Goal: Task Accomplishment & Management: Manage account settings

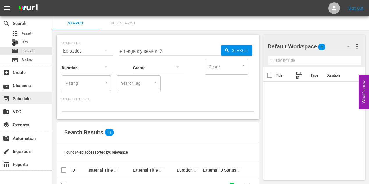
click at [22, 99] on div "event_available Schedule" at bounding box center [16, 97] width 33 height 5
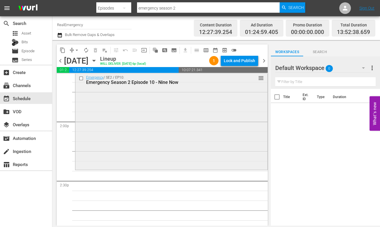
scroll to position [1617, 0]
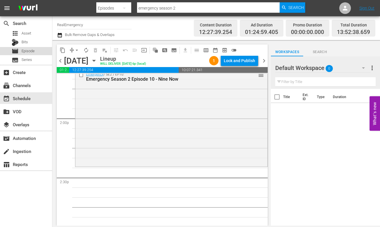
click at [28, 50] on span "Episode" at bounding box center [28, 51] width 13 height 6
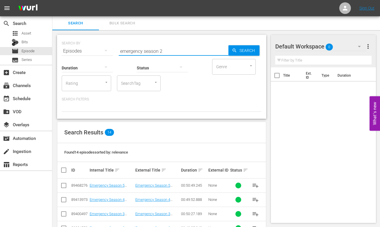
drag, startPoint x: 123, startPoint y: 48, endPoint x: 113, endPoint y: 49, distance: 9.3
click at [113, 49] on div "SEARCH BY Search By Episodes Search ID, Title, Description, Keywords, or Catego…" at bounding box center [162, 47] width 200 height 21
type input "paramedics season 3"
click at [240, 52] on span "Search" at bounding box center [248, 50] width 22 height 10
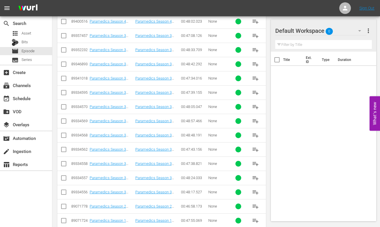
scroll to position [204, 0]
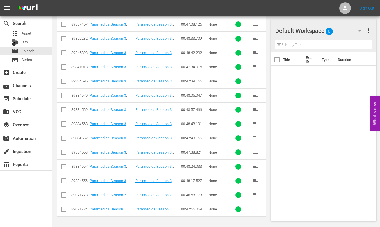
drag, startPoint x: 255, startPoint y: 181, endPoint x: 239, endPoint y: 179, distance: 15.8
click at [250, 180] on button "playlist_add" at bounding box center [255, 181] width 14 height 14
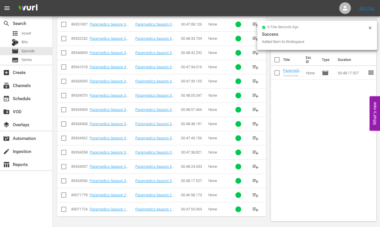
drag, startPoint x: 257, startPoint y: 166, endPoint x: 227, endPoint y: 164, distance: 29.7
click at [255, 167] on span "playlist_add" at bounding box center [255, 166] width 7 height 7
drag, startPoint x: 257, startPoint y: 151, endPoint x: 228, endPoint y: 147, distance: 29.0
click at [253, 151] on span "playlist_add" at bounding box center [255, 152] width 7 height 7
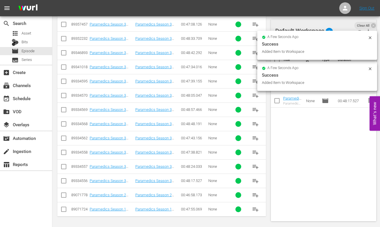
drag, startPoint x: 253, startPoint y: 137, endPoint x: 243, endPoint y: 137, distance: 9.9
click at [252, 137] on span "playlist_add" at bounding box center [255, 138] width 7 height 7
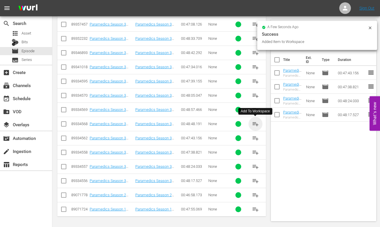
drag, startPoint x: 255, startPoint y: 123, endPoint x: 222, endPoint y: 119, distance: 33.4
click at [255, 123] on span "playlist_add" at bounding box center [255, 124] width 7 height 7
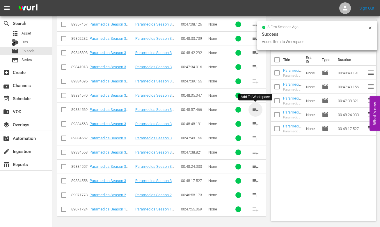
drag, startPoint x: 258, startPoint y: 110, endPoint x: 236, endPoint y: 108, distance: 22.3
click at [258, 110] on span "playlist_add" at bounding box center [255, 109] width 7 height 7
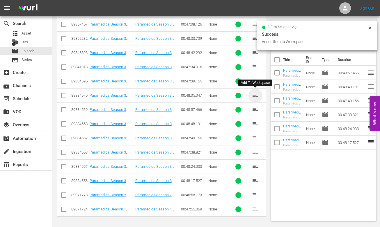
drag, startPoint x: 256, startPoint y: 95, endPoint x: 249, endPoint y: 96, distance: 7.0
click at [255, 96] on span "playlist_add" at bounding box center [255, 95] width 7 height 7
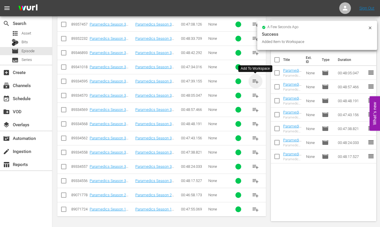
drag, startPoint x: 253, startPoint y: 81, endPoint x: 228, endPoint y: 81, distance: 25.0
click at [253, 81] on span "playlist_add" at bounding box center [255, 81] width 7 height 7
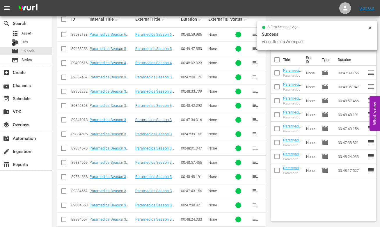
scroll to position [148, 0]
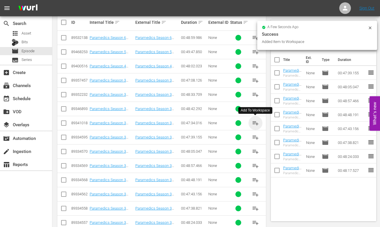
click at [253, 122] on span "playlist_add" at bounding box center [255, 123] width 7 height 7
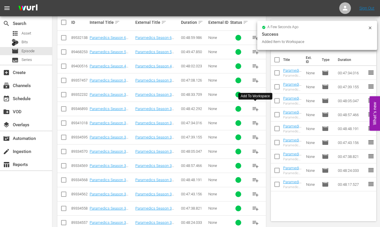
click at [255, 109] on span "playlist_add" at bounding box center [255, 109] width 7 height 7
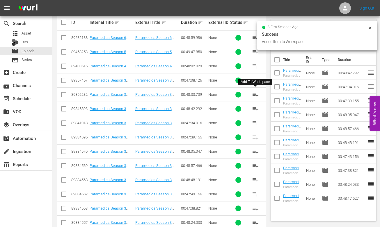
click at [254, 95] on span "playlist_add" at bounding box center [255, 94] width 7 height 7
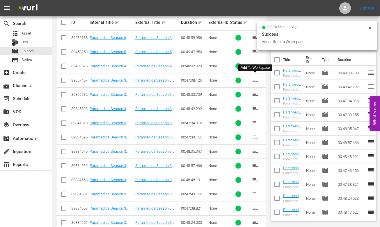
click at [254, 80] on span "playlist_add" at bounding box center [255, 80] width 7 height 7
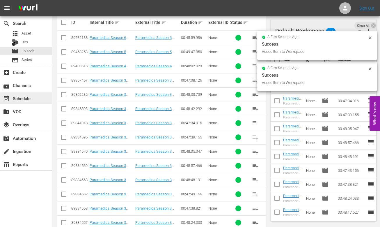
click at [25, 99] on div "event_available Schedule" at bounding box center [16, 97] width 33 height 5
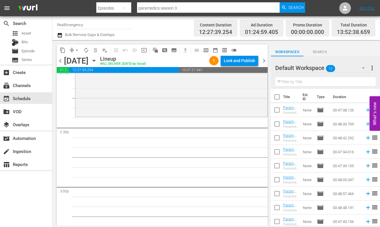
scroll to position [44, 0]
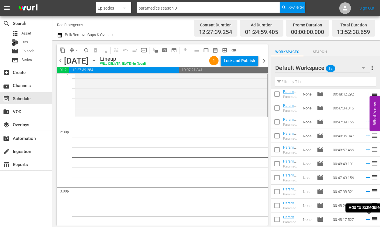
click at [367, 184] on icon at bounding box center [368, 220] width 4 height 4
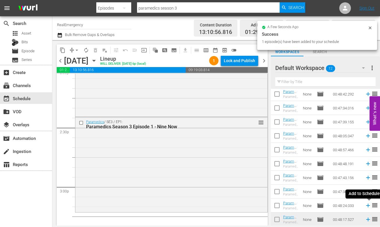
click at [367, 184] on icon at bounding box center [368, 206] width 6 height 6
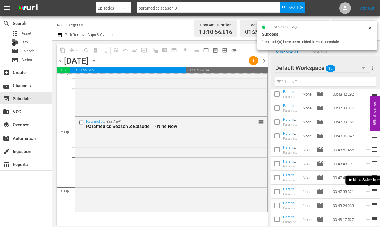
click at [367, 184] on icon at bounding box center [368, 192] width 6 height 6
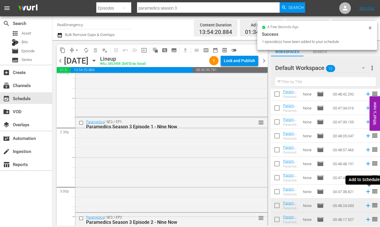
click at [367, 184] on icon at bounding box center [368, 192] width 6 height 6
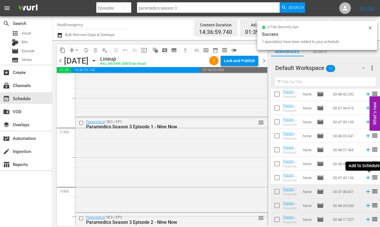
click at [368, 177] on icon at bounding box center [368, 178] width 4 height 4
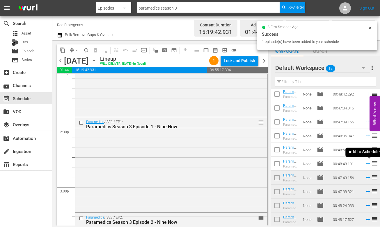
click at [367, 163] on icon at bounding box center [368, 164] width 6 height 6
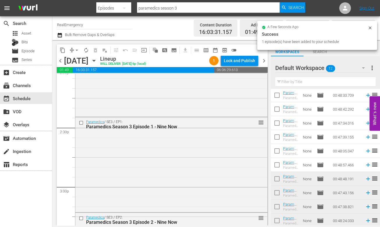
scroll to position [29, 0]
click at [367, 165] on icon at bounding box center [368, 166] width 4 height 4
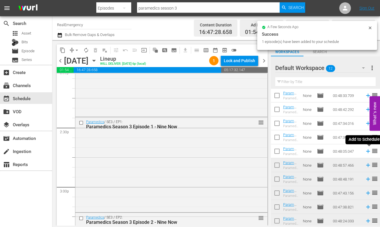
click at [367, 152] on icon at bounding box center [368, 152] width 4 height 4
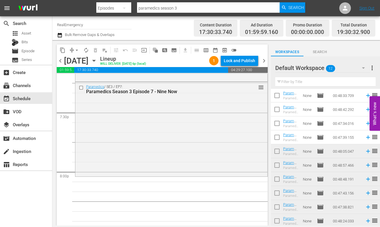
scroll to position [2276, 0]
click at [367, 137] on icon at bounding box center [368, 138] width 4 height 4
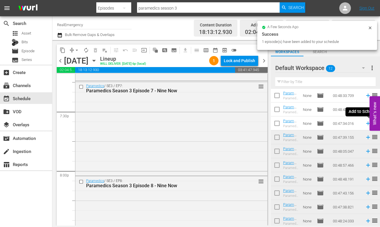
click at [367, 123] on icon at bounding box center [368, 123] width 6 height 6
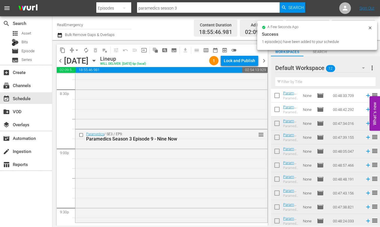
scroll to position [2431, 0]
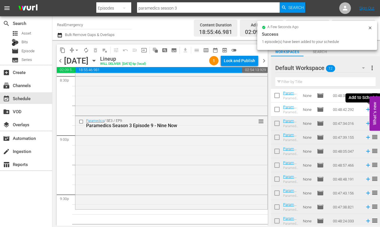
click at [366, 109] on icon at bounding box center [368, 109] width 6 height 6
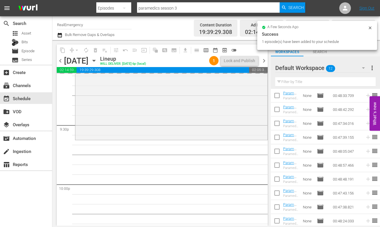
scroll to position [2516, 0]
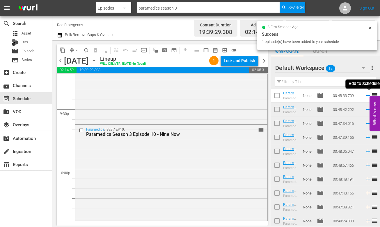
click at [368, 95] on icon at bounding box center [368, 96] width 4 height 4
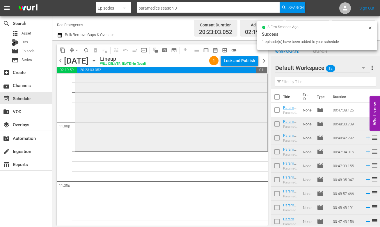
scroll to position [2684, 0]
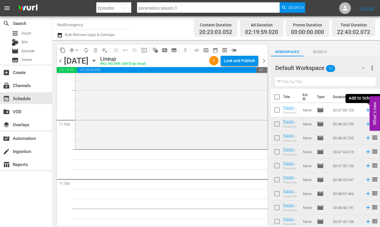
click at [366, 109] on icon at bounding box center [368, 110] width 6 height 6
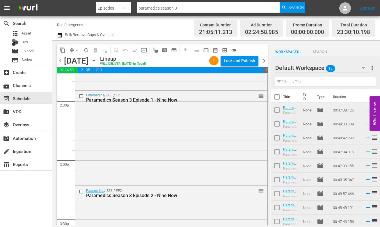
scroll to position [1705, 0]
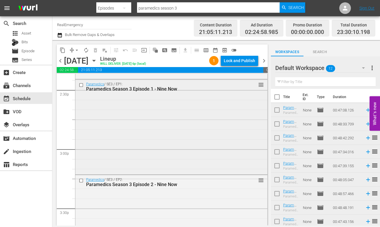
click at [131, 128] on div "Paramedics / SE3 / EP1: Paramedics Season 3 Episode 1 - Nine Now reorder" at bounding box center [171, 127] width 192 height 94
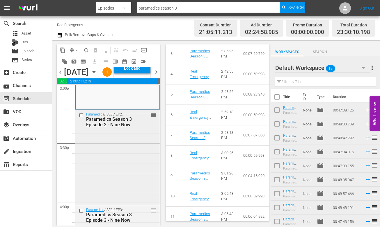
scroll to position [1786, 0]
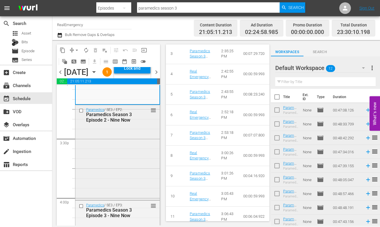
click at [103, 158] on div "Paramedics / SE3 / EP2: Paramedics Season 3 Episode 2 - Nine Now reorder" at bounding box center [117, 152] width 84 height 94
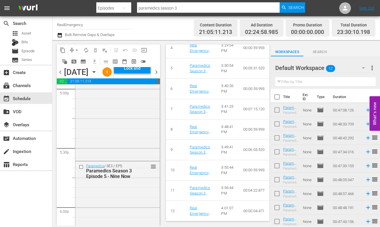
scroll to position [2017, 0]
click at [119, 154] on div "Paramedics / SE3 / EP4: Paramedics Season 3 Episode 4 - Nine Now reorder" at bounding box center [117, 111] width 84 height 93
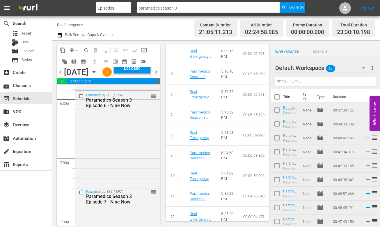
scroll to position [2188, 0]
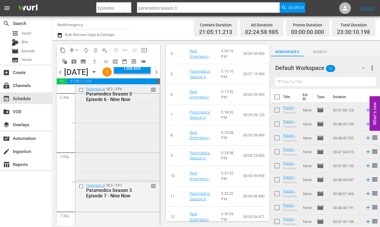
click at [120, 145] on div "Paramedics / SE3 / EP6: Paramedics Season 3 Episode 6 - Nine Now reorder" at bounding box center [117, 132] width 84 height 95
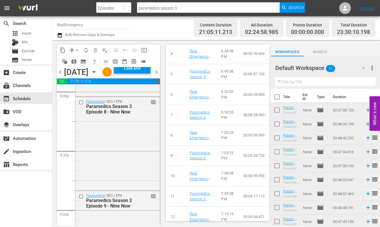
scroll to position [2372, 0]
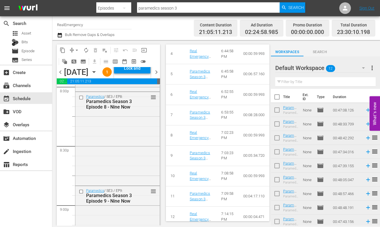
click at [118, 150] on div "Paramedics / SE3 / EP8: Paramedics Season 3 Episode 8 - Nine Now reorder" at bounding box center [117, 138] width 84 height 93
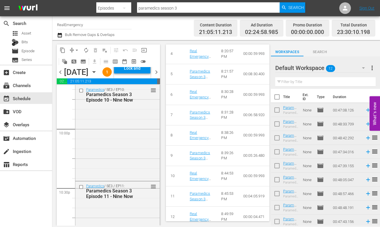
scroll to position [2572, 0]
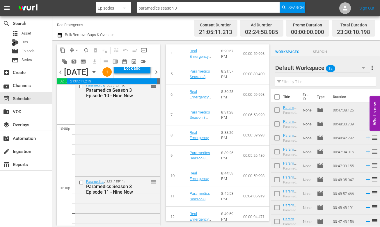
click at [123, 151] on div "Paramedics / SE3 / EP10: Paramedics Season 3 Episode 10 - Nine Now reorder" at bounding box center [117, 128] width 84 height 95
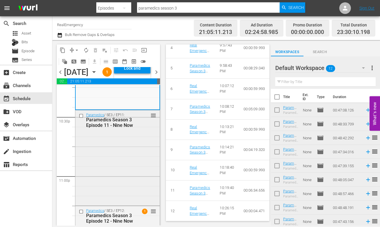
scroll to position [2640, 0]
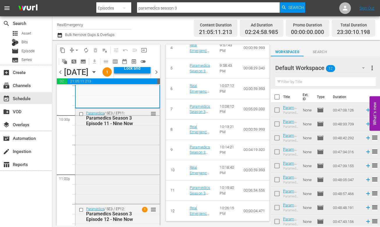
click at [122, 161] on div "Paramedics / SE3 / EP11: Paramedics Season 3 Episode 11 - Nine Now reorder" at bounding box center [117, 156] width 84 height 94
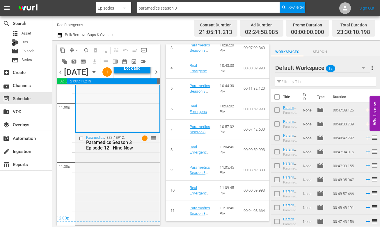
scroll to position [2730, 0]
click at [111, 162] on div "Paramedics / SE3 / EP12: Paramedics Season 3 Episode 12 - Nine Now 1 reorder" at bounding box center [117, 179] width 84 height 92
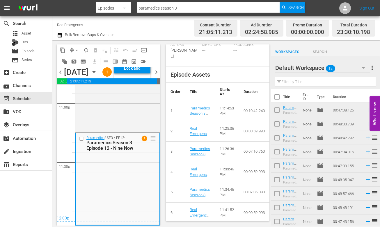
scroll to position [370, 0]
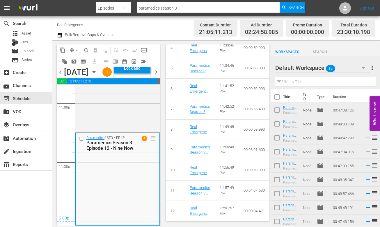
click at [61, 76] on span "chevron_left" at bounding box center [60, 72] width 7 height 7
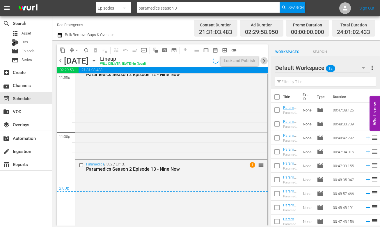
click at [264, 60] on span "chevron_right" at bounding box center [263, 60] width 7 height 7
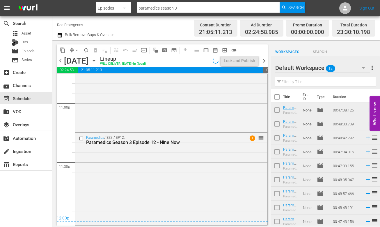
click at [264, 61] on span "chevron_right" at bounding box center [263, 60] width 7 height 7
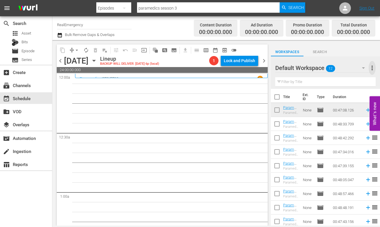
click at [369, 67] on span "more_vert" at bounding box center [372, 68] width 7 height 7
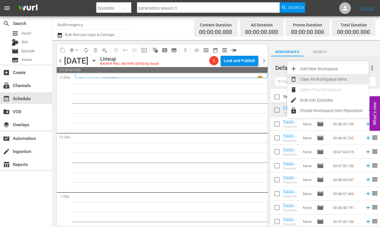
click at [330, 77] on div "Clear All Workspace Items" at bounding box center [334, 79] width 68 height 10
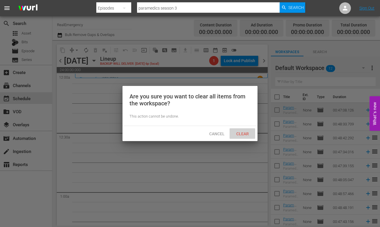
click at [242, 133] on span "Clear" at bounding box center [243, 134] width 22 height 5
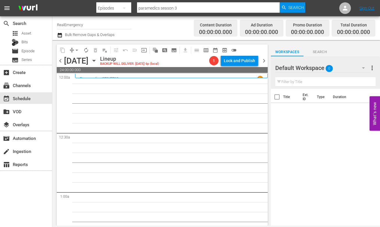
click at [120, 76] on div "Paramedics / SE3 / EP12 1 Paramedics Season 3 Episode 12 - Nine Now" at bounding box center [171, 76] width 193 height 4
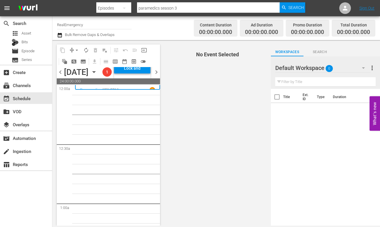
click at [114, 90] on div "Paramedics / SE3 / EP12 1 Paramedics Season 3 Episode 12 - Nine Now" at bounding box center [117, 87] width 85 height 5
click at [61, 76] on span "chevron_left" at bounding box center [60, 72] width 7 height 7
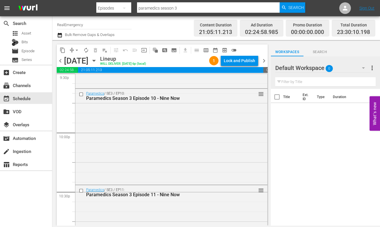
scroll to position [2701, 0]
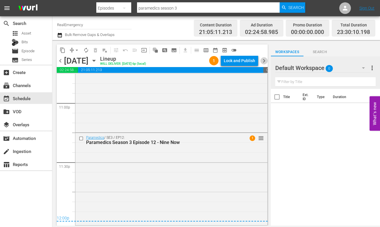
click at [264, 61] on span "chevron_right" at bounding box center [263, 60] width 7 height 7
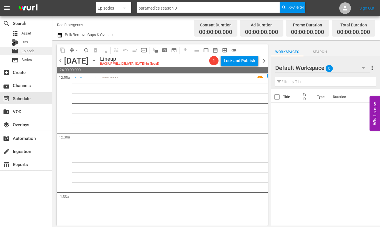
click at [25, 50] on span "Episode" at bounding box center [28, 51] width 13 height 6
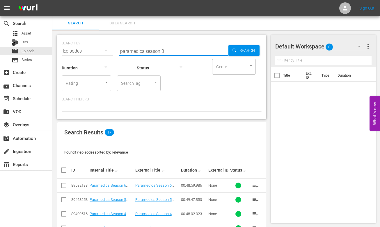
drag, startPoint x: 144, startPoint y: 51, endPoint x: 141, endPoint y: 58, distance: 8.1
click at [107, 48] on div "SEARCH BY Search By Episodes Search ID, Title, Description, Keywords, or Catego…" at bounding box center [162, 47] width 200 height 21
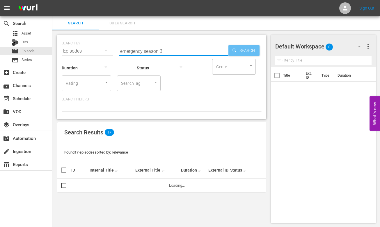
type input "emergency season 3"
click at [241, 51] on span "Search" at bounding box center [248, 50] width 22 height 10
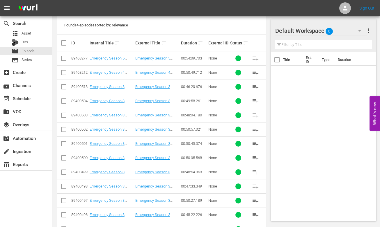
scroll to position [161, 0]
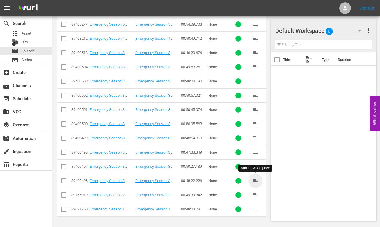
drag, startPoint x: 257, startPoint y: 181, endPoint x: 185, endPoint y: 174, distance: 72.5
click at [255, 181] on span "playlist_add" at bounding box center [255, 181] width 7 height 7
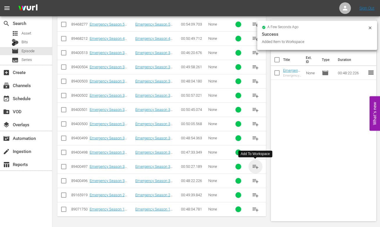
drag, startPoint x: 256, startPoint y: 167, endPoint x: 229, endPoint y: 165, distance: 27.4
click at [256, 167] on span "playlist_add" at bounding box center [255, 166] width 7 height 7
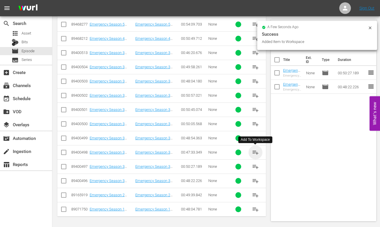
drag, startPoint x: 253, startPoint y: 150, endPoint x: 215, endPoint y: 146, distance: 37.7
click at [253, 150] on span "playlist_add" at bounding box center [255, 152] width 7 height 7
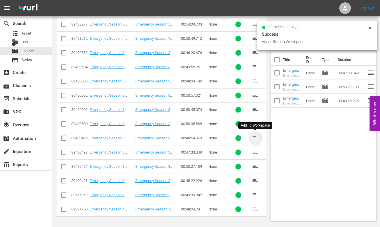
drag, startPoint x: 255, startPoint y: 137, endPoint x: 208, endPoint y: 131, distance: 47.5
click at [255, 137] on span "playlist_add" at bounding box center [255, 138] width 7 height 7
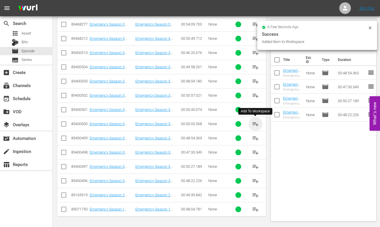
drag, startPoint x: 254, startPoint y: 122, endPoint x: 241, endPoint y: 121, distance: 13.7
click at [255, 122] on span "playlist_add" at bounding box center [255, 124] width 7 height 7
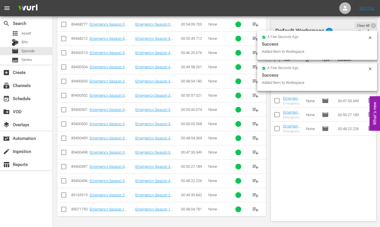
click at [256, 109] on span "playlist_add" at bounding box center [255, 109] width 7 height 7
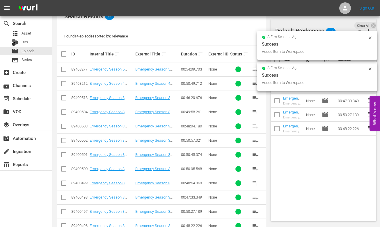
scroll to position [114, 0]
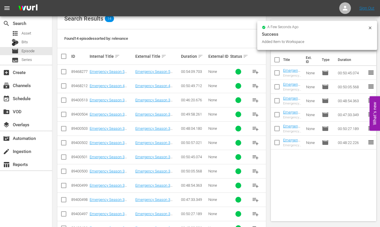
click at [254, 141] on span "playlist_add" at bounding box center [255, 143] width 7 height 7
drag, startPoint x: 256, startPoint y: 127, endPoint x: 236, endPoint y: 126, distance: 20.1
click at [256, 127] on span "playlist_add" at bounding box center [255, 128] width 7 height 7
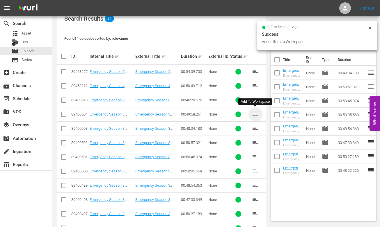
drag, startPoint x: 257, startPoint y: 113, endPoint x: 214, endPoint y: 109, distance: 42.4
click at [256, 113] on span "playlist_add" at bounding box center [255, 114] width 7 height 7
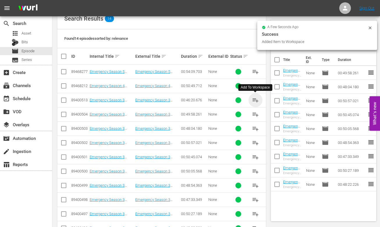
click at [254, 99] on span "playlist_add" at bounding box center [255, 100] width 7 height 7
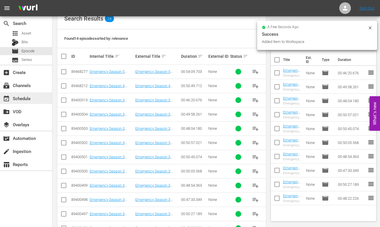
click at [19, 97] on div "event_available Schedule" at bounding box center [16, 97] width 33 height 5
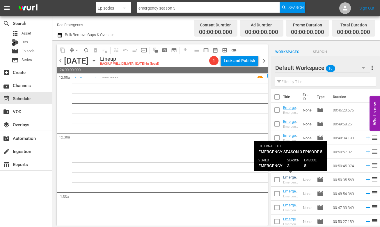
scroll to position [16, 0]
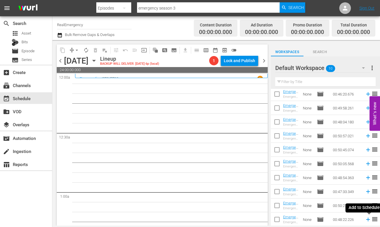
click at [369, 184] on icon at bounding box center [368, 220] width 6 height 6
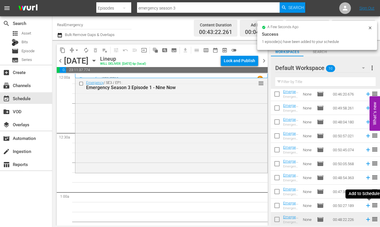
click at [367, 184] on icon at bounding box center [368, 206] width 4 height 4
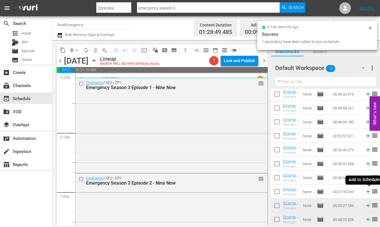
click at [367, 184] on icon at bounding box center [368, 192] width 4 height 4
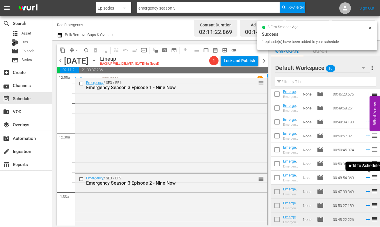
click at [367, 177] on icon at bounding box center [368, 178] width 6 height 6
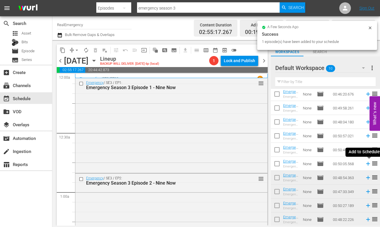
click at [368, 164] on icon at bounding box center [368, 164] width 4 height 4
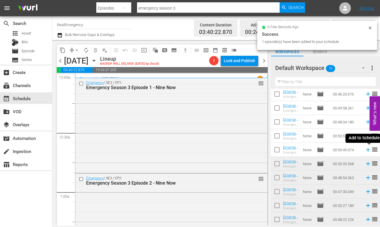
click at [367, 150] on icon at bounding box center [368, 150] width 6 height 6
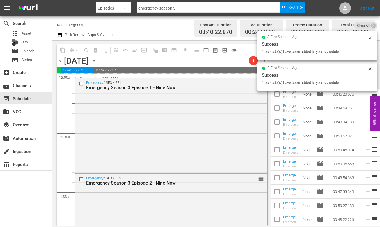
scroll to position [0, 0]
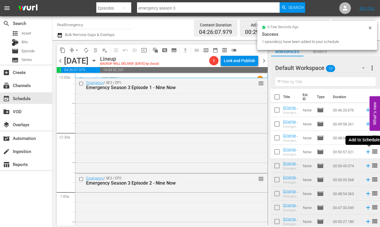
click at [368, 152] on icon at bounding box center [368, 152] width 4 height 4
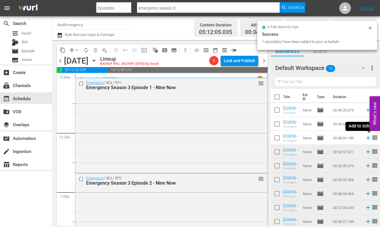
click at [367, 138] on icon at bounding box center [368, 138] width 6 height 6
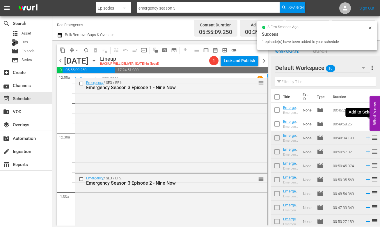
click at [367, 124] on icon at bounding box center [368, 124] width 4 height 4
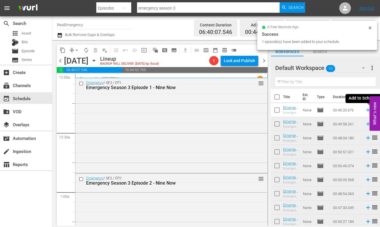
click at [367, 109] on icon at bounding box center [368, 110] width 6 height 6
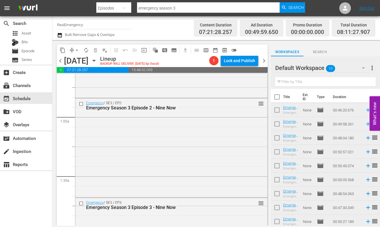
scroll to position [76, 0]
click at [142, 134] on div "Emergency / SE3 / EP2: Emergency Season 3 Episode 2 - Nine Now reorder" at bounding box center [171, 147] width 192 height 98
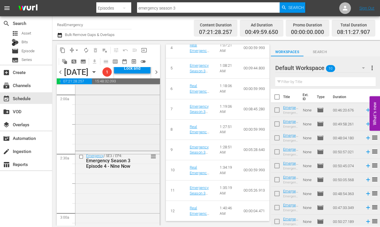
scroll to position [250, 0]
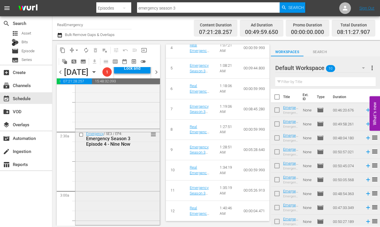
click at [116, 176] on div "Emergency / SE3 / EP4: Emergency Season 3 Episode 4 - Nine Now reorder" at bounding box center [117, 176] width 84 height 95
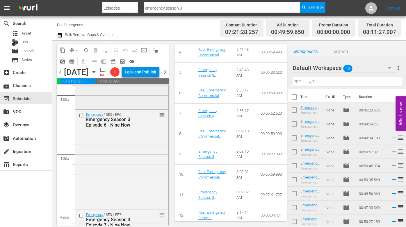
scroll to position [465, 0]
click at [114, 159] on div "Emergency / SE3 / EP6: Emergency Season 3 Episode 6 - Nine Now reorder" at bounding box center [121, 159] width 93 height 99
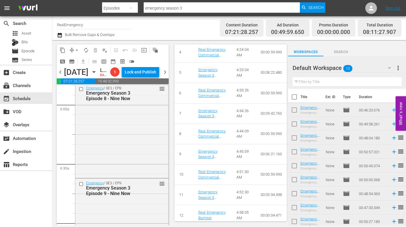
scroll to position [701, 0]
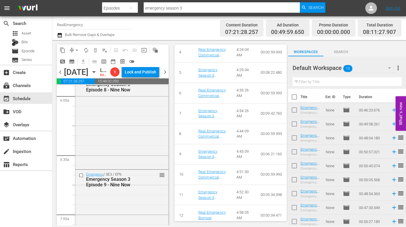
click at [115, 162] on div "Emergency / SE3 / EP8: Emergency Season 3 Episode 8 - Nine Now reorder" at bounding box center [121, 121] width 93 height 93
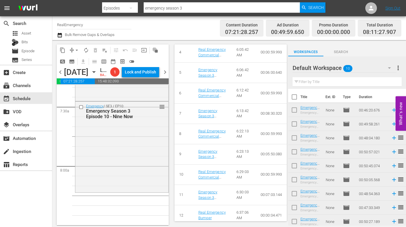
scroll to position [877, 0]
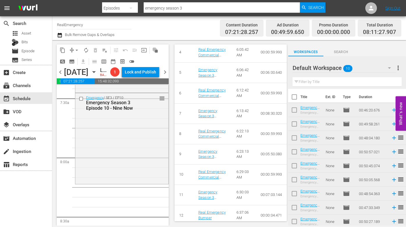
click at [135, 170] on div "Emergency / SE3 / EP10: Emergency Season 3 Episode 10 - Nine Now reorder" at bounding box center [121, 138] width 93 height 90
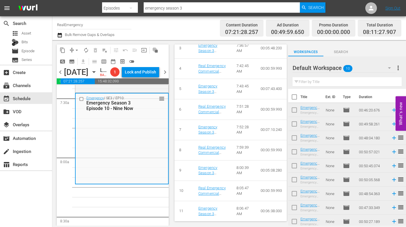
scroll to position [333, 0]
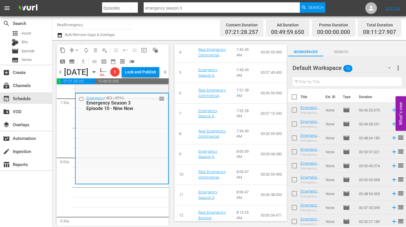
click at [369, 67] on span "more_vert" at bounding box center [398, 68] width 7 height 7
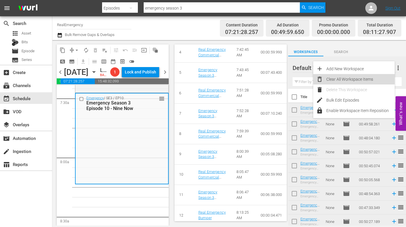
click at [359, 79] on div "Clear All Workspace Items" at bounding box center [360, 79] width 68 height 10
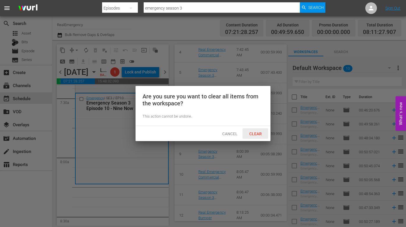
click at [257, 134] on span "Clear" at bounding box center [256, 134] width 22 height 5
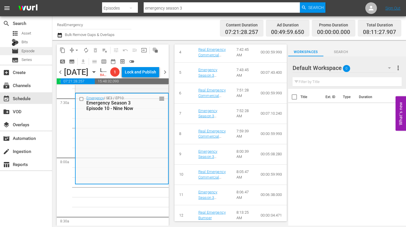
click at [26, 51] on span "Episode" at bounding box center [28, 51] width 13 height 6
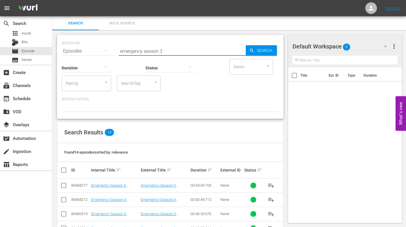
drag, startPoint x: 141, startPoint y: 50, endPoint x: 107, endPoint y: 48, distance: 33.8
click at [107, 48] on div "SEARCH BY Search By Episodes Search ID, Title, Description, Keywords, or Catego…" at bounding box center [170, 47] width 217 height 21
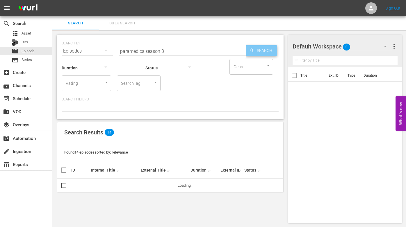
click at [253, 48] on div "Search" at bounding box center [261, 50] width 31 height 10
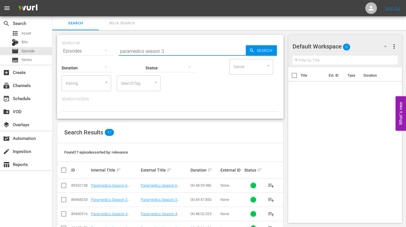
click at [164, 50] on input "paramedics season 3" at bounding box center [182, 51] width 127 height 14
type input "paramedics season 4"
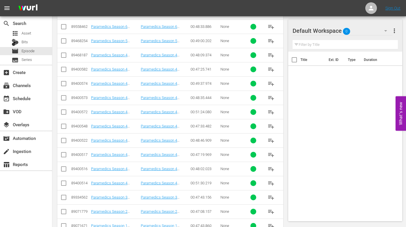
scroll to position [176, 0]
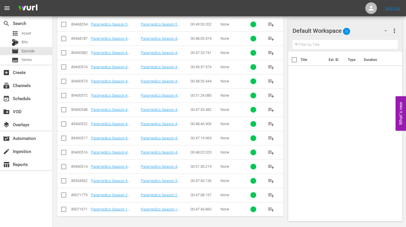
click at [270, 166] on span "playlist_add" at bounding box center [271, 166] width 7 height 7
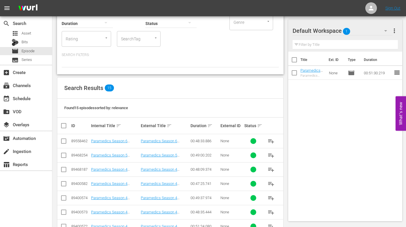
scroll to position [43, 0]
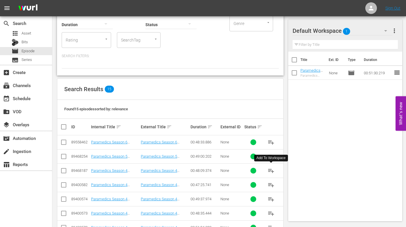
drag, startPoint x: 270, startPoint y: 169, endPoint x: 253, endPoint y: 169, distance: 16.3
click at [270, 169] on span "playlist_add" at bounding box center [271, 171] width 7 height 7
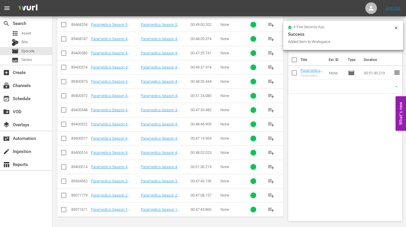
scroll to position [176, 0]
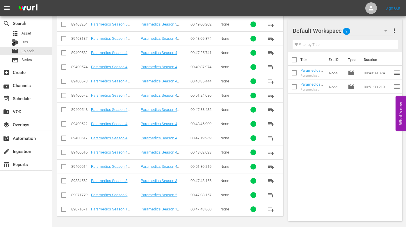
click at [271, 152] on span "playlist_add" at bounding box center [271, 152] width 7 height 7
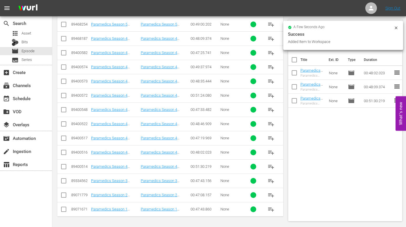
drag, startPoint x: 273, startPoint y: 138, endPoint x: 254, endPoint y: 135, distance: 19.7
click at [273, 138] on span "playlist_add" at bounding box center [271, 138] width 7 height 7
click at [270, 121] on span "playlist_add" at bounding box center [271, 124] width 7 height 7
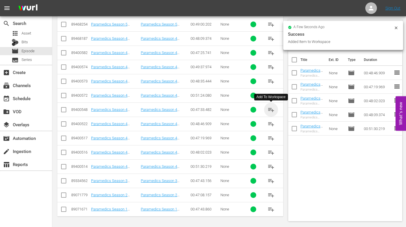
drag, startPoint x: 271, startPoint y: 108, endPoint x: 258, endPoint y: 106, distance: 13.8
click at [271, 108] on span "playlist_add" at bounding box center [271, 109] width 7 height 7
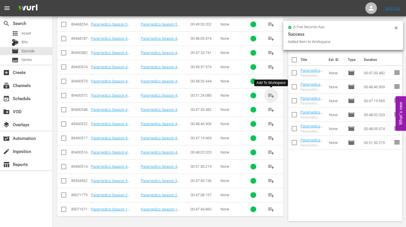
drag, startPoint x: 271, startPoint y: 94, endPoint x: 262, endPoint y: 94, distance: 8.1
click at [270, 95] on span "playlist_add" at bounding box center [271, 95] width 7 height 7
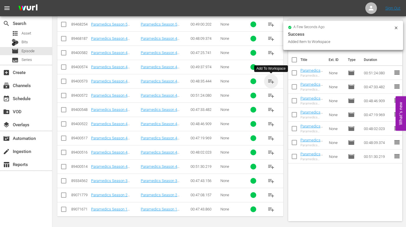
drag, startPoint x: 272, startPoint y: 81, endPoint x: 253, endPoint y: 80, distance: 18.9
click at [271, 81] on span "playlist_add" at bounding box center [271, 81] width 7 height 7
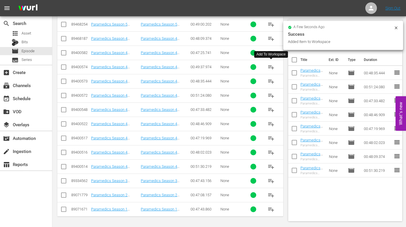
drag, startPoint x: 273, startPoint y: 67, endPoint x: 270, endPoint y: 67, distance: 3.2
click at [273, 67] on span "playlist_add" at bounding box center [271, 67] width 7 height 7
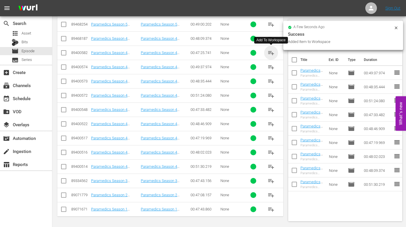
drag, startPoint x: 272, startPoint y: 53, endPoint x: 265, endPoint y: 52, distance: 7.6
click at [272, 53] on span "playlist_add" at bounding box center [271, 52] width 7 height 7
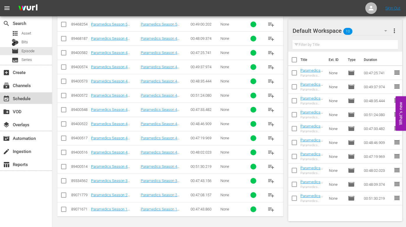
click at [24, 100] on div "event_available Schedule" at bounding box center [16, 97] width 33 height 5
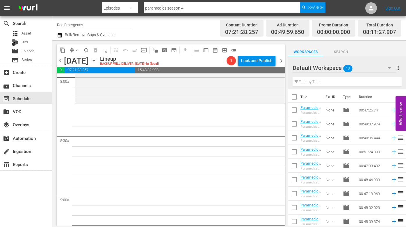
scroll to position [16, 0]
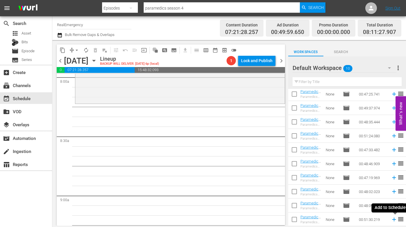
click at [369, 184] on icon at bounding box center [394, 220] width 4 height 4
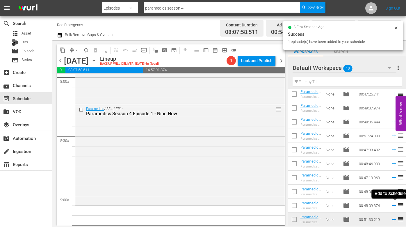
click at [369, 184] on icon at bounding box center [394, 206] width 4 height 4
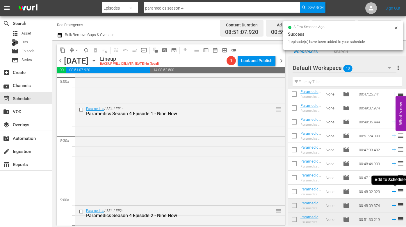
click at [369, 184] on icon at bounding box center [394, 192] width 6 height 6
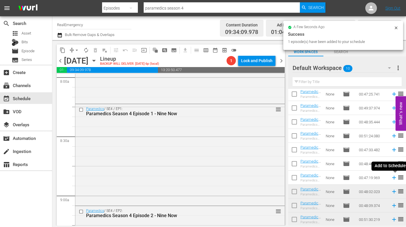
click at [369, 178] on icon at bounding box center [394, 178] width 4 height 4
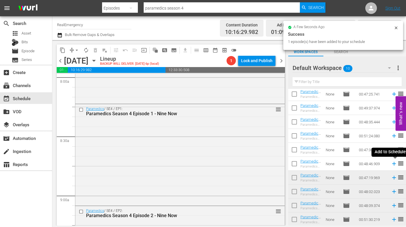
click at [369, 164] on icon at bounding box center [394, 164] width 4 height 4
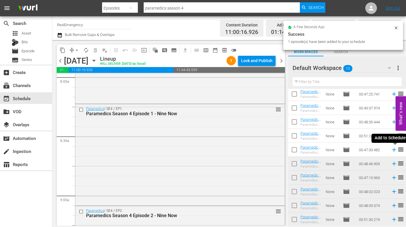
click at [369, 150] on icon at bounding box center [394, 150] width 6 height 6
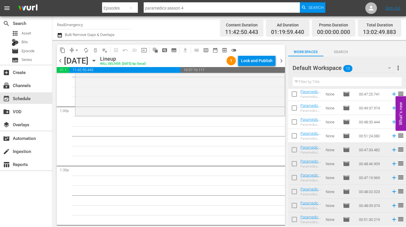
scroll to position [1501, 0]
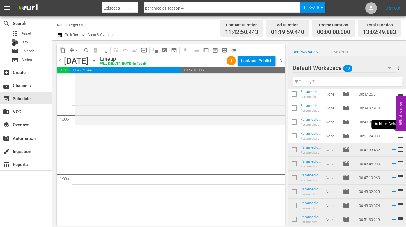
click at [369, 135] on icon at bounding box center [394, 136] width 6 height 6
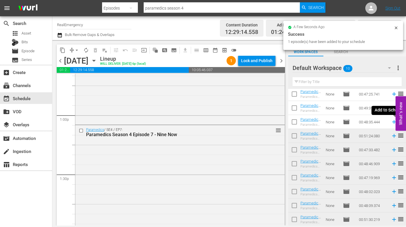
click at [369, 121] on icon at bounding box center [394, 122] width 6 height 6
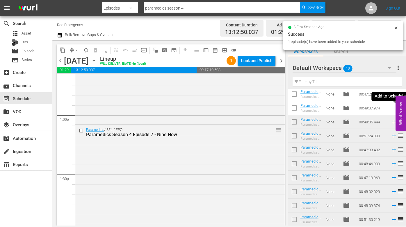
drag, startPoint x: 393, startPoint y: 109, endPoint x: 385, endPoint y: 110, distance: 8.3
click at [369, 109] on icon at bounding box center [394, 108] width 6 height 6
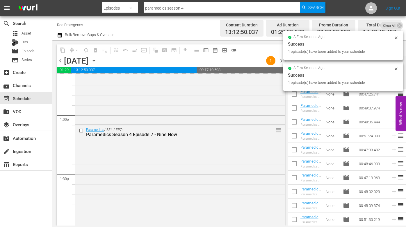
scroll to position [0, 0]
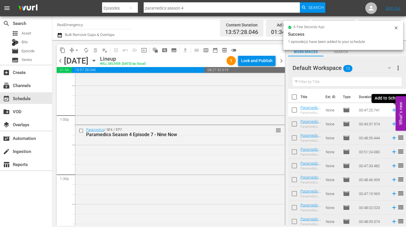
drag, startPoint x: 393, startPoint y: 110, endPoint x: 374, endPoint y: 110, distance: 18.3
click at [369, 110] on icon at bounding box center [394, 110] width 6 height 6
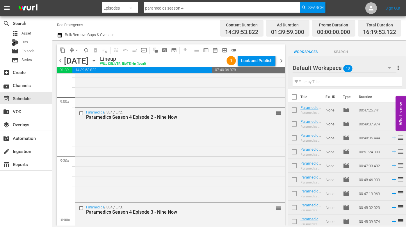
scroll to position [1049, 0]
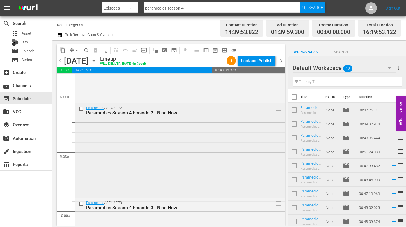
click at [159, 141] on div "Paramedics / SE4 / EP2: Paramedics Season 4 Episode 2 - Nine Now reorder" at bounding box center [179, 150] width 209 height 93
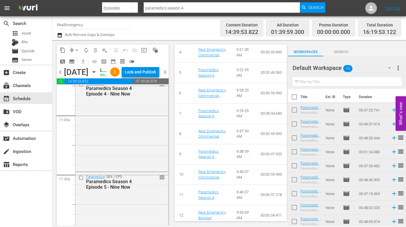
scroll to position [1280, 0]
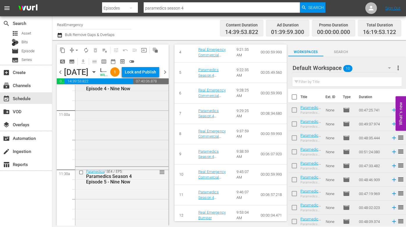
click at [125, 163] on div "Paramedics / SE4 / EP4: Paramedics Season 4 Episode 4 - Nine Now reorder" at bounding box center [121, 120] width 93 height 92
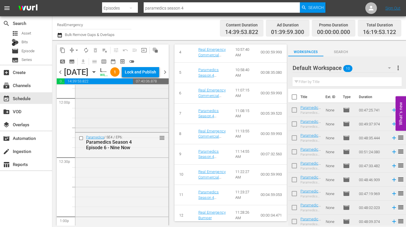
scroll to position [1413, 0]
click at [135, 184] on div "Paramedics / SE4 / EP6: Paramedics Season 4 Episode 6 - Nine Now reorder" at bounding box center [121, 177] width 93 height 92
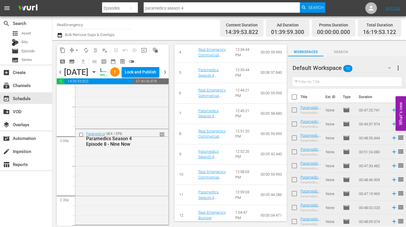
scroll to position [1619, 0]
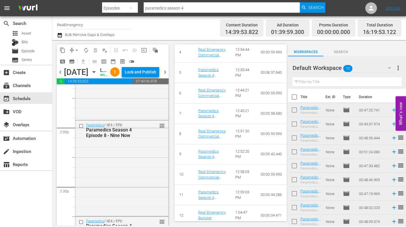
click at [140, 184] on div "Paramedics / SE4 / EP8: Paramedics Season 4 Episode 8 - Nine Now reorder" at bounding box center [121, 168] width 93 height 94
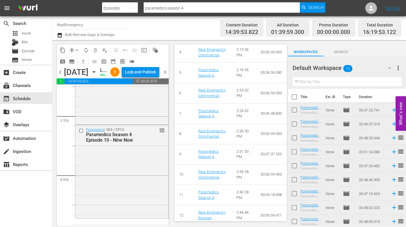
scroll to position [1816, 0]
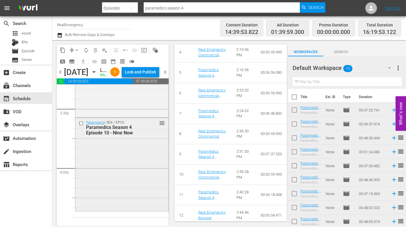
click at [127, 184] on div "Paramedics / SE4 / EP10: Paramedics Season 4 Episode 10 - Nine Now reorder" at bounding box center [121, 164] width 93 height 92
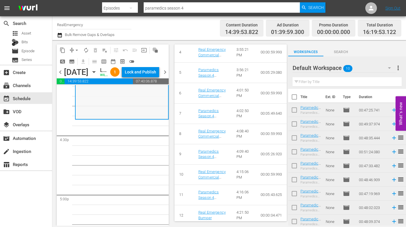
scroll to position [1912, 0]
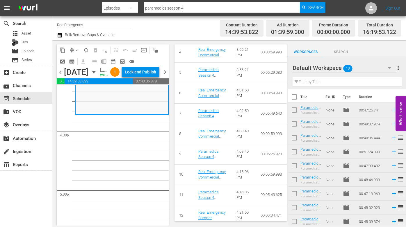
click at [369, 66] on span "more_vert" at bounding box center [398, 68] width 7 height 7
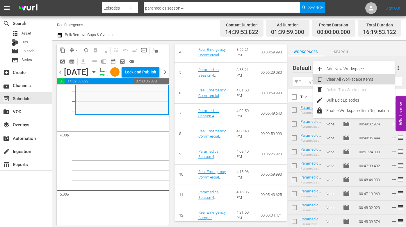
click at [355, 78] on div "Clear All Workspace Items" at bounding box center [360, 79] width 68 height 10
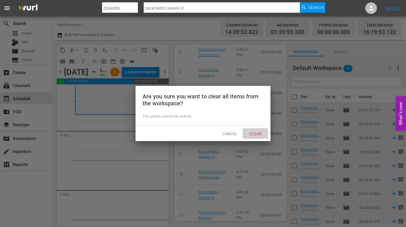
click at [257, 134] on span "Clear" at bounding box center [256, 134] width 22 height 5
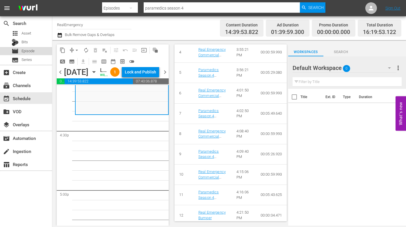
click at [24, 51] on span "Episode" at bounding box center [28, 51] width 13 height 6
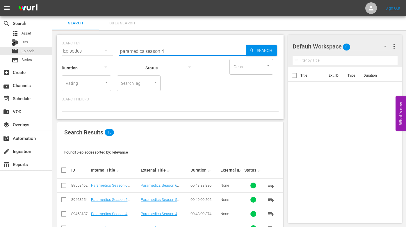
drag, startPoint x: 139, startPoint y: 51, endPoint x: 100, endPoint y: 48, distance: 39.4
click at [99, 47] on div "SEARCH BY Search By Episodes Search ID, Title, Description, Keywords, or Catego…" at bounding box center [170, 47] width 217 height 21
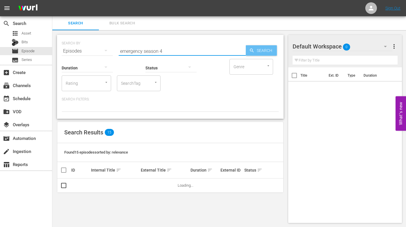
type input "emergency season 4"
click at [263, 48] on span "Search" at bounding box center [266, 50] width 22 height 10
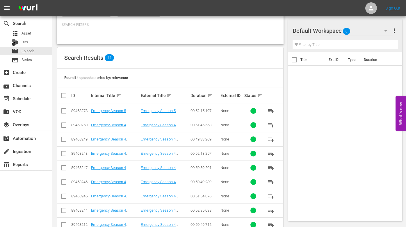
scroll to position [161, 0]
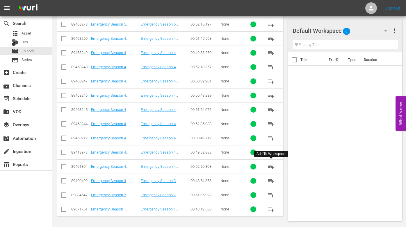
drag, startPoint x: 274, startPoint y: 165, endPoint x: 249, endPoint y: 165, distance: 25.0
click at [273, 165] on span "playlist_add" at bounding box center [271, 166] width 7 height 7
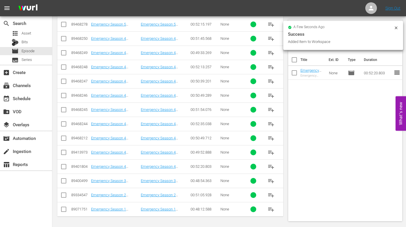
drag, startPoint x: 270, startPoint y: 152, endPoint x: 254, endPoint y: 152, distance: 16.6
click at [270, 152] on span "playlist_add" at bounding box center [271, 152] width 7 height 7
drag, startPoint x: 273, startPoint y: 138, endPoint x: 236, endPoint y: 135, distance: 37.1
click at [273, 138] on span "playlist_add" at bounding box center [271, 138] width 7 height 7
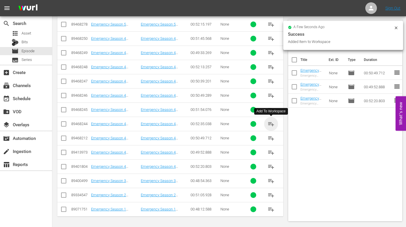
drag, startPoint x: 272, startPoint y: 124, endPoint x: 260, endPoint y: 124, distance: 11.9
click at [272, 124] on span "playlist_add" at bounding box center [271, 124] width 7 height 7
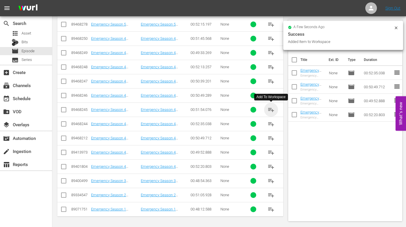
drag, startPoint x: 271, startPoint y: 108, endPoint x: 241, endPoint y: 103, distance: 29.5
click at [271, 108] on span "playlist_add" at bounding box center [271, 109] width 7 height 7
click at [269, 94] on span "playlist_add" at bounding box center [271, 95] width 7 height 7
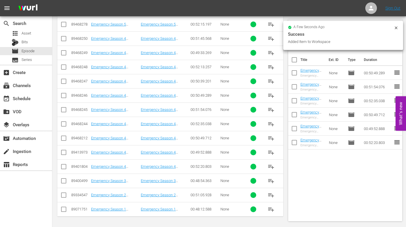
click at [269, 80] on span "playlist_add" at bounding box center [271, 81] width 7 height 7
drag, startPoint x: 269, startPoint y: 67, endPoint x: 255, endPoint y: 72, distance: 14.3
click at [269, 67] on span "playlist_add" at bounding box center [271, 67] width 7 height 7
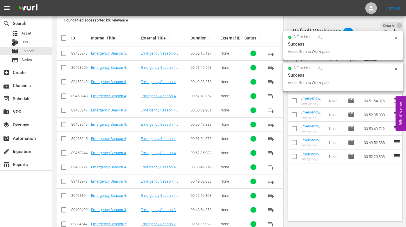
scroll to position [129, 0]
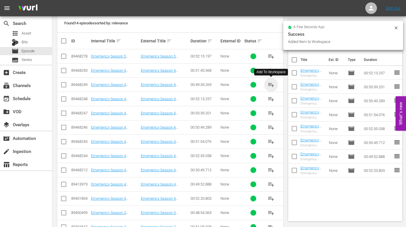
click at [269, 83] on span "playlist_add" at bounding box center [271, 84] width 7 height 7
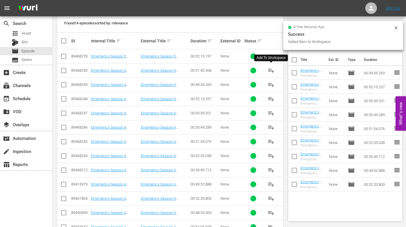
click at [272, 68] on span "playlist_add" at bounding box center [271, 70] width 7 height 7
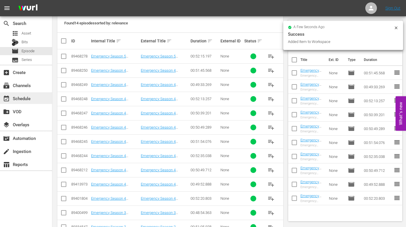
click at [21, 97] on div "event_available Schedule" at bounding box center [16, 97] width 33 height 5
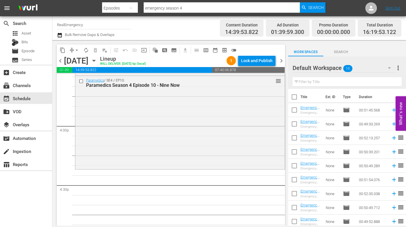
scroll to position [16, 0]
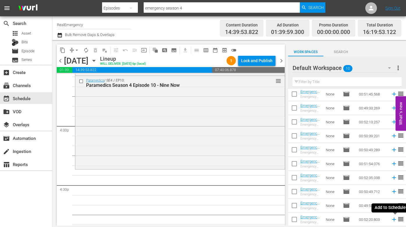
click at [369, 184] on icon at bounding box center [394, 220] width 6 height 6
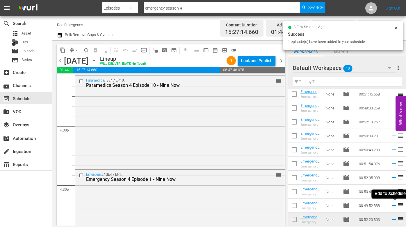
click at [369, 184] on icon at bounding box center [394, 206] width 6 height 6
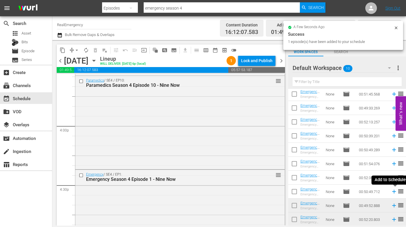
click at [369, 184] on icon at bounding box center [394, 192] width 4 height 4
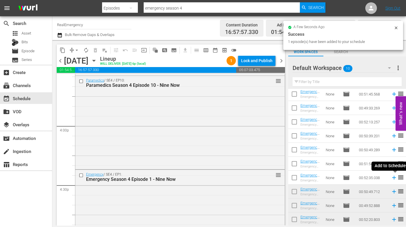
click at [369, 177] on icon at bounding box center [394, 178] width 4 height 4
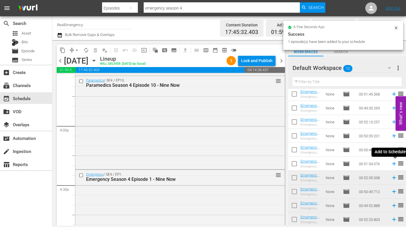
click at [369, 163] on icon at bounding box center [394, 164] width 6 height 6
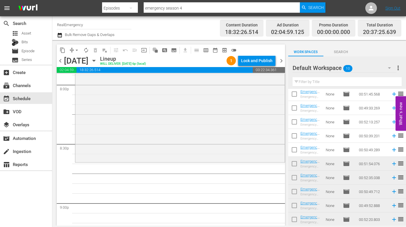
scroll to position [2365, 0]
click at [369, 149] on icon at bounding box center [394, 150] width 6 height 6
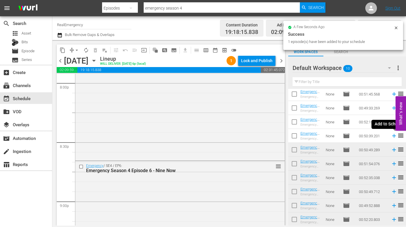
click at [369, 135] on icon at bounding box center [394, 136] width 6 height 6
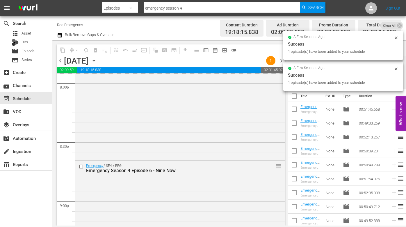
scroll to position [0, 0]
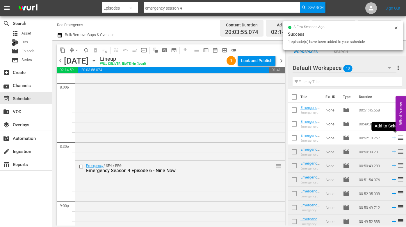
click at [369, 138] on icon at bounding box center [394, 138] width 4 height 4
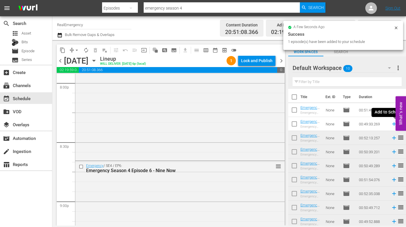
click at [369, 124] on icon at bounding box center [394, 124] width 6 height 6
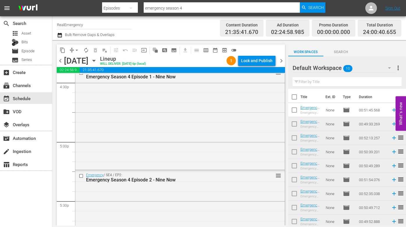
scroll to position [1988, 0]
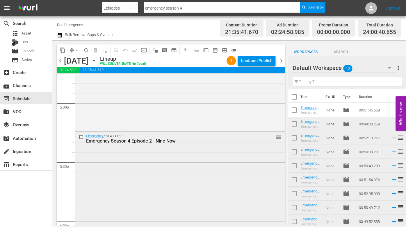
click at [150, 171] on div "Emergency / SE4 / EP2: Emergency Season 4 Episode 2 - Nine Now reorder" at bounding box center [179, 180] width 209 height 97
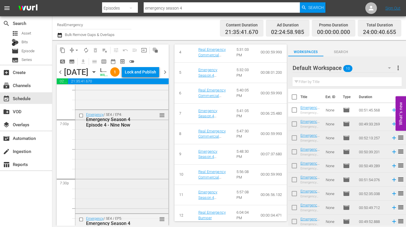
scroll to position [2226, 0]
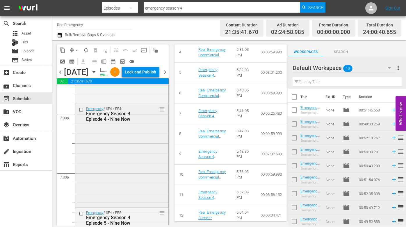
click at [130, 173] on div "Emergency / SE4 / EP4: Emergency Season 4 Episode 4 - Nine Now reorder" at bounding box center [121, 155] width 93 height 102
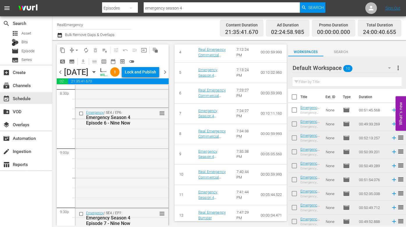
scroll to position [2438, 0]
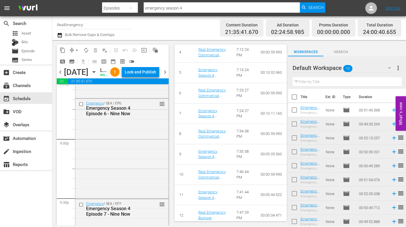
click at [132, 168] on div "Emergency / SE4 / EP6: Emergency Season 4 Episode 6 - Nine Now reorder" at bounding box center [121, 148] width 93 height 99
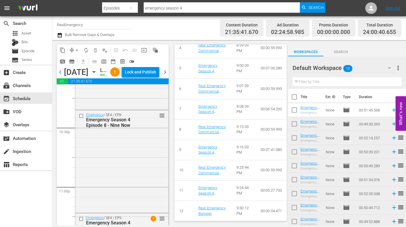
scroll to position [2639, 0]
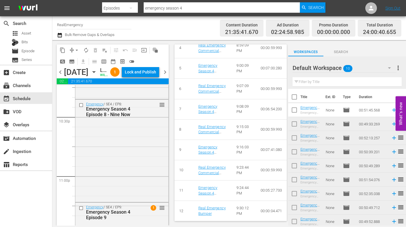
click at [129, 166] on div "Emergency / SE4 / EP8: Emergency Season 4 Episode 8 - Nine Now reorder" at bounding box center [121, 151] width 93 height 102
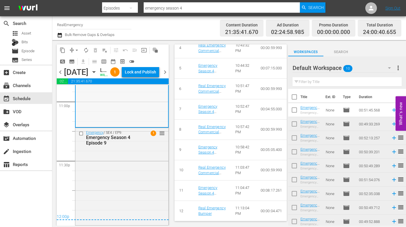
scroll to position [2732, 0]
click at [166, 76] on span "chevron_right" at bounding box center [164, 72] width 7 height 7
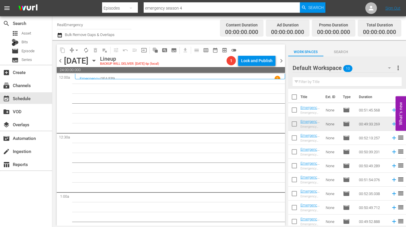
click at [137, 77] on div "Emergency / SE4 / EP9 1" at bounding box center [180, 79] width 201 height 6
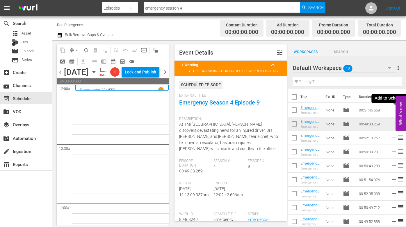
click at [369, 110] on icon at bounding box center [394, 111] width 4 height 4
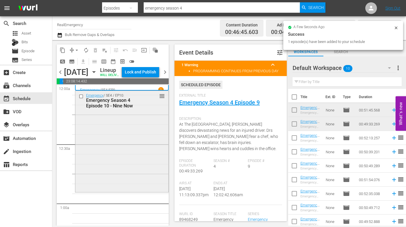
click at [96, 162] on div "Emergency / SE4 / EP10: Emergency Season 4 Episode 10 - Nine Now reorder" at bounding box center [121, 141] width 93 height 101
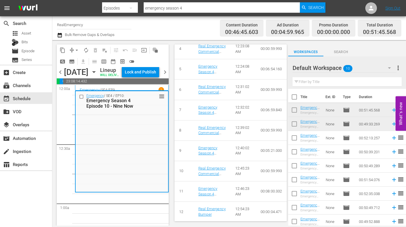
scroll to position [329, 0]
click at [369, 65] on span "more_vert" at bounding box center [398, 68] width 7 height 7
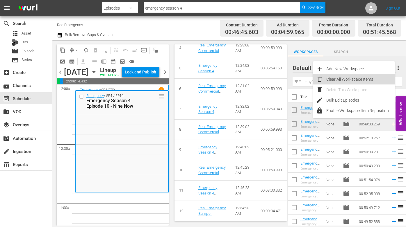
click at [359, 78] on div "Clear All Workspace Items" at bounding box center [360, 79] width 68 height 10
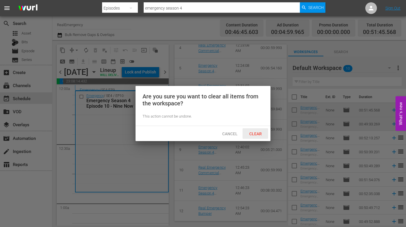
click at [253, 133] on span "Clear" at bounding box center [256, 134] width 22 height 5
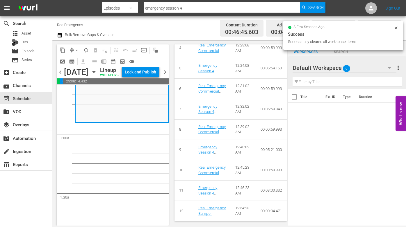
scroll to position [77, 0]
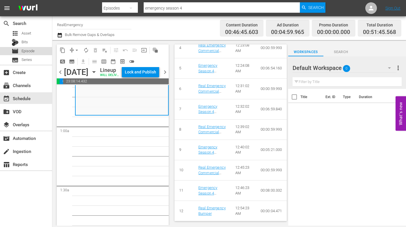
click at [29, 52] on span "Episode" at bounding box center [28, 51] width 13 height 6
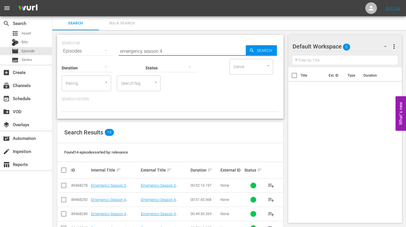
drag, startPoint x: 143, startPoint y: 50, endPoint x: 118, endPoint y: 51, distance: 25.0
click at [118, 51] on div "SEARCH BY Search By Episodes Search ID, Title, Description, Keywords, or Catego…" at bounding box center [170, 47] width 217 height 21
drag, startPoint x: 161, startPoint y: 49, endPoint x: 167, endPoint y: 50, distance: 6.1
click at [167, 50] on input "paramedics season 4" at bounding box center [182, 51] width 127 height 14
drag, startPoint x: 143, startPoint y: 51, endPoint x: 109, endPoint y: 50, distance: 33.5
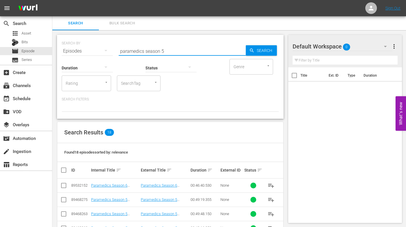
click at [109, 50] on div "SEARCH BY Search By Episodes Search ID, Title, Description, Keywords, or Catego…" at bounding box center [170, 47] width 217 height 21
type input "emergency season 5"
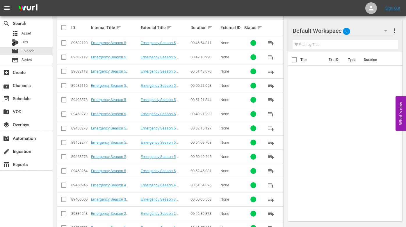
scroll to position [161, 0]
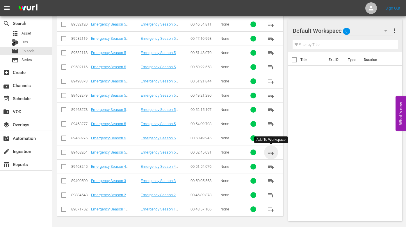
drag, startPoint x: 271, startPoint y: 152, endPoint x: 227, endPoint y: 149, distance: 44.1
click at [269, 152] on span "playlist_add" at bounding box center [271, 152] width 7 height 7
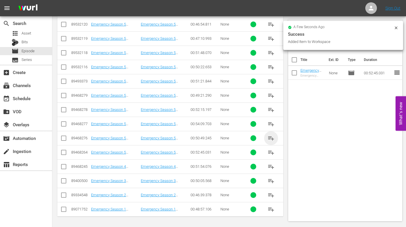
drag, startPoint x: 271, startPoint y: 137, endPoint x: 209, endPoint y: 134, distance: 62.3
click at [270, 137] on span "playlist_add" at bounding box center [271, 138] width 7 height 7
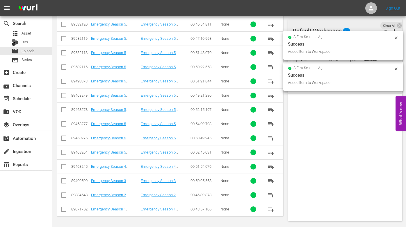
click at [271, 122] on span "playlist_add" at bounding box center [271, 124] width 7 height 7
drag, startPoint x: 270, startPoint y: 108, endPoint x: 262, endPoint y: 108, distance: 8.1
click at [269, 108] on span "playlist_add" at bounding box center [271, 109] width 7 height 7
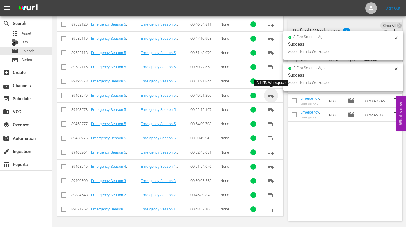
drag, startPoint x: 273, startPoint y: 93, endPoint x: 260, endPoint y: 96, distance: 13.4
click at [273, 93] on span "playlist_add" at bounding box center [271, 95] width 7 height 7
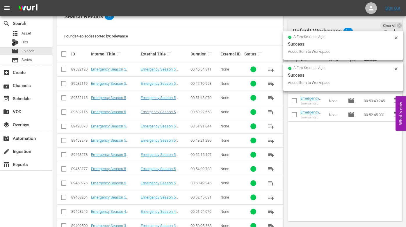
scroll to position [115, 0]
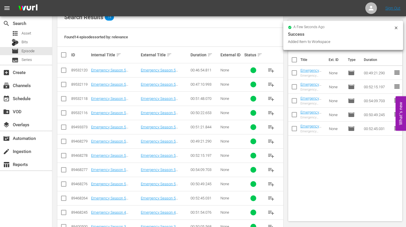
click at [269, 125] on span "playlist_add" at bounding box center [271, 127] width 7 height 7
click at [272, 109] on button "playlist_add" at bounding box center [271, 113] width 14 height 14
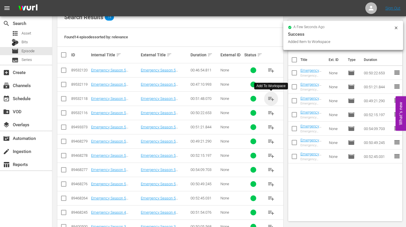
click at [272, 97] on span "playlist_add" at bounding box center [271, 98] width 7 height 7
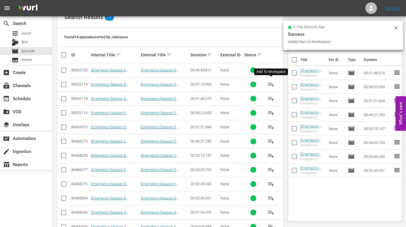
click at [273, 83] on span "playlist_add" at bounding box center [271, 84] width 7 height 7
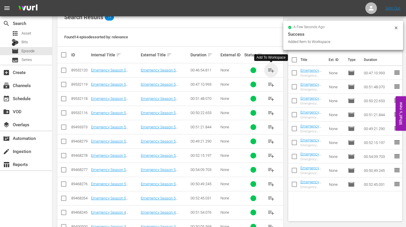
drag, startPoint x: 271, startPoint y: 69, endPoint x: 263, endPoint y: 70, distance: 8.3
click at [271, 69] on span "playlist_add" at bounding box center [271, 70] width 7 height 7
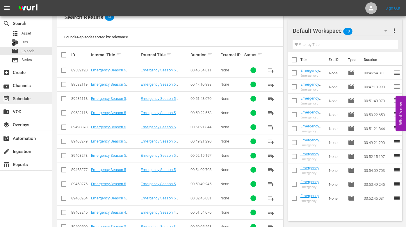
click at [24, 97] on div "event_available Schedule" at bounding box center [16, 97] width 33 height 5
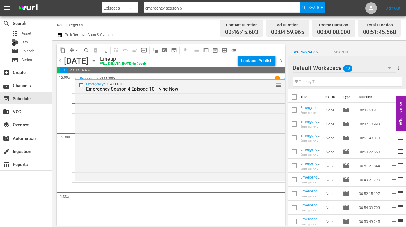
scroll to position [16, 0]
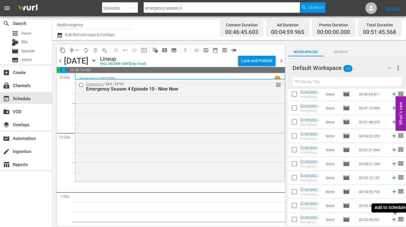
drag, startPoint x: 394, startPoint y: 219, endPoint x: 381, endPoint y: 216, distance: 13.5
click at [369, 184] on icon at bounding box center [394, 220] width 6 height 6
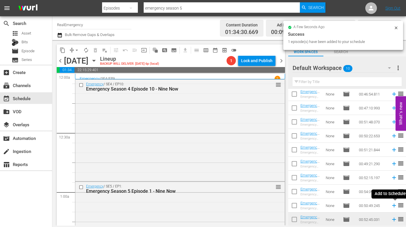
click at [369, 184] on icon at bounding box center [394, 206] width 6 height 6
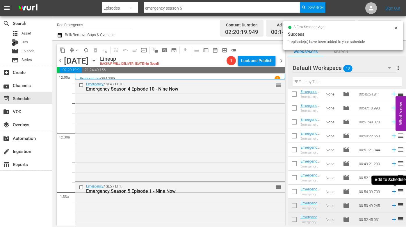
drag, startPoint x: 394, startPoint y: 190, endPoint x: 375, endPoint y: 186, distance: 20.0
click at [369, 184] on icon at bounding box center [394, 192] width 6 height 6
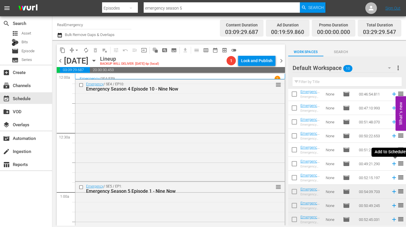
click at [369, 164] on icon at bounding box center [394, 164] width 4 height 4
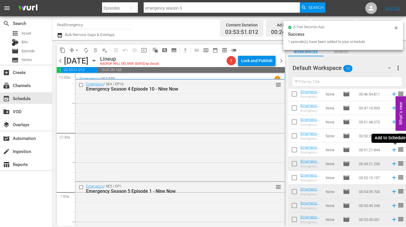
click at [369, 149] on icon at bounding box center [394, 150] width 6 height 6
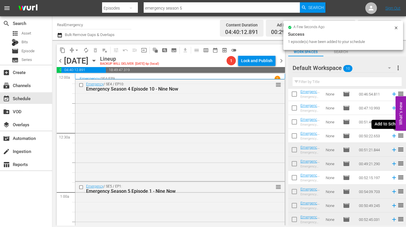
drag, startPoint x: 394, startPoint y: 136, endPoint x: 373, endPoint y: 132, distance: 21.9
click at [369, 136] on icon at bounding box center [394, 136] width 4 height 4
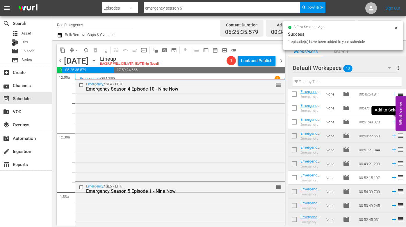
click at [369, 122] on icon at bounding box center [394, 122] width 4 height 4
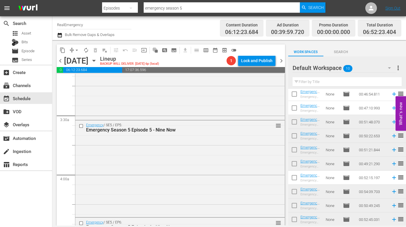
scroll to position [376, 0]
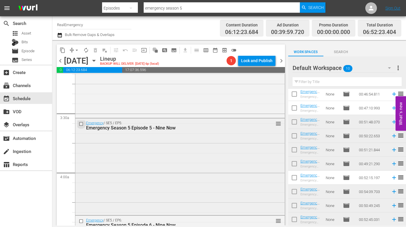
click at [81, 124] on input "checkbox" at bounding box center [82, 124] width 6 height 5
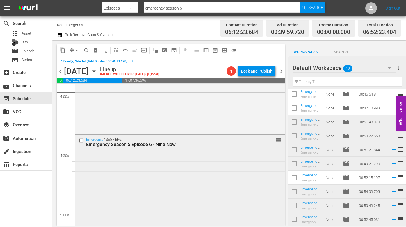
scroll to position [470, 0]
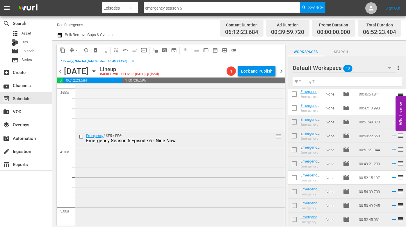
click at [81, 137] on input "checkbox" at bounding box center [82, 137] width 6 height 5
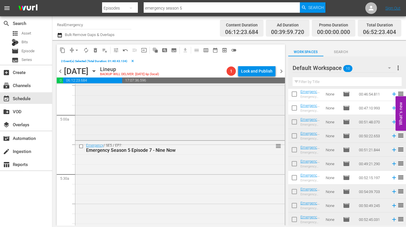
scroll to position [581, 0]
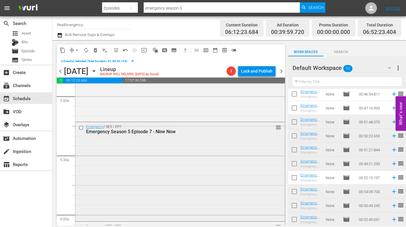
click at [81, 128] on input "checkbox" at bounding box center [82, 128] width 6 height 5
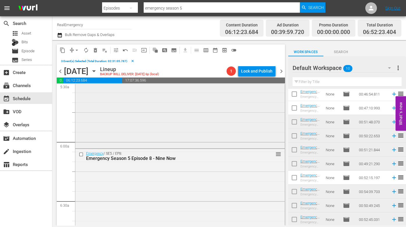
scroll to position [665, 0]
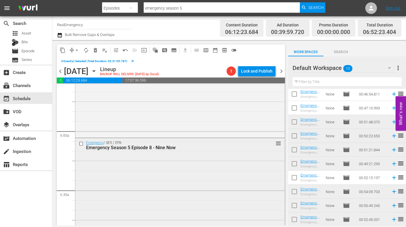
click at [81, 143] on input "checkbox" at bounding box center [82, 143] width 6 height 5
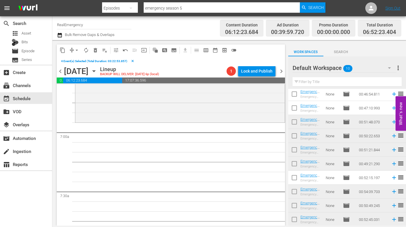
scroll to position [783, 0]
click at [97, 48] on span "delete_forever_outlined" at bounding box center [96, 50] width 6 height 6
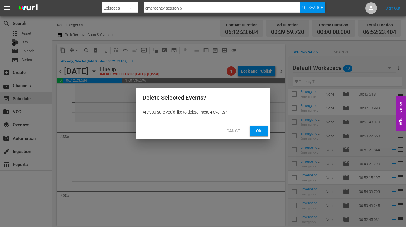
click at [262, 131] on span "Ok" at bounding box center [258, 131] width 9 height 7
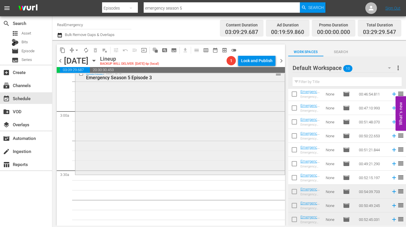
scroll to position [319, 0]
click at [369, 177] on icon at bounding box center [394, 178] width 4 height 4
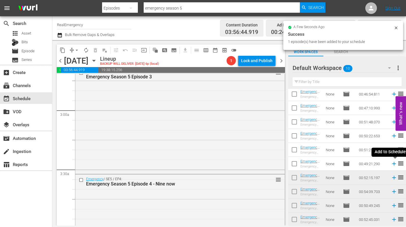
click at [369, 163] on icon at bounding box center [394, 164] width 6 height 6
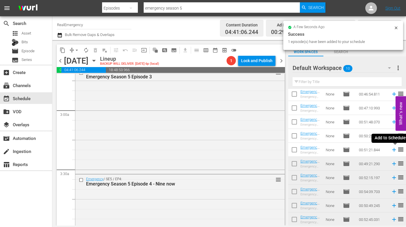
click at [369, 150] on icon at bounding box center [394, 150] width 6 height 6
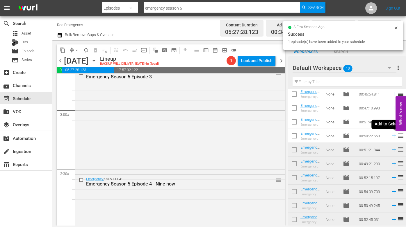
drag, startPoint x: 394, startPoint y: 136, endPoint x: 369, endPoint y: 133, distance: 25.7
click at [369, 136] on icon at bounding box center [394, 136] width 4 height 4
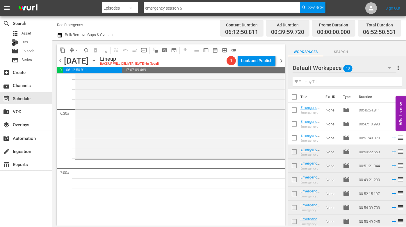
scroll to position [766, 0]
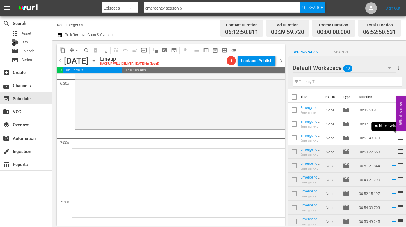
drag, startPoint x: 394, startPoint y: 138, endPoint x: 360, endPoint y: 130, distance: 34.9
click at [369, 138] on icon at bounding box center [394, 138] width 4 height 4
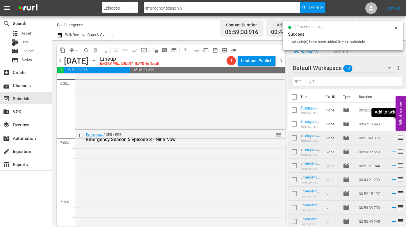
drag, startPoint x: 394, startPoint y: 124, endPoint x: 370, endPoint y: 121, distance: 24.1
click at [369, 124] on icon at bounding box center [394, 124] width 6 height 6
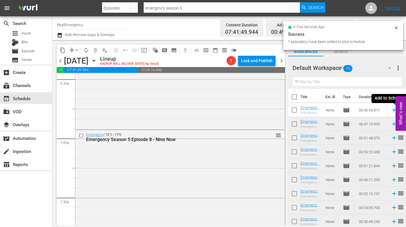
click at [369, 110] on icon at bounding box center [394, 110] width 6 height 6
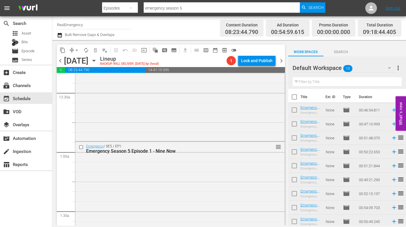
scroll to position [0, 0]
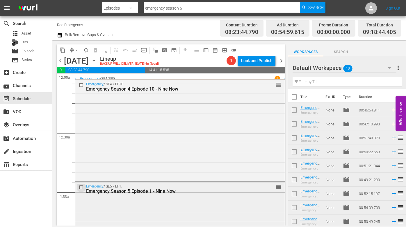
click at [81, 184] on input "checkbox" at bounding box center [82, 187] width 6 height 5
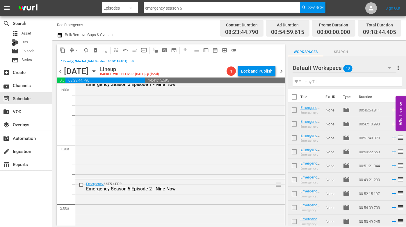
scroll to position [120, 0]
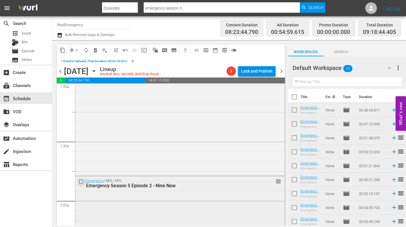
click at [81, 182] on input "checkbox" at bounding box center [82, 181] width 6 height 5
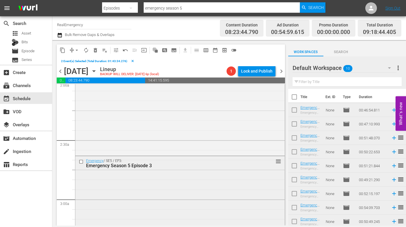
scroll to position [242, 0]
click at [81, 161] on input "checkbox" at bounding box center [82, 161] width 6 height 5
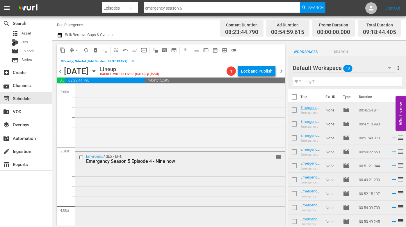
scroll to position [353, 0]
click at [82, 157] on input "checkbox" at bounding box center [82, 156] width 6 height 5
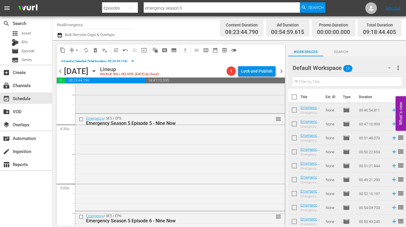
scroll to position [506, 0]
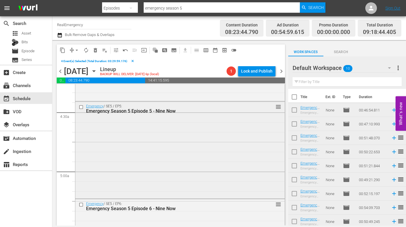
click at [81, 106] on input "checkbox" at bounding box center [82, 107] width 6 height 5
click at [81, 184] on input "checkbox" at bounding box center [82, 205] width 6 height 5
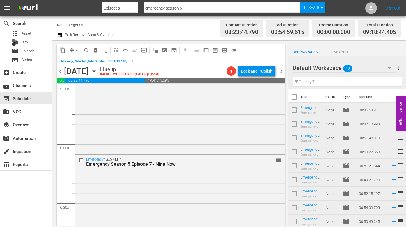
scroll to position [657, 0]
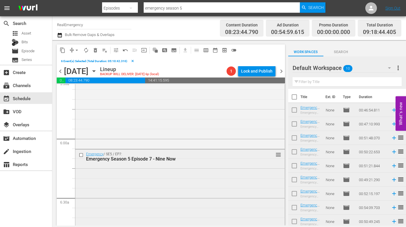
click at [83, 156] on input "checkbox" at bounding box center [82, 155] width 6 height 5
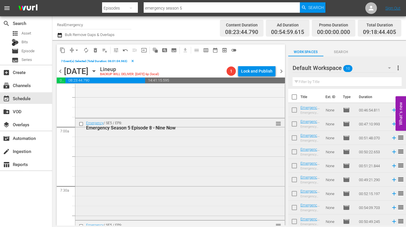
scroll to position [792, 0]
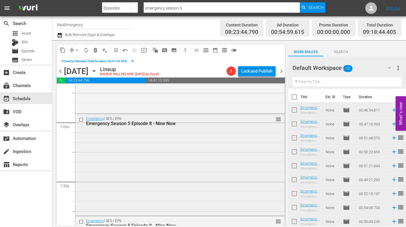
click at [81, 120] on input "checkbox" at bounding box center [82, 120] width 6 height 5
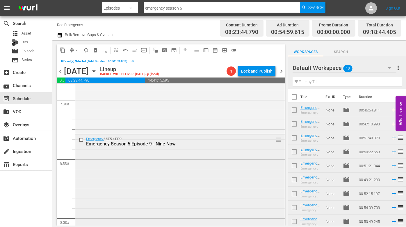
scroll to position [876, 0]
click at [81, 139] on input "checkbox" at bounding box center [82, 138] width 6 height 5
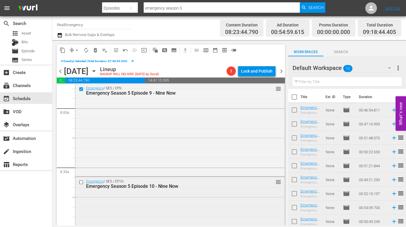
scroll to position [945, 0]
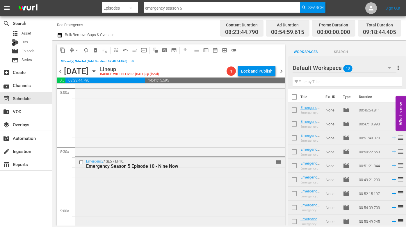
click at [81, 163] on input "checkbox" at bounding box center [82, 162] width 6 height 5
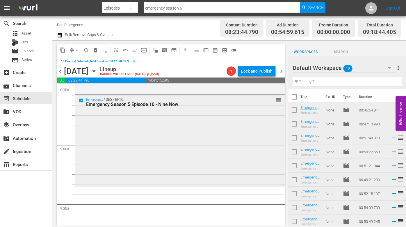
scroll to position [1045, 0]
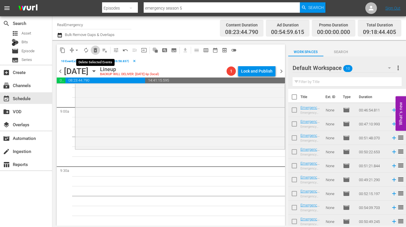
click at [96, 49] on span "delete_forever_outlined" at bounding box center [96, 50] width 6 height 6
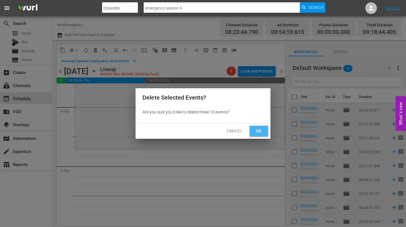
click at [260, 132] on span "Ok" at bounding box center [258, 131] width 9 height 7
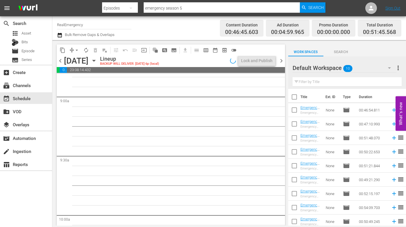
scroll to position [1095, 0]
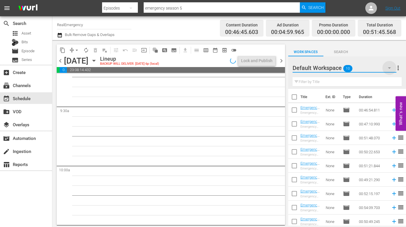
click at [369, 67] on icon "button" at bounding box center [389, 68] width 7 height 7
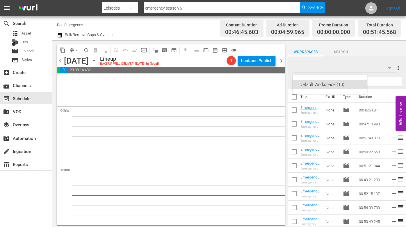
click at [369, 65] on div "Default Workspace (10)" at bounding box center [203, 113] width 406 height 227
click at [369, 68] on span "more_vert" at bounding box center [398, 68] width 7 height 7
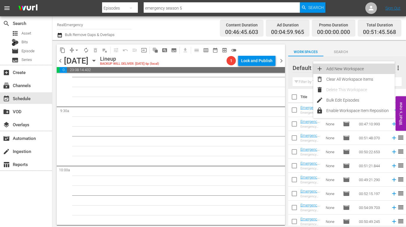
click at [353, 68] on div "Add New Workspace" at bounding box center [360, 69] width 68 height 10
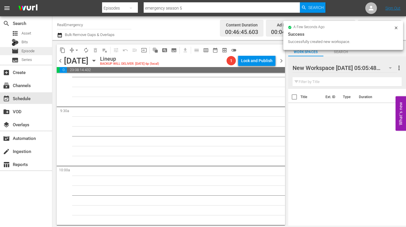
click at [24, 52] on span "Episode" at bounding box center [28, 51] width 13 height 6
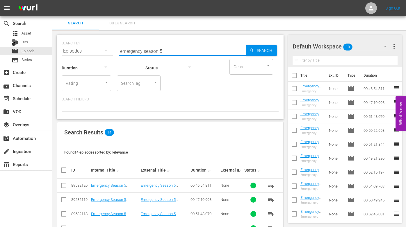
drag, startPoint x: 115, startPoint y: 49, endPoint x: 91, endPoint y: 48, distance: 23.6
click at [91, 48] on div "SEARCH BY Search By Episodes Search ID, Title, Description, Keywords, or Catego…" at bounding box center [170, 47] width 217 height 21
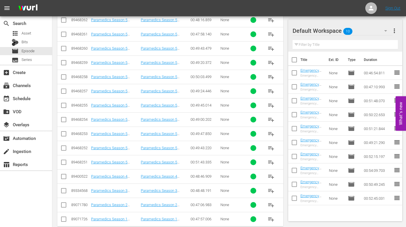
scroll to position [218, 0]
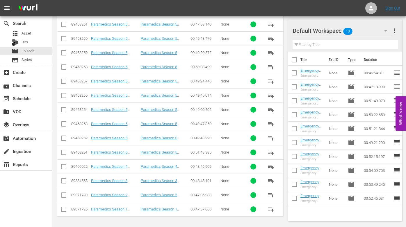
type input "paramedics season 5"
drag, startPoint x: 272, startPoint y: 153, endPoint x: 211, endPoint y: 147, distance: 60.5
click at [271, 153] on span "playlist_add" at bounding box center [271, 152] width 7 height 7
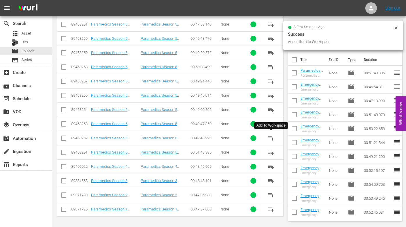
click at [270, 138] on span "playlist_add" at bounding box center [271, 138] width 7 height 7
drag, startPoint x: 272, startPoint y: 124, endPoint x: 250, endPoint y: 125, distance: 21.8
click at [272, 124] on span "playlist_add" at bounding box center [271, 124] width 7 height 7
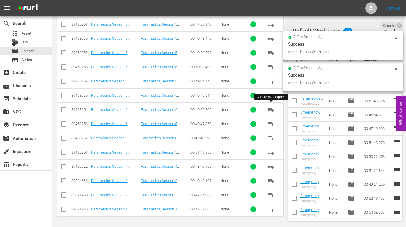
drag, startPoint x: 273, startPoint y: 110, endPoint x: 238, endPoint y: 109, distance: 34.6
click at [272, 110] on span "playlist_add" at bounding box center [271, 109] width 7 height 7
click at [271, 95] on span "playlist_add" at bounding box center [271, 95] width 7 height 7
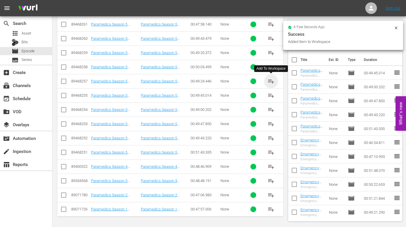
drag, startPoint x: 273, startPoint y: 80, endPoint x: 246, endPoint y: 78, distance: 27.4
click at [273, 80] on span "playlist_add" at bounding box center [271, 81] width 7 height 7
drag, startPoint x: 271, startPoint y: 66, endPoint x: 258, endPoint y: 67, distance: 12.2
click at [271, 67] on span "playlist_add" at bounding box center [271, 67] width 7 height 7
click at [271, 52] on span "playlist_add" at bounding box center [271, 52] width 7 height 7
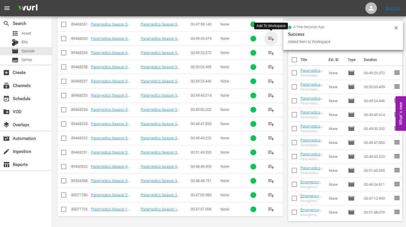
drag, startPoint x: 273, startPoint y: 37, endPoint x: 254, endPoint y: 42, distance: 19.7
click at [272, 37] on span "playlist_add" at bounding box center [271, 38] width 7 height 7
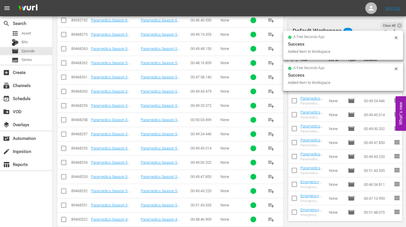
scroll to position [158, 0]
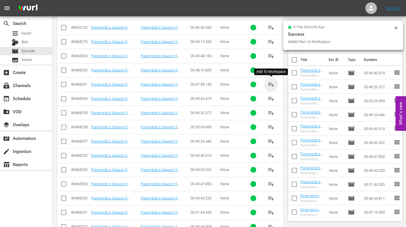
click at [272, 83] on span "playlist_add" at bounding box center [271, 84] width 7 height 7
drag, startPoint x: 269, startPoint y: 69, endPoint x: 258, endPoint y: 69, distance: 10.5
click at [268, 69] on span "playlist_add" at bounding box center [271, 70] width 7 height 7
click at [270, 54] on span "playlist_add" at bounding box center [271, 56] width 7 height 7
click at [271, 42] on span "playlist_add" at bounding box center [271, 41] width 7 height 7
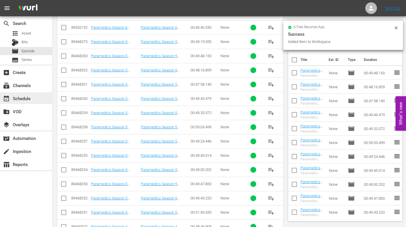
click at [19, 98] on div "event_available Schedule" at bounding box center [16, 97] width 33 height 5
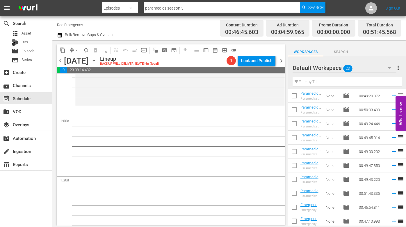
scroll to position [83, 0]
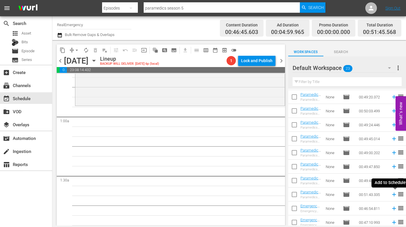
drag, startPoint x: 396, startPoint y: 195, endPoint x: 388, endPoint y: 193, distance: 8.0
click at [369, 184] on icon at bounding box center [394, 195] width 6 height 6
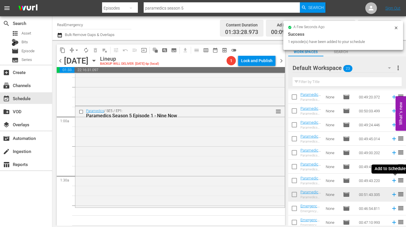
click at [369, 180] on icon at bounding box center [394, 181] width 6 height 6
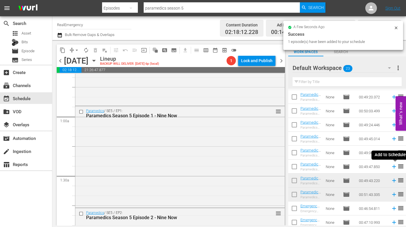
click at [369, 166] on icon at bounding box center [394, 167] width 6 height 6
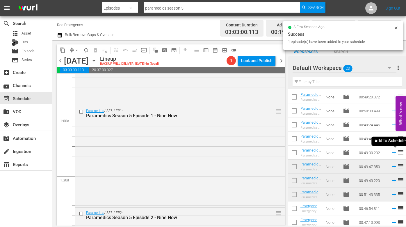
drag, startPoint x: 395, startPoint y: 152, endPoint x: 391, endPoint y: 152, distance: 3.5
click at [369, 152] on icon at bounding box center [394, 153] width 6 height 6
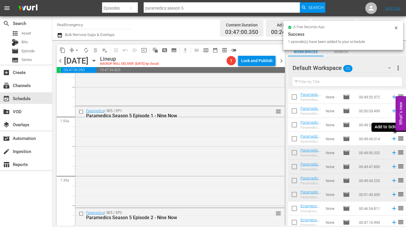
drag, startPoint x: 394, startPoint y: 139, endPoint x: 380, endPoint y: 141, distance: 14.0
click at [369, 139] on icon at bounding box center [394, 139] width 4 height 4
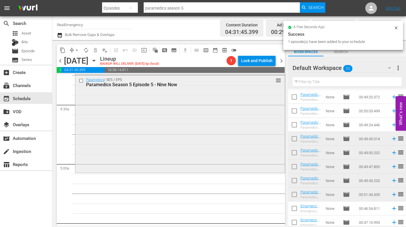
scroll to position [505, 0]
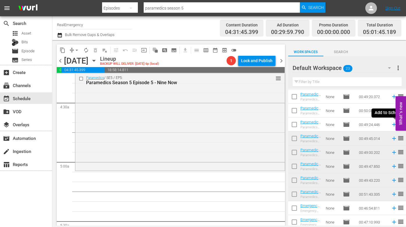
click at [369, 125] on icon at bounding box center [394, 125] width 6 height 6
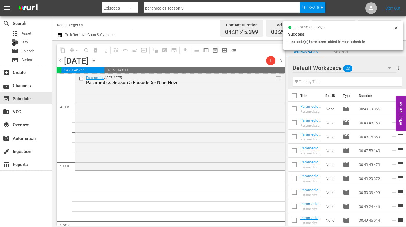
scroll to position [0, 0]
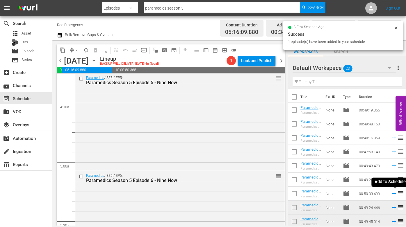
click at [369, 184] on icon at bounding box center [394, 194] width 6 height 6
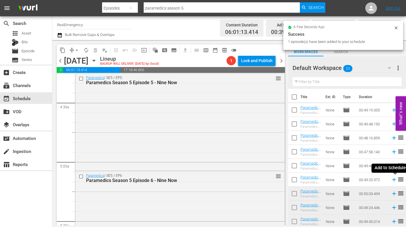
click at [369, 180] on icon at bounding box center [394, 180] width 4 height 4
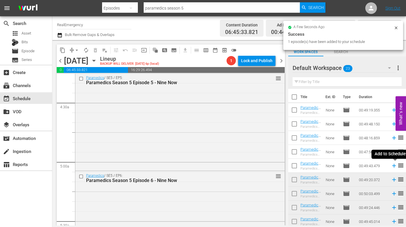
click at [369, 165] on icon at bounding box center [394, 166] width 6 height 6
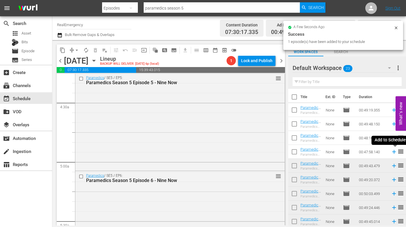
click at [369, 152] on icon at bounding box center [394, 152] width 4 height 4
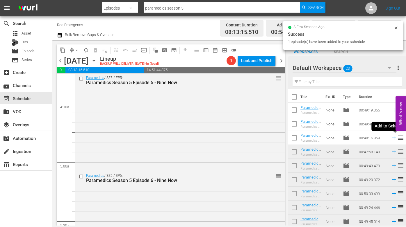
click at [369, 138] on icon at bounding box center [394, 138] width 6 height 6
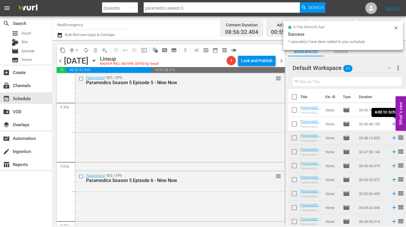
click at [369, 125] on icon at bounding box center [394, 124] width 4 height 4
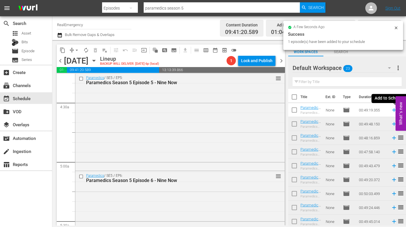
click at [369, 109] on icon at bounding box center [394, 110] width 6 height 6
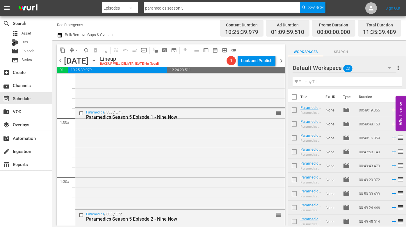
scroll to position [82, 0]
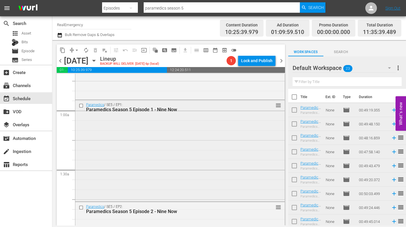
click at [167, 138] on div "Paramedics / SE5 / EP1: Paramedics Season 5 Episode 1 - Nine Now reorder" at bounding box center [179, 150] width 209 height 101
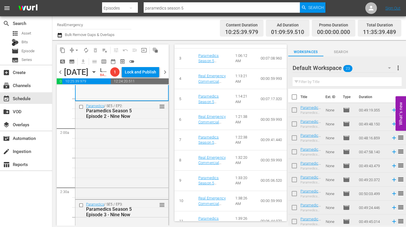
scroll to position [197, 0]
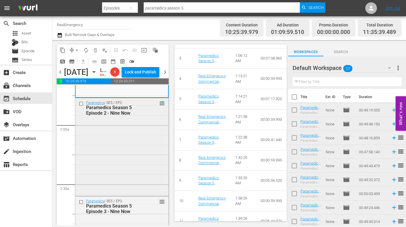
click at [128, 159] on div "Paramedics / SE5 / EP2: Paramedics Season 5 Episode 2 - Nine Now reorder" at bounding box center [121, 146] width 93 height 97
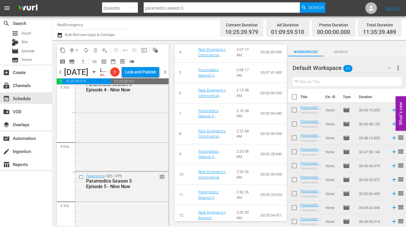
scroll to position [431, 0]
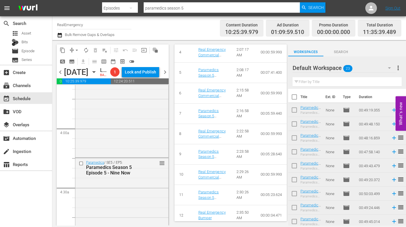
click at [130, 157] on div "Paramedics / SE5 / EP4: Paramedics Season 5 Episode 4 - Nine Now reorder" at bounding box center [121, 108] width 93 height 95
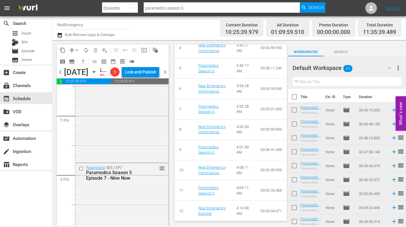
scroll to position [631, 0]
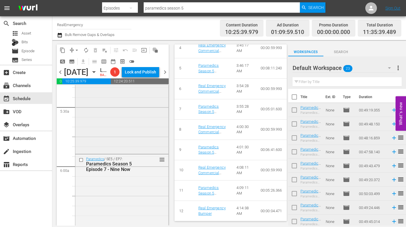
click at [123, 148] on div "Paramedics / SE5 / EP6: Paramedics Season 5 Episode 6 - Nine Now reorder" at bounding box center [121, 105] width 93 height 96
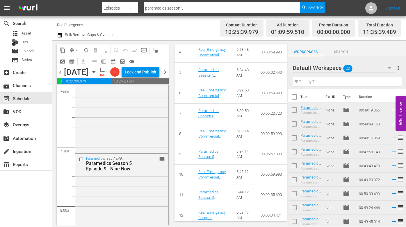
scroll to position [832, 0]
click at [129, 137] on div "Paramedics / SE5 / EP8: Paramedics Season 5 Episode 8 - Nine Now reorder" at bounding box center [121, 101] width 93 height 96
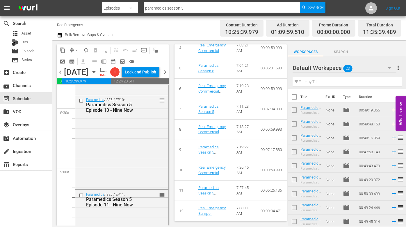
scroll to position [988, 0]
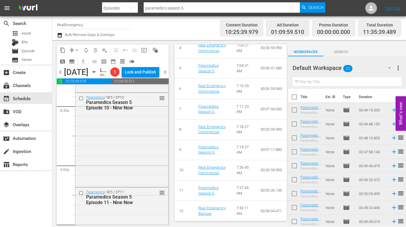
click at [145, 157] on div "Paramedics / SE5 / EP10: Paramedics Season 5 Episode 10 - Nine Now reorder" at bounding box center [121, 139] width 93 height 93
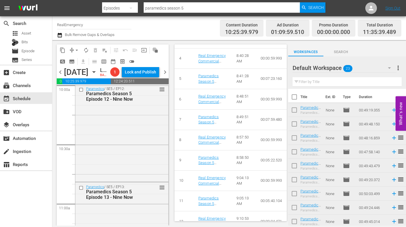
scroll to position [1191, 0]
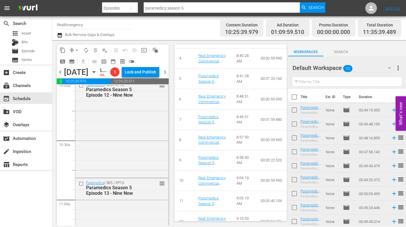
click at [125, 170] on div "Paramedics / SE5 / EP12: Paramedics Season 5 Episode 12 - Nine Now reorder" at bounding box center [121, 128] width 93 height 97
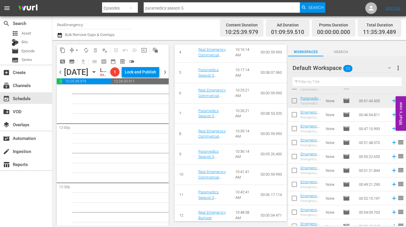
scroll to position [198, 0]
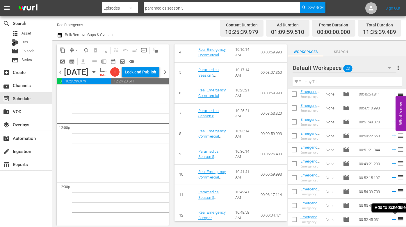
click at [369, 184] on icon at bounding box center [394, 220] width 6 height 6
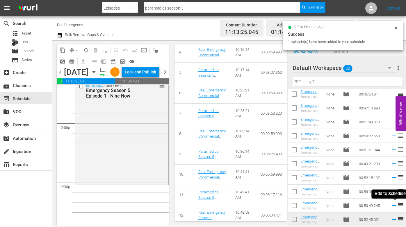
click at [369, 184] on icon at bounding box center [394, 206] width 4 height 4
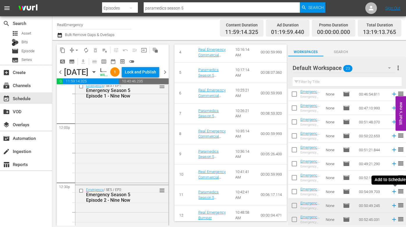
click at [369, 184] on icon at bounding box center [394, 192] width 6 height 6
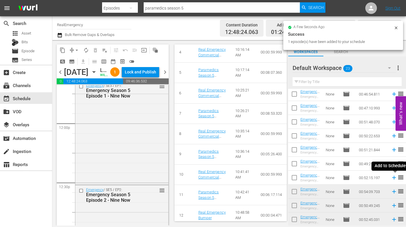
click at [369, 178] on icon at bounding box center [394, 178] width 4 height 4
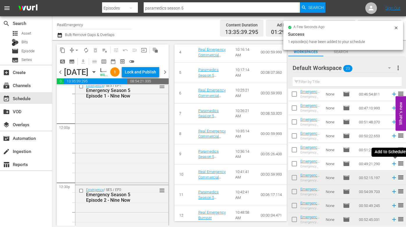
drag, startPoint x: 394, startPoint y: 163, endPoint x: 384, endPoint y: 161, distance: 9.5
click at [369, 163] on icon at bounding box center [394, 164] width 6 height 6
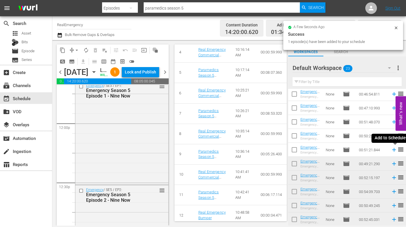
click at [369, 149] on icon at bounding box center [394, 150] width 6 height 6
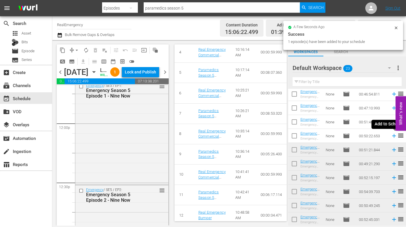
click at [369, 136] on icon at bounding box center [394, 136] width 6 height 6
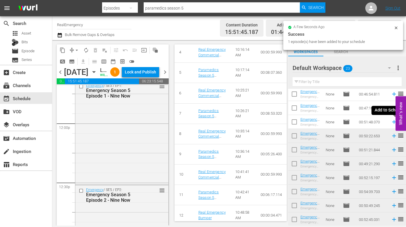
drag, startPoint x: 393, startPoint y: 121, endPoint x: 388, endPoint y: 121, distance: 4.7
click at [369, 121] on icon at bounding box center [394, 122] width 6 height 6
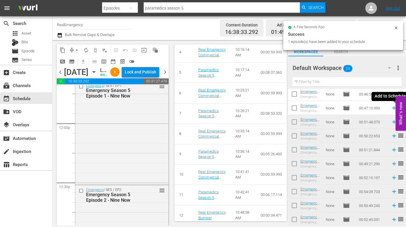
click at [369, 109] on icon at bounding box center [394, 108] width 4 height 4
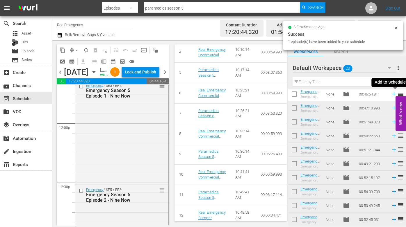
click at [369, 94] on icon at bounding box center [394, 95] width 4 height 4
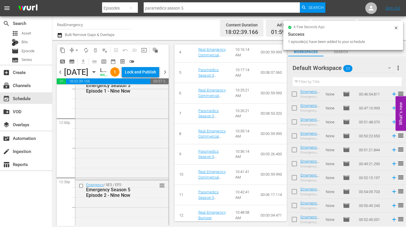
scroll to position [1395, 0]
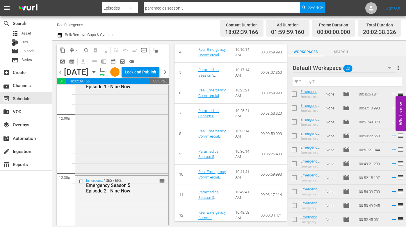
click at [110, 125] on div "Emergency / SE5 / EP1: Emergency Season 5 Episode 1 - Nine Now reorder" at bounding box center [121, 123] width 93 height 103
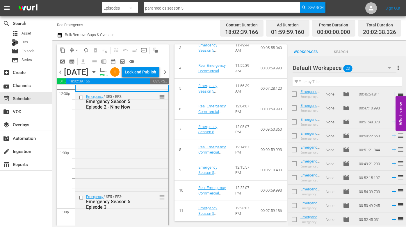
scroll to position [1480, 0]
click at [135, 139] on div "Emergency / SE5 / EP2: Emergency Season 5 Episode 2 - Nine Now reorder" at bounding box center [121, 140] width 93 height 99
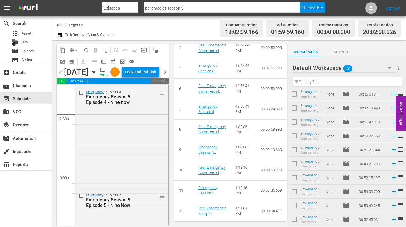
scroll to position [1693, 0]
click at [142, 170] on div "Emergency / SE5 / EP4: Emergency Season 5 Episode 4 - Nine now reorder" at bounding box center [121, 137] width 93 height 102
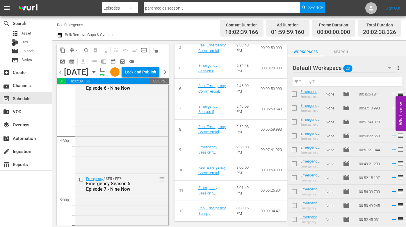
scroll to position [1909, 0]
click at [129, 170] on div "Emergency / SE5 / EP6: Emergency Season 5 Episode 6 - Nine Now reorder" at bounding box center [121, 122] width 93 height 100
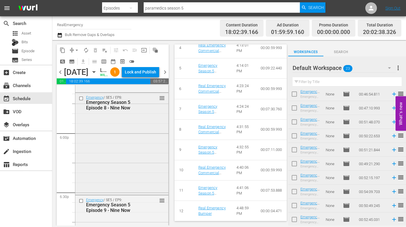
scroll to position [2088, 0]
click at [122, 184] on div "Emergency / SE5 / EP8: Emergency Season 5 Episode 8 - Nine Now reorder" at bounding box center [121, 143] width 93 height 101
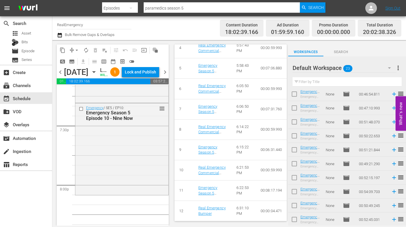
scroll to position [2276, 0]
click at [131, 184] on div "Emergency / SE5 / EP10: Emergency Season 5 Episode 10 - Nine Now reorder" at bounding box center [121, 146] width 93 height 91
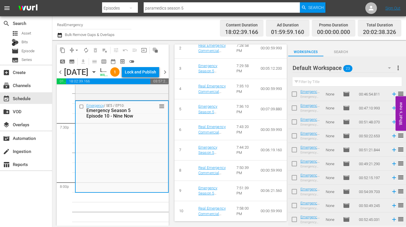
scroll to position [333, 0]
click at [369, 67] on span "more_vert" at bounding box center [398, 68] width 7 height 7
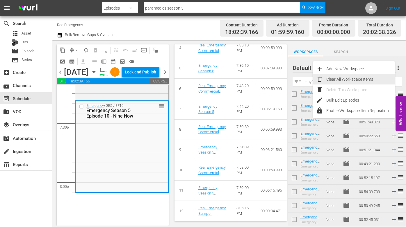
click at [367, 78] on div "Clear All Workspace Items" at bounding box center [360, 79] width 68 height 10
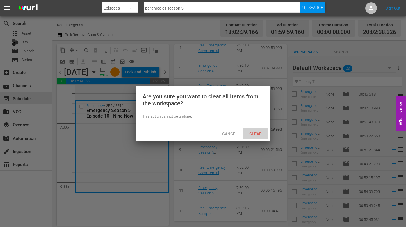
click at [258, 132] on span "Clear" at bounding box center [256, 134] width 22 height 5
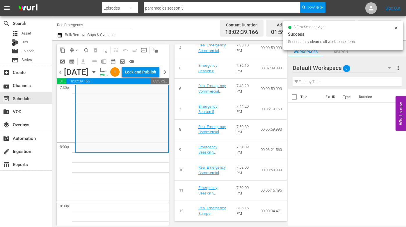
scroll to position [2317, 0]
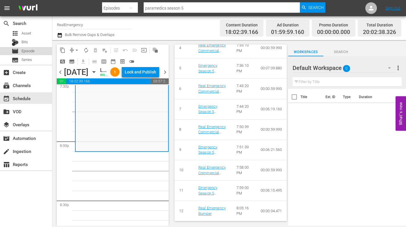
click at [25, 51] on span "Episode" at bounding box center [28, 51] width 13 height 6
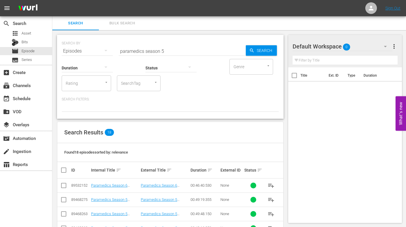
click at [385, 46] on icon "button" at bounding box center [385, 46] width 3 height 1
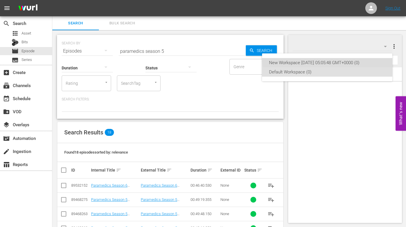
click at [347, 61] on div "New Workspace [DATE] 05:05:48 GMT+0000 (0)" at bounding box center [327, 62] width 116 height 9
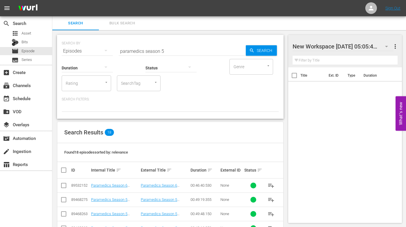
click at [387, 45] on div at bounding box center [342, 47] width 99 height 15
click at [397, 51] on button "more_vert" at bounding box center [395, 47] width 7 height 14
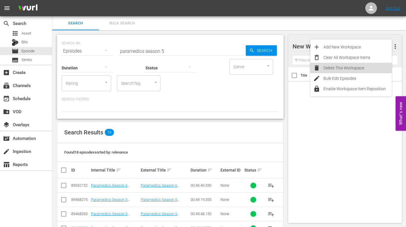
click at [341, 66] on div "Delete This Workspace" at bounding box center [357, 68] width 68 height 10
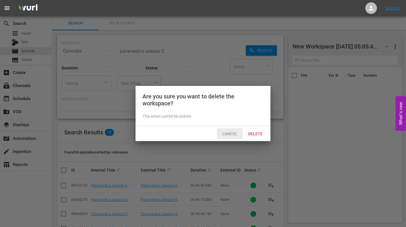
click at [227, 134] on span "Cancel" at bounding box center [230, 134] width 25 height 5
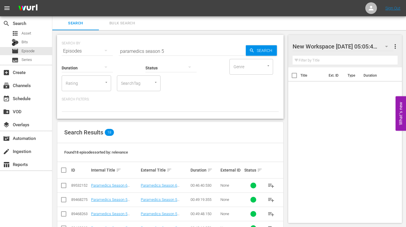
click at [388, 45] on div at bounding box center [342, 47] width 99 height 15
click at [395, 46] on span "more_vert" at bounding box center [395, 46] width 7 height 7
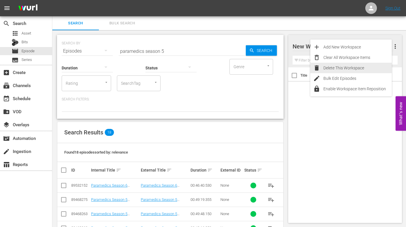
click at [339, 66] on div "Delete This Workspace" at bounding box center [357, 68] width 68 height 10
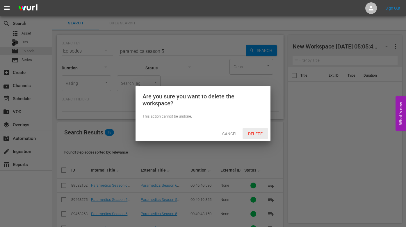
click at [254, 133] on span "Delete" at bounding box center [255, 134] width 24 height 5
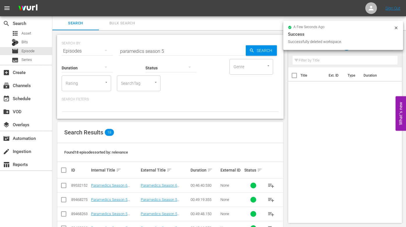
click at [346, 102] on div "Title Ext. ID Type Duration" at bounding box center [345, 144] width 114 height 154
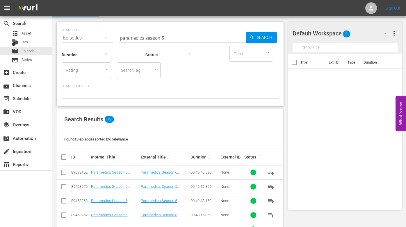
scroll to position [0, 0]
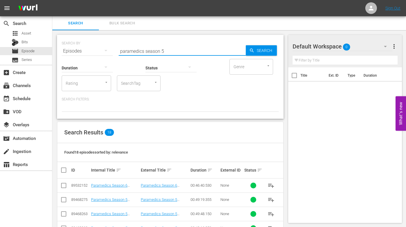
drag, startPoint x: 144, startPoint y: 51, endPoint x: 134, endPoint y: 47, distance: 10.4
click at [112, 49] on div "SEARCH BY Search By Episodes Search ID, Title, Description, Keywords, or Catego…" at bounding box center [170, 47] width 217 height 21
type input "emerg season 5"
click at [23, 98] on div "event_available Schedule" at bounding box center [16, 97] width 33 height 5
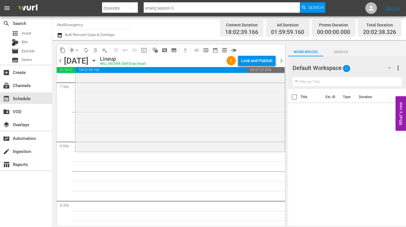
scroll to position [2307, 0]
click at [28, 51] on span "Episode" at bounding box center [28, 51] width 13 height 6
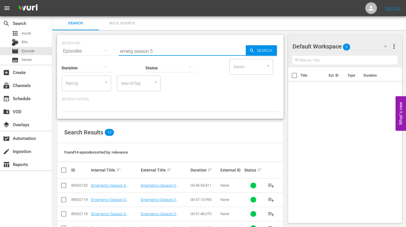
drag, startPoint x: 134, startPoint y: 51, endPoint x: 116, endPoint y: 51, distance: 17.2
click at [116, 51] on div "SEARCH BY Search By Episodes Search ID, Title, Description, Keywords, or Catego…" at bounding box center [170, 47] width 217 height 21
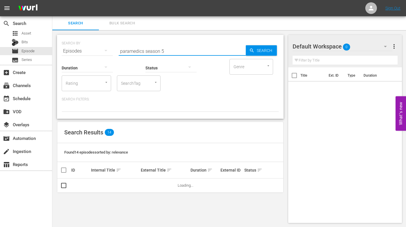
click at [164, 50] on input "paramedics season 5" at bounding box center [182, 51] width 127 height 14
type input "paramedics season 6"
click at [259, 49] on span "Search" at bounding box center [266, 50] width 22 height 10
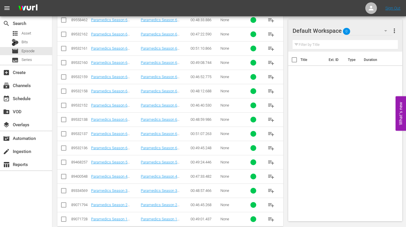
scroll to position [176, 0]
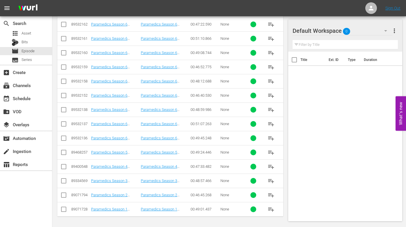
click at [270, 137] on span "playlist_add" at bounding box center [271, 138] width 7 height 7
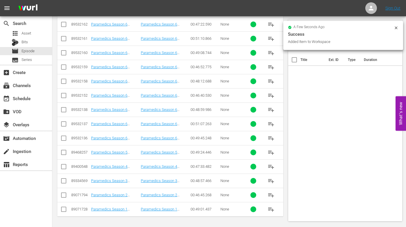
click at [269, 124] on span "playlist_add" at bounding box center [271, 124] width 7 height 7
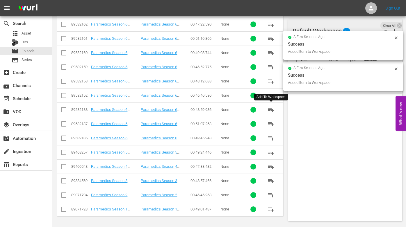
click at [271, 108] on span "playlist_add" at bounding box center [271, 109] width 7 height 7
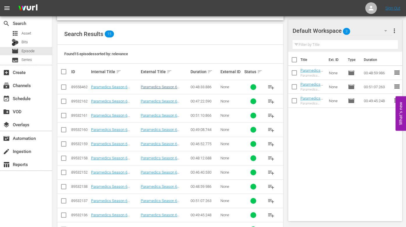
scroll to position [96, 0]
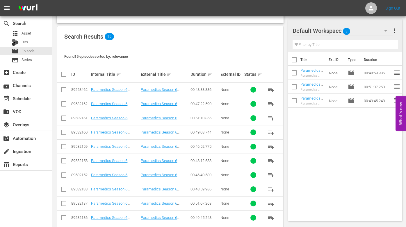
click at [271, 90] on span "playlist_add" at bounding box center [271, 89] width 7 height 7
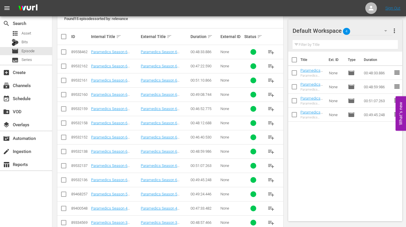
scroll to position [176, 0]
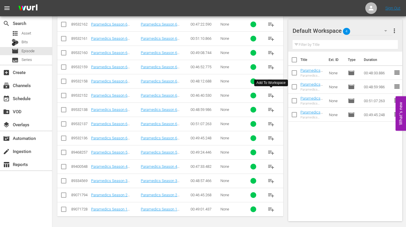
click at [270, 95] on span "playlist_add" at bounding box center [271, 95] width 7 height 7
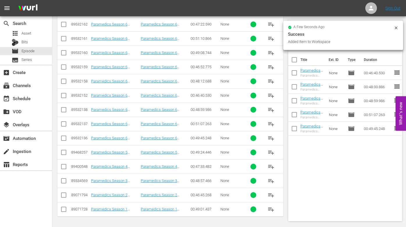
click at [272, 82] on span "playlist_add" at bounding box center [271, 81] width 7 height 7
drag, startPoint x: 271, startPoint y: 66, endPoint x: 255, endPoint y: 71, distance: 16.7
click at [271, 66] on span "playlist_add" at bounding box center [271, 67] width 7 height 7
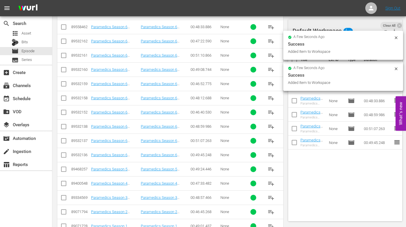
scroll to position [154, 0]
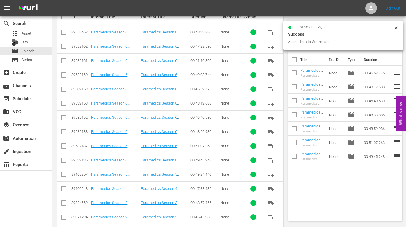
click at [271, 73] on span "playlist_add" at bounding box center [271, 75] width 7 height 7
click at [270, 59] on span "playlist_add" at bounding box center [271, 60] width 7 height 7
click at [271, 47] on span "playlist_add" at bounding box center [271, 46] width 7 height 7
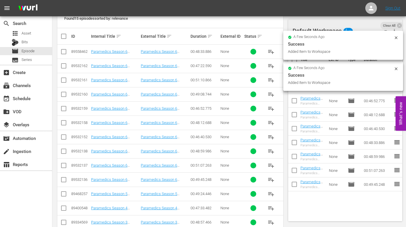
scroll to position [129, 0]
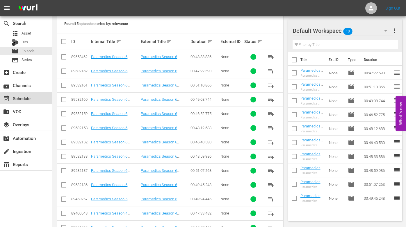
click at [16, 99] on div "event_available Schedule" at bounding box center [16, 97] width 33 height 5
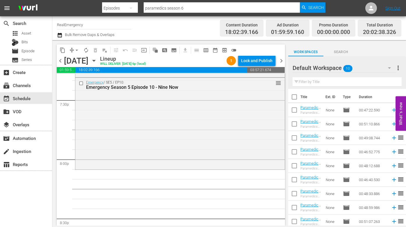
scroll to position [16, 0]
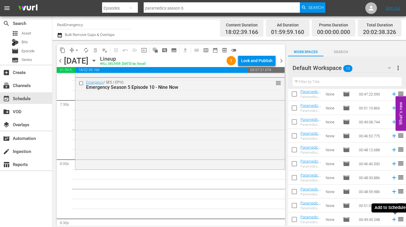
click at [394, 219] on icon at bounding box center [394, 220] width 6 height 6
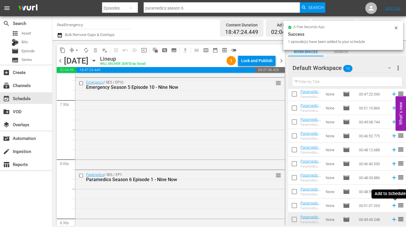
click at [394, 207] on icon at bounding box center [394, 206] width 6 height 6
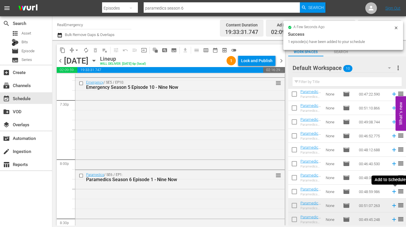
click at [394, 192] on icon at bounding box center [394, 192] width 4 height 4
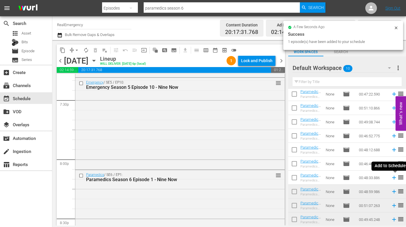
drag, startPoint x: 395, startPoint y: 177, endPoint x: 391, endPoint y: 178, distance: 4.2
click at [395, 177] on icon at bounding box center [394, 178] width 6 height 6
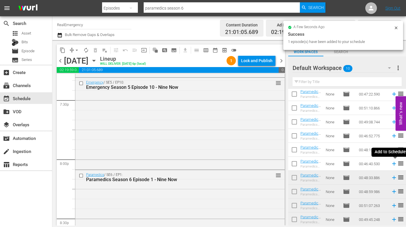
drag, startPoint x: 394, startPoint y: 164, endPoint x: 373, endPoint y: 160, distance: 22.1
click at [394, 164] on icon at bounding box center [394, 164] width 4 height 4
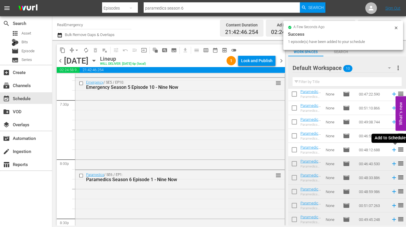
click at [394, 149] on icon at bounding box center [394, 150] width 6 height 6
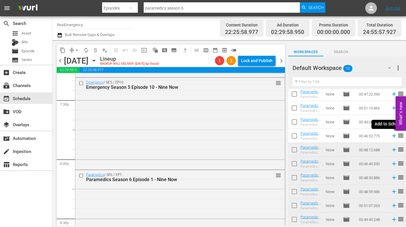
click at [394, 136] on icon at bounding box center [394, 136] width 6 height 6
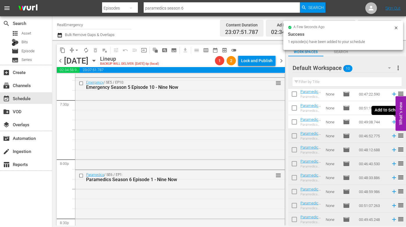
drag, startPoint x: 393, startPoint y: 122, endPoint x: 389, endPoint y: 122, distance: 3.5
click at [393, 122] on icon at bounding box center [394, 122] width 6 height 6
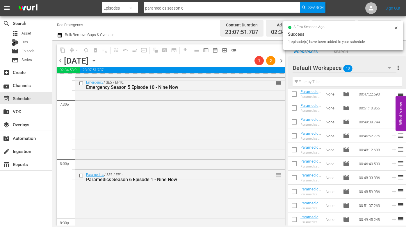
scroll to position [0, 0]
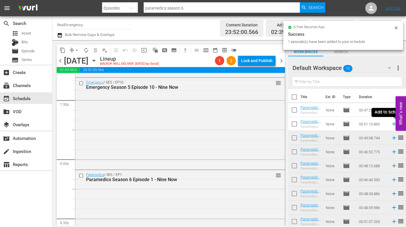
click at [393, 124] on icon at bounding box center [394, 124] width 6 height 6
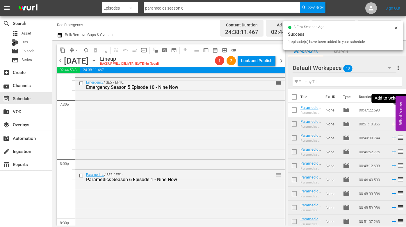
click at [393, 110] on icon at bounding box center [394, 110] width 6 height 6
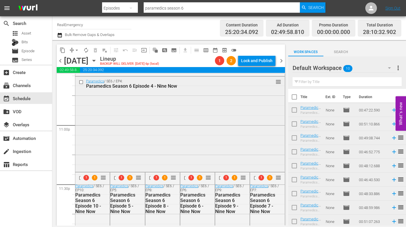
scroll to position [2671, 0]
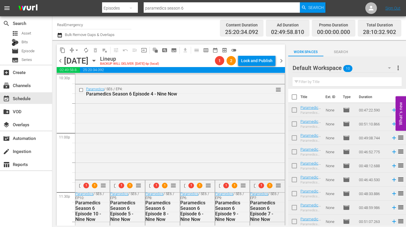
click at [255, 186] on input "checkbox" at bounding box center [257, 186] width 6 height 5
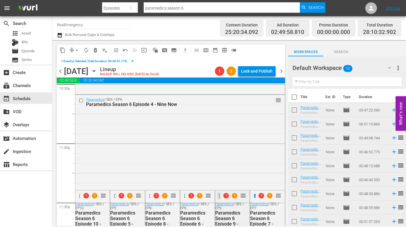
click at [220, 196] on input "checkbox" at bounding box center [222, 196] width 6 height 5
click at [185, 196] on input "checkbox" at bounding box center [187, 196] width 6 height 5
click at [150, 197] on input "checkbox" at bounding box center [152, 196] width 6 height 5
click at [115, 197] on input "checkbox" at bounding box center [117, 196] width 6 height 5
click at [95, 49] on span "delete_forever_outlined" at bounding box center [96, 50] width 6 height 6
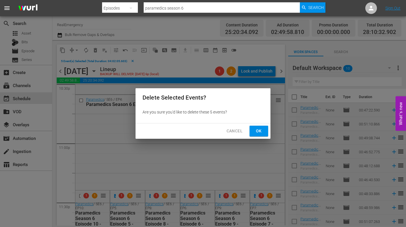
click at [259, 129] on span "Ok" at bounding box center [258, 131] width 9 height 7
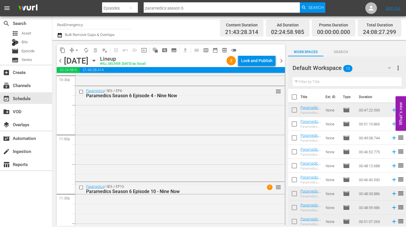
scroll to position [2666, 0]
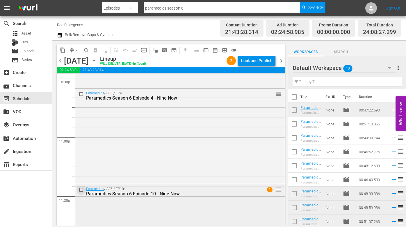
click at [81, 190] on input "checkbox" at bounding box center [82, 190] width 6 height 5
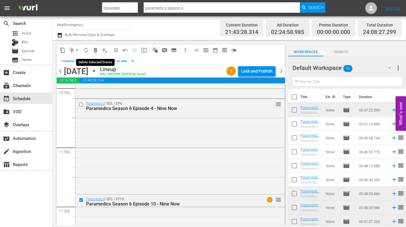
click at [95, 50] on span "delete_forever_outlined" at bounding box center [96, 50] width 6 height 6
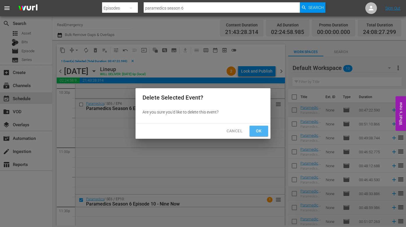
drag, startPoint x: 258, startPoint y: 132, endPoint x: 235, endPoint y: 140, distance: 24.8
click at [258, 132] on span "Ok" at bounding box center [258, 131] width 9 height 7
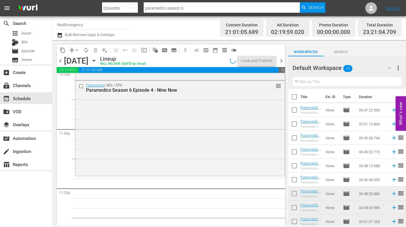
scroll to position [2679, 0]
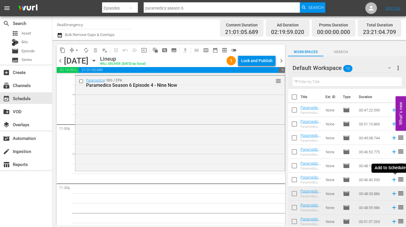
click at [394, 180] on icon at bounding box center [394, 180] width 6 height 6
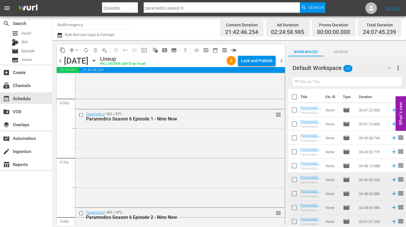
scroll to position [2340, 0]
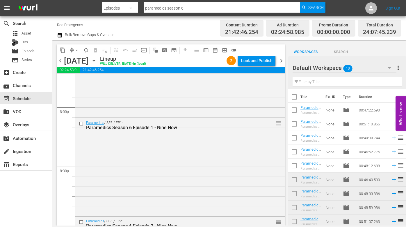
click at [170, 163] on div "Paramedics / SE6 / EP1: Paramedics Season 6 Episode 1 - Nine Now reorder" at bounding box center [179, 166] width 209 height 97
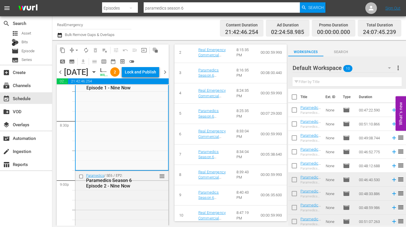
scroll to position [307, 0]
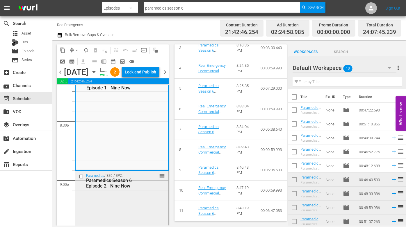
click at [111, 189] on div "Paramedics Season 6 Episode 2 - Nine Now" at bounding box center [114, 183] width 56 height 11
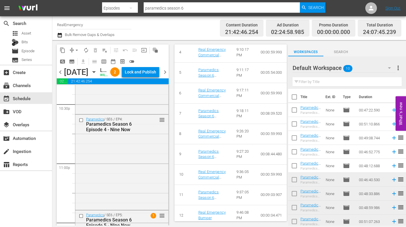
scroll to position [2677, 0]
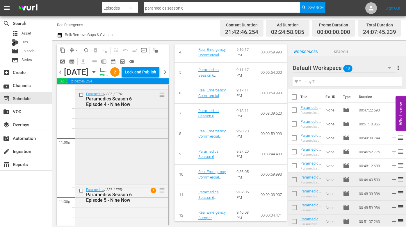
click at [131, 154] on div "Paramedics / SE6 / EP4: Paramedics Season 6 Episode 4 - Nine Now reorder" at bounding box center [121, 137] width 93 height 94
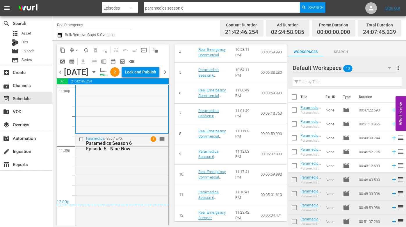
scroll to position [2747, 0]
click at [166, 76] on span "chevron_right" at bounding box center [164, 72] width 7 height 7
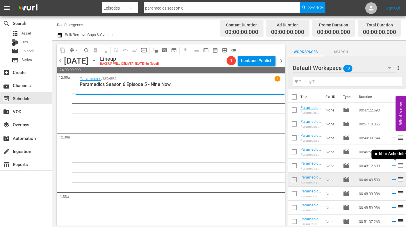
click at [395, 166] on icon at bounding box center [394, 166] width 4 height 4
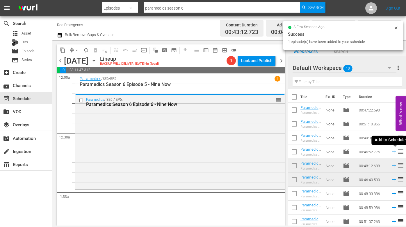
click at [394, 152] on icon at bounding box center [394, 152] width 4 height 4
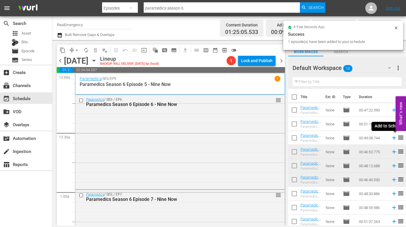
drag, startPoint x: 395, startPoint y: 138, endPoint x: 386, endPoint y: 138, distance: 9.1
click at [395, 138] on icon at bounding box center [394, 138] width 6 height 6
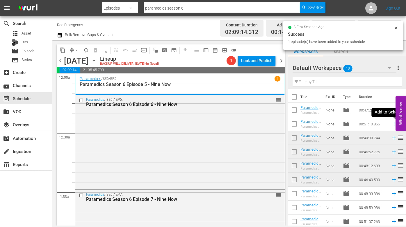
click at [394, 124] on icon at bounding box center [394, 124] width 6 height 6
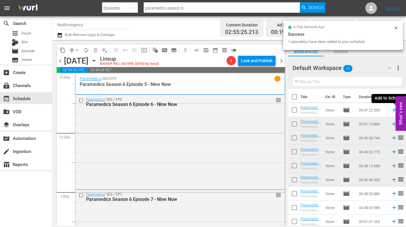
click at [393, 110] on icon at bounding box center [394, 111] width 4 height 4
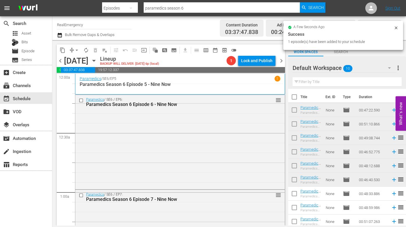
click at [198, 134] on div "Paramedics / SE6 / EP6: Paramedics Season 6 Episode 6 - Nine Now reorder" at bounding box center [179, 142] width 209 height 94
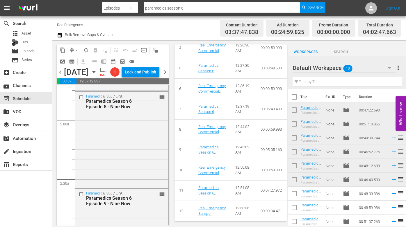
scroll to position [223, 0]
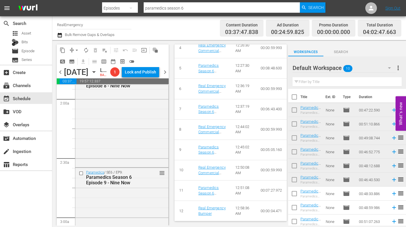
click at [119, 156] on div "Paramedics / SE6 / EP8: Paramedics Season 6 Episode 8 - Nine Now reorder" at bounding box center [121, 118] width 93 height 95
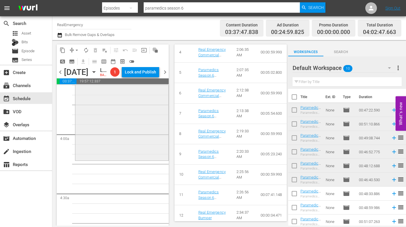
scroll to position [429, 0]
click at [136, 156] on div "Paramedics / SE6 / EP10: Paramedics Season 6 Episode 10 - Nine Now reorder" at bounding box center [121, 110] width 93 height 92
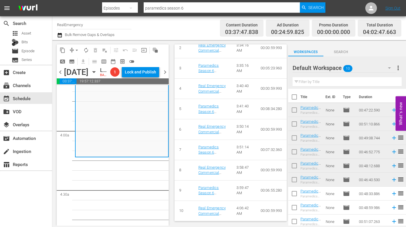
scroll to position [327, 0]
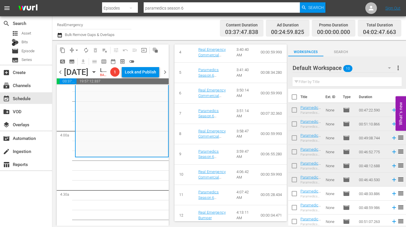
click at [397, 68] on span "more_vert" at bounding box center [398, 68] width 7 height 7
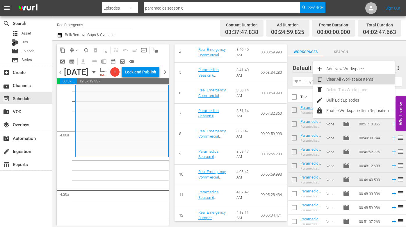
drag, startPoint x: 348, startPoint y: 76, endPoint x: 353, endPoint y: 77, distance: 5.8
click at [348, 76] on div "Clear All Workspace Items" at bounding box center [360, 79] width 68 height 10
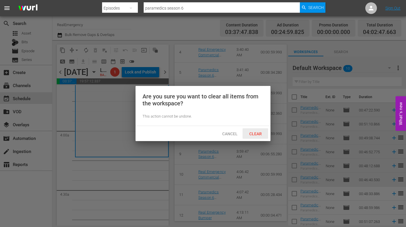
click at [258, 134] on span "Clear" at bounding box center [256, 134] width 22 height 5
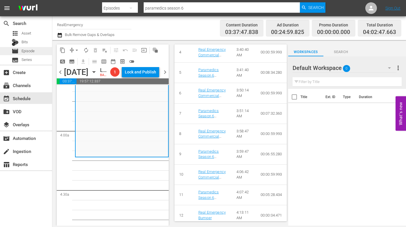
click at [27, 51] on span "Episode" at bounding box center [28, 51] width 13 height 6
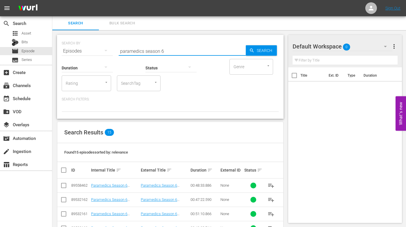
drag, startPoint x: 141, startPoint y: 51, endPoint x: 104, endPoint y: 49, distance: 37.0
click at [104, 49] on div "SEARCH BY Search By Episodes Search ID, Title, Description, Keywords, or Catego…" at bounding box center [170, 47] width 217 height 21
click at [163, 51] on input "emergency season 6" at bounding box center [182, 51] width 127 height 14
type input "emergency season 1"
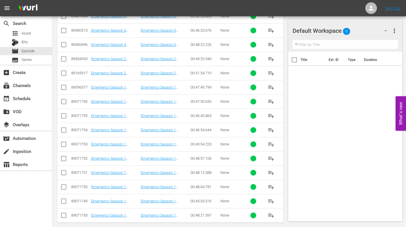
scroll to position [218, 0]
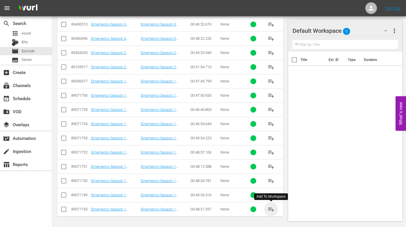
drag, startPoint x: 270, startPoint y: 208, endPoint x: 261, endPoint y: 208, distance: 9.0
click at [270, 208] on span "playlist_add" at bounding box center [271, 209] width 7 height 7
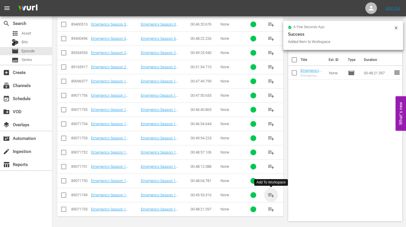
drag, startPoint x: 271, startPoint y: 195, endPoint x: 225, endPoint y: 189, distance: 47.0
click at [271, 195] on span "playlist_add" at bounding box center [271, 195] width 7 height 7
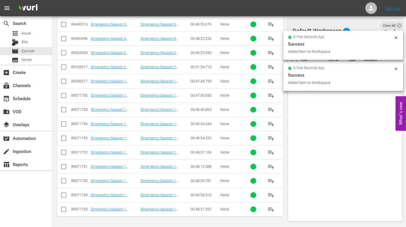
click at [274, 180] on span "playlist_add" at bounding box center [271, 181] width 7 height 7
click at [272, 166] on span "playlist_add" at bounding box center [271, 166] width 7 height 7
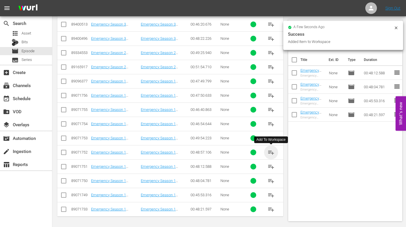
click at [271, 153] on span "playlist_add" at bounding box center [271, 152] width 7 height 7
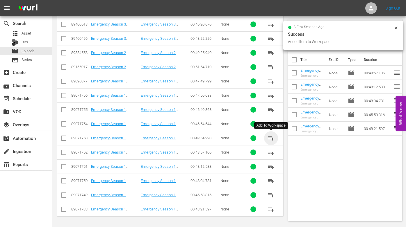
drag, startPoint x: 272, startPoint y: 139, endPoint x: 245, endPoint y: 138, distance: 26.5
click at [272, 139] on span "playlist_add" at bounding box center [271, 138] width 7 height 7
drag, startPoint x: 273, startPoint y: 123, endPoint x: 260, endPoint y: 122, distance: 12.6
click at [273, 123] on span "playlist_add" at bounding box center [271, 124] width 7 height 7
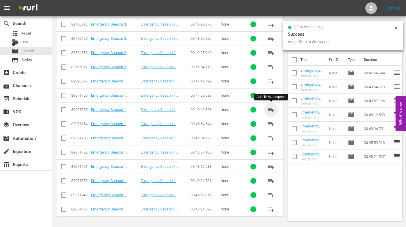
drag, startPoint x: 270, startPoint y: 111, endPoint x: 246, endPoint y: 109, distance: 23.9
click at [270, 111] on span "playlist_add" at bounding box center [271, 109] width 7 height 7
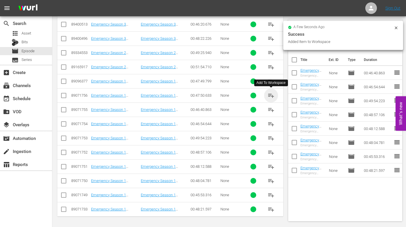
click at [270, 96] on span "playlist_add" at bounding box center [271, 95] width 7 height 7
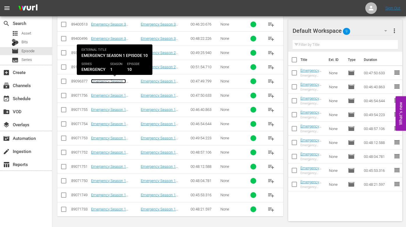
click at [113, 81] on link "Emergency Season 1 Episode 10 - Nine Now" at bounding box center [109, 83] width 37 height 9
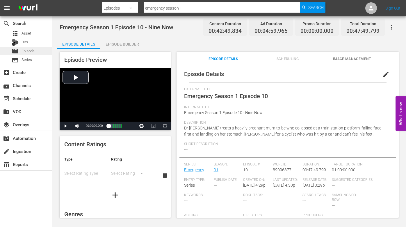
click at [26, 49] on span "Episode" at bounding box center [28, 51] width 13 height 6
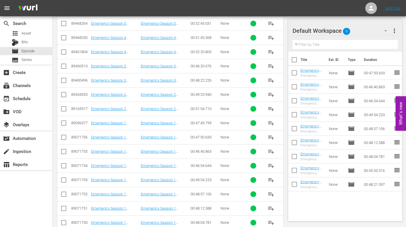
scroll to position [177, 0]
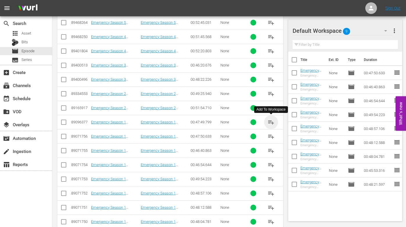
click at [270, 123] on span "playlist_add" at bounding box center [271, 122] width 7 height 7
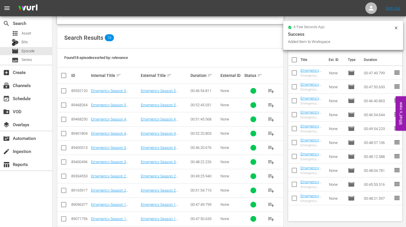
scroll to position [0, 0]
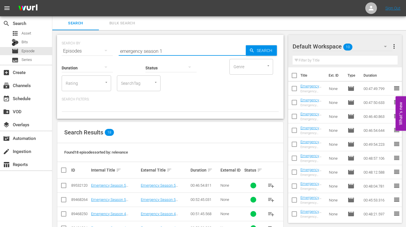
drag, startPoint x: 143, startPoint y: 51, endPoint x: 99, endPoint y: 47, distance: 44.3
click at [99, 47] on div "SEARCH BY Search By Episodes Search ID, Title, Description, Keywords, or Catego…" at bounding box center [170, 47] width 217 height 21
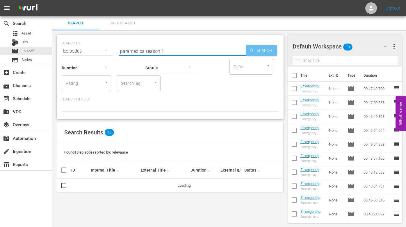
type input "paramedics season 1"
drag, startPoint x: 269, startPoint y: 51, endPoint x: 264, endPoint y: 56, distance: 7.6
click at [269, 51] on span "Search" at bounding box center [266, 50] width 22 height 10
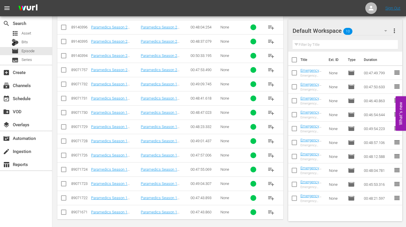
scroll to position [447, 0]
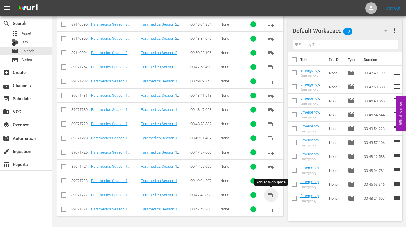
drag, startPoint x: 272, startPoint y: 195, endPoint x: 249, endPoint y: 194, distance: 22.4
click at [272, 195] on span "playlist_add" at bounding box center [271, 195] width 7 height 7
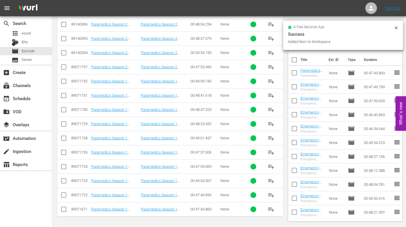
drag, startPoint x: 271, startPoint y: 180, endPoint x: 267, endPoint y: 180, distance: 4.4
click at [271, 180] on span "playlist_add" at bounding box center [271, 181] width 7 height 7
click at [272, 166] on span "playlist_add" at bounding box center [271, 166] width 7 height 7
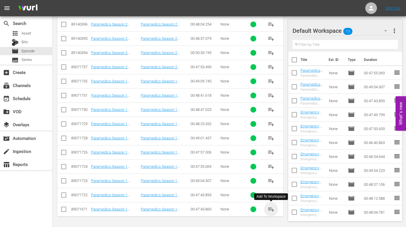
click at [271, 209] on span "playlist_add" at bounding box center [271, 209] width 7 height 7
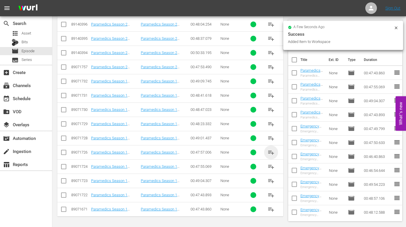
drag, startPoint x: 272, startPoint y: 152, endPoint x: 228, endPoint y: 146, distance: 44.0
click at [271, 152] on span "playlist_add" at bounding box center [271, 152] width 7 height 7
drag, startPoint x: 269, startPoint y: 138, endPoint x: 232, endPoint y: 133, distance: 37.8
click at [269, 138] on span "playlist_add" at bounding box center [271, 138] width 7 height 7
drag, startPoint x: 274, startPoint y: 123, endPoint x: 257, endPoint y: 122, distance: 17.2
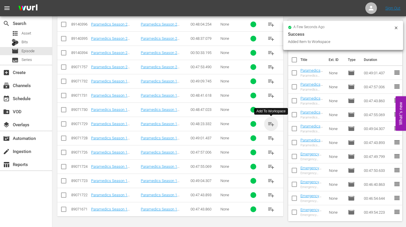
click at [274, 123] on span "playlist_add" at bounding box center [271, 124] width 7 height 7
drag, startPoint x: 271, startPoint y: 109, endPoint x: 239, endPoint y: 106, distance: 32.1
click at [271, 109] on span "playlist_add" at bounding box center [271, 109] width 7 height 7
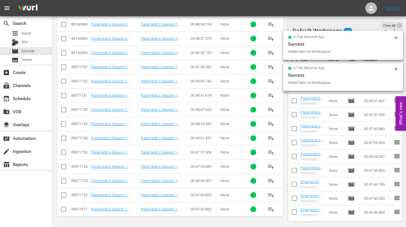
click at [269, 95] on span "playlist_add" at bounding box center [271, 95] width 7 height 7
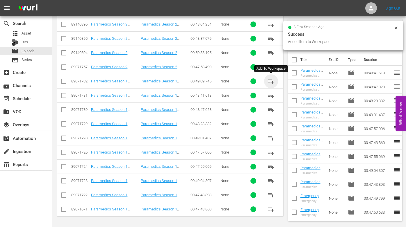
click at [271, 82] on span "playlist_add" at bounding box center [271, 81] width 7 height 7
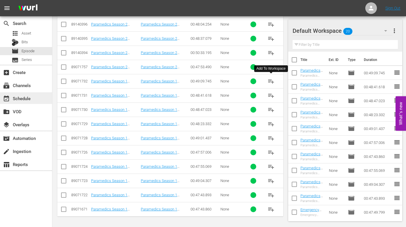
click at [17, 98] on div "event_available Schedule" at bounding box center [16, 97] width 33 height 5
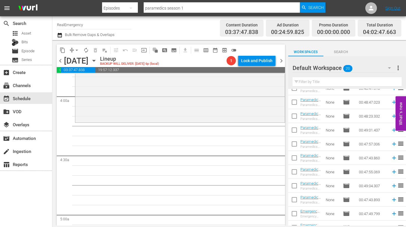
scroll to position [156, 0]
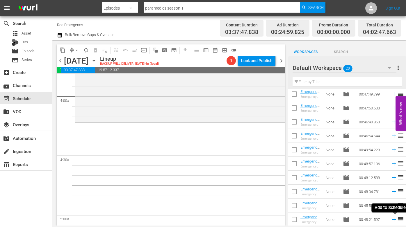
click at [393, 220] on icon at bounding box center [394, 220] width 4 height 4
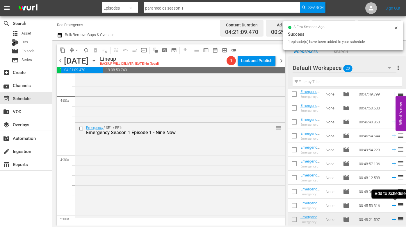
click at [394, 206] on icon at bounding box center [394, 206] width 4 height 4
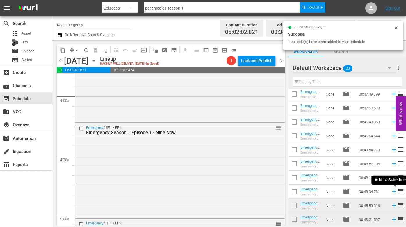
click at [393, 191] on icon at bounding box center [394, 192] width 6 height 6
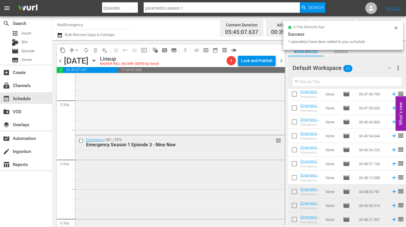
scroll to position [628, 0]
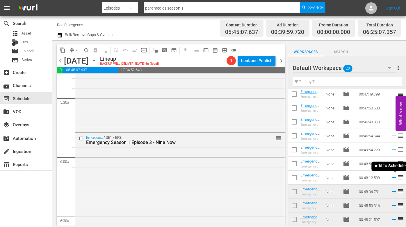
click at [394, 177] on icon at bounding box center [394, 178] width 6 height 6
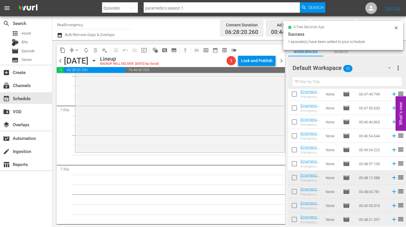
scroll to position [800, 0]
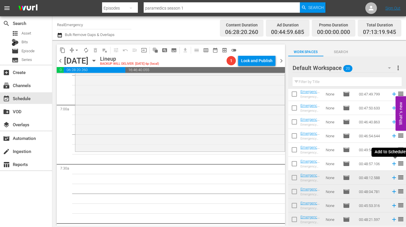
drag, startPoint x: 392, startPoint y: 162, endPoint x: 388, endPoint y: 163, distance: 4.4
click at [392, 162] on icon at bounding box center [394, 164] width 6 height 6
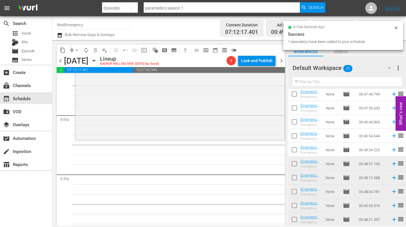
scroll to position [915, 0]
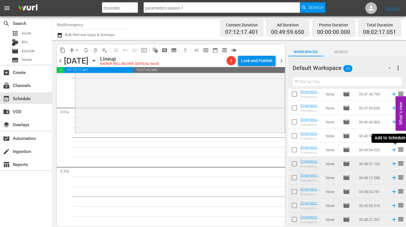
click at [392, 149] on icon at bounding box center [394, 150] width 6 height 6
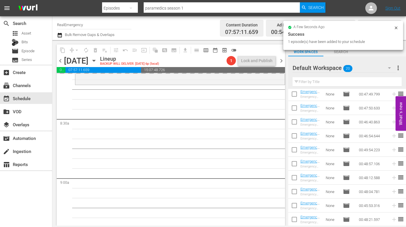
scroll to position [968, 0]
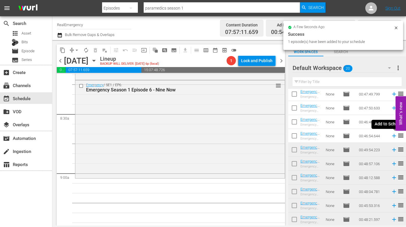
drag, startPoint x: 394, startPoint y: 135, endPoint x: 389, endPoint y: 135, distance: 5.2
click at [394, 135] on icon at bounding box center [394, 136] width 4 height 4
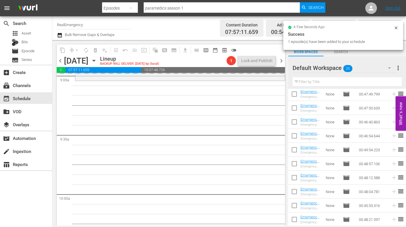
scroll to position [1077, 0]
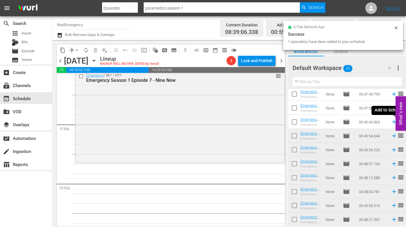
click at [393, 122] on icon at bounding box center [394, 122] width 6 height 6
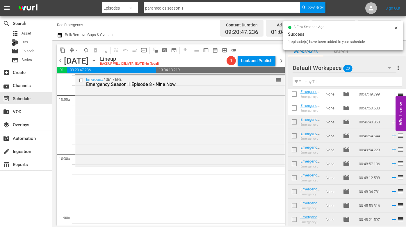
scroll to position [1166, 0]
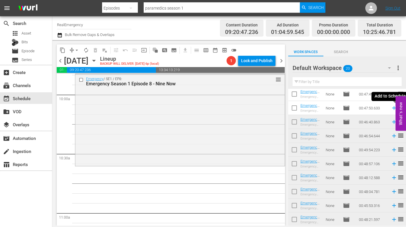
click at [393, 108] on icon at bounding box center [394, 108] width 4 height 4
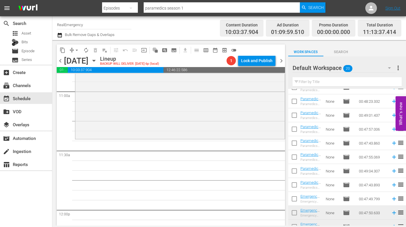
scroll to position [49, 0]
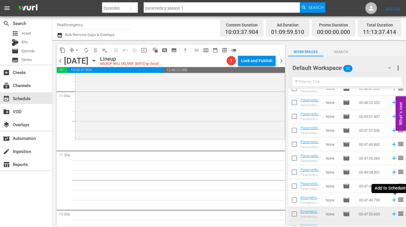
drag, startPoint x: 395, startPoint y: 201, endPoint x: 382, endPoint y: 197, distance: 13.3
click at [395, 201] on icon at bounding box center [394, 200] width 6 height 6
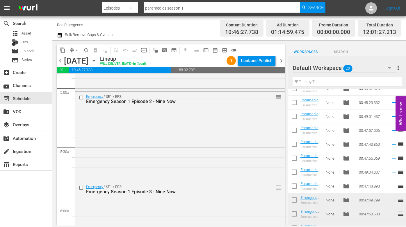
scroll to position [580, 0]
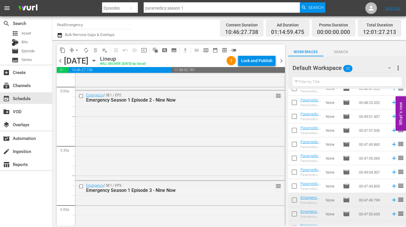
click at [168, 138] on div "Emergency / SE1 / EP2: Emergency Season 1 Episode 2 - Nine Now reorder" at bounding box center [179, 135] width 209 height 89
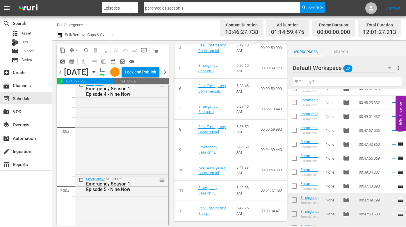
scroll to position [790, 0]
click at [139, 145] on div "Emergency / SE1 / EP4: Emergency Season 1 Episode 4 - Nine Now reorder" at bounding box center [121, 125] width 93 height 94
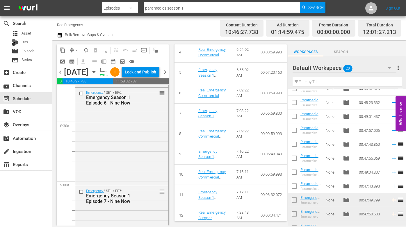
scroll to position [978, 0]
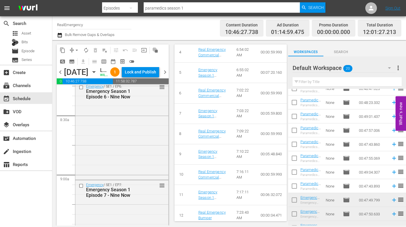
click at [148, 145] on div "Emergency / SE1 / EP6: Emergency Season 1 Episode 6 - Nine Now reorder" at bounding box center [121, 130] width 93 height 97
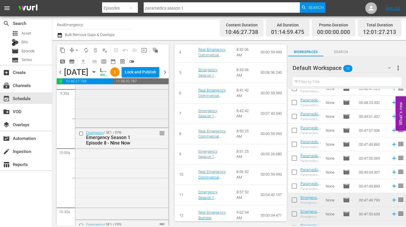
scroll to position [1141, 0]
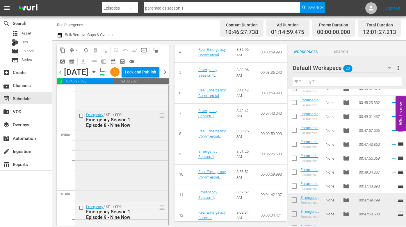
click at [134, 155] on div "Emergency / SE1 / EP8: Emergency Season 1 Episode 8 - Nine Now reorder" at bounding box center [121, 156] width 93 height 90
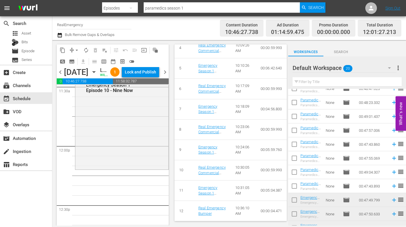
scroll to position [1366, 0]
click at [123, 150] on div "Emergency / SE1 / EP10: Emergency Season 1 Episode 10 - Nine Now reorder" at bounding box center [121, 119] width 93 height 93
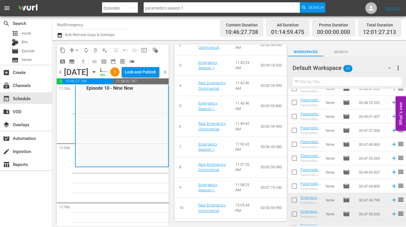
scroll to position [323, 0]
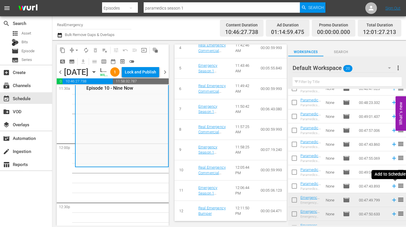
click at [394, 186] on icon at bounding box center [394, 187] width 4 height 4
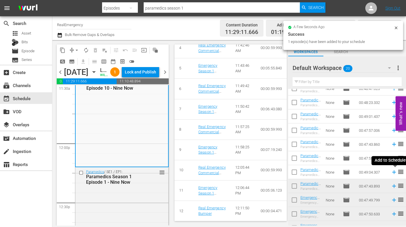
click at [395, 173] on icon at bounding box center [394, 172] width 6 height 6
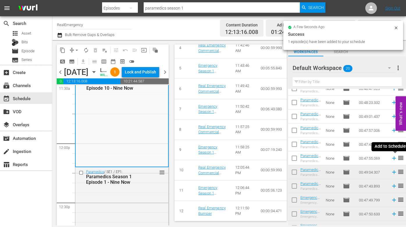
click at [394, 158] on icon at bounding box center [394, 159] width 4 height 4
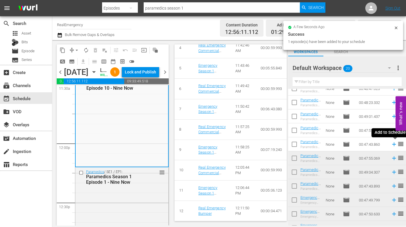
click at [395, 144] on icon at bounding box center [394, 144] width 6 height 6
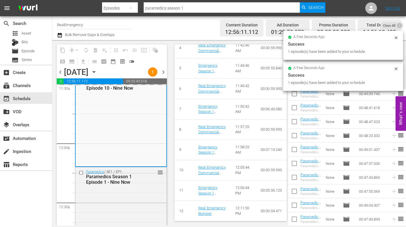
scroll to position [15, 0]
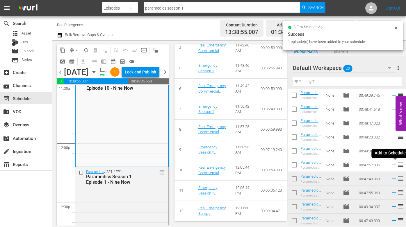
click at [395, 165] on icon at bounding box center [394, 165] width 6 height 6
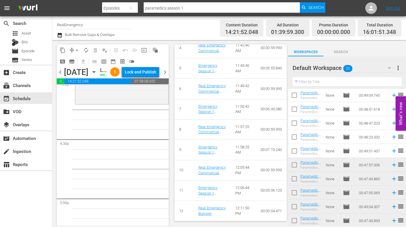
scroll to position [1899, 0]
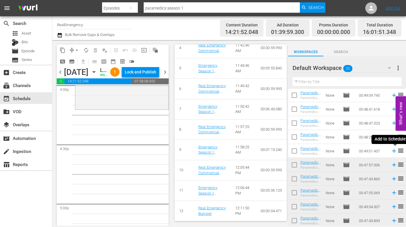
click at [395, 151] on icon at bounding box center [394, 151] width 6 height 6
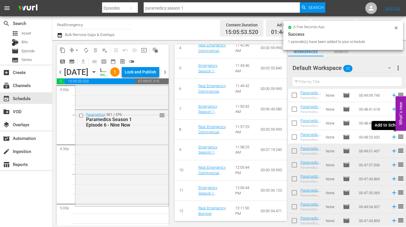
click at [394, 137] on icon at bounding box center [394, 138] width 4 height 4
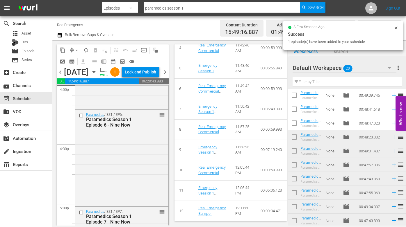
scroll to position [0, 0]
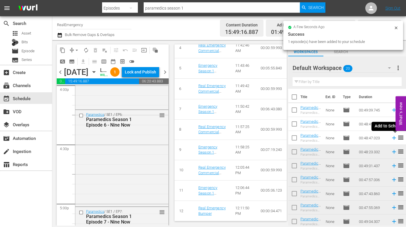
click at [393, 138] on icon at bounding box center [394, 138] width 6 height 6
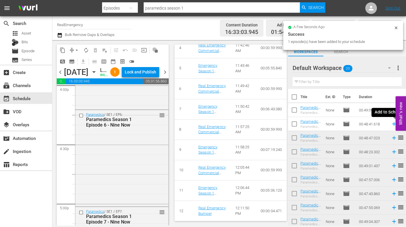
click at [393, 125] on icon at bounding box center [394, 124] width 4 height 4
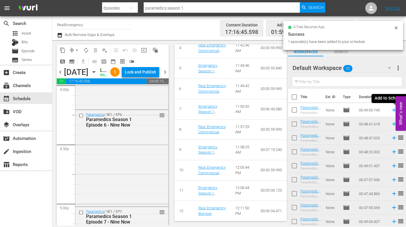
click at [394, 110] on icon at bounding box center [394, 110] width 6 height 6
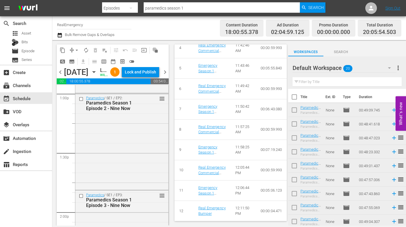
scroll to position [1537, 0]
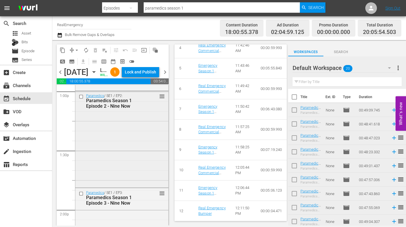
click at [131, 149] on div "Paramedics / SE1 / EP2: Paramedics Season 1 Episode 2 - Nine Now reorder" at bounding box center [121, 138] width 93 height 95
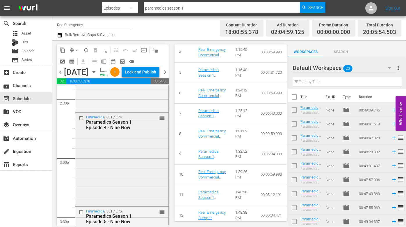
scroll to position [1709, 0]
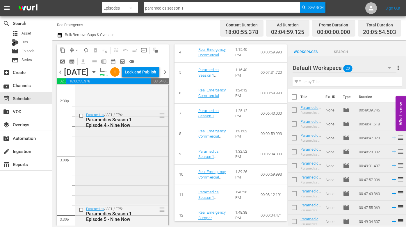
click at [127, 182] on div "Paramedics / SE1 / EP4: Paramedics Season 1 Episode 4 - Nine Now reorder" at bounding box center [121, 157] width 93 height 93
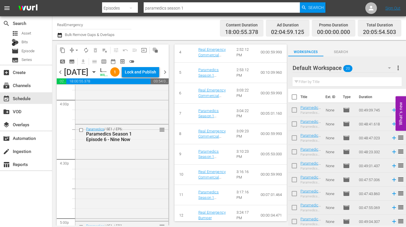
scroll to position [1885, 0]
click at [128, 189] on div "Paramedics / SE1 / EP6: Paramedics Season 1 Episode 6 - Nine Now reorder" at bounding box center [121, 171] width 93 height 95
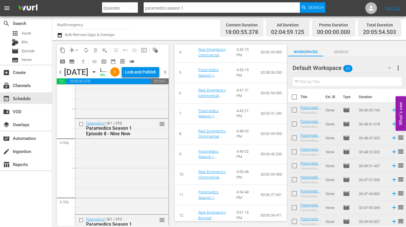
scroll to position [2091, 0]
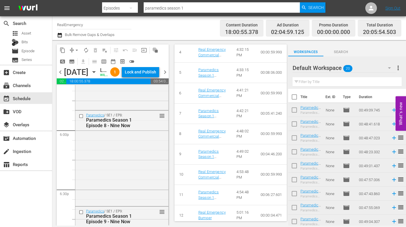
click at [136, 196] on div "Paramedics / SE1 / EP8: Paramedics Season 1 Episode 8 - Nine Now reorder" at bounding box center [121, 158] width 93 height 95
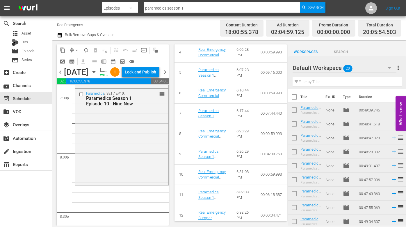
scroll to position [2311, 0]
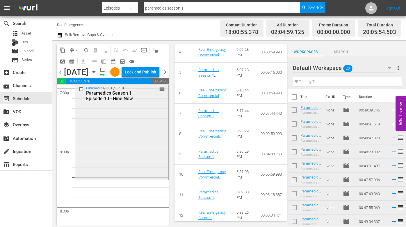
click at [134, 179] on div "Paramedics / SE1 / EP10: Paramedics Season 1 Episode 10 - Nine Now reorder" at bounding box center [121, 131] width 93 height 95
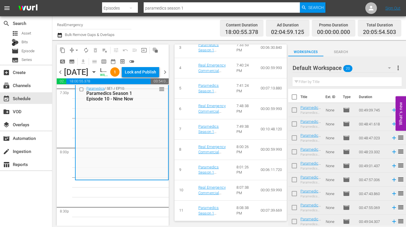
scroll to position [333, 0]
click at [399, 68] on span "more_vert" at bounding box center [398, 68] width 7 height 7
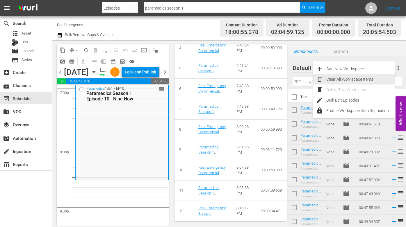
click at [354, 77] on div "Clear All Workspace Items" at bounding box center [360, 79] width 68 height 10
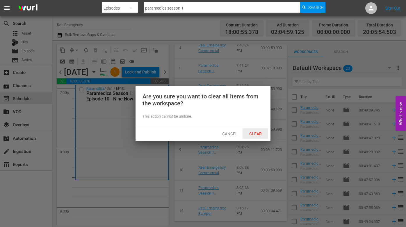
click at [257, 133] on span "Clear" at bounding box center [256, 134] width 22 height 5
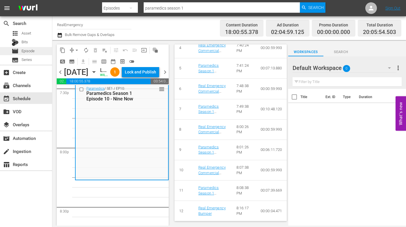
click at [27, 51] on span "Episode" at bounding box center [28, 51] width 13 height 6
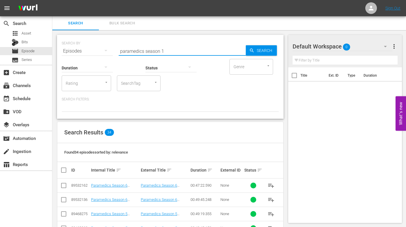
drag, startPoint x: 144, startPoint y: 51, endPoint x: 109, endPoint y: 49, distance: 35.6
click at [109, 48] on div "SEARCH BY Search By Episodes Search ID, Title, Description, Keywords, or Catego…" at bounding box center [170, 47] width 217 height 21
click at [162, 49] on input "emergency season 1" at bounding box center [182, 51] width 127 height 14
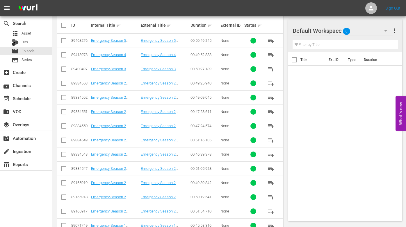
scroll to position [161, 0]
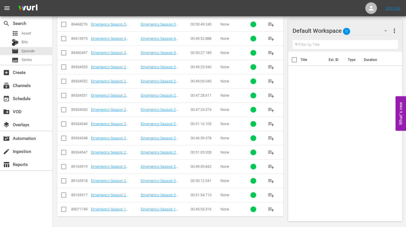
drag, startPoint x: 269, startPoint y: 195, endPoint x: 265, endPoint y: 194, distance: 4.7
click at [269, 195] on span "playlist_add" at bounding box center [271, 195] width 7 height 7
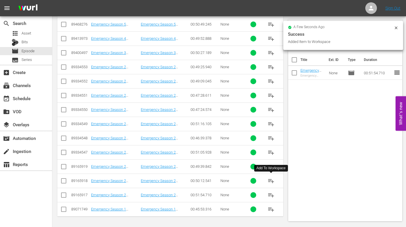
click at [274, 179] on span "playlist_add" at bounding box center [271, 181] width 7 height 7
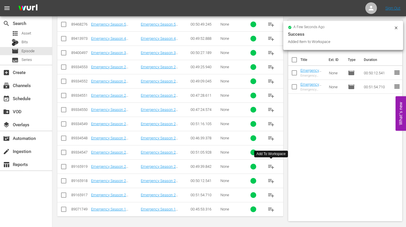
click at [273, 166] on span "playlist_add" at bounding box center [271, 166] width 7 height 7
click at [271, 152] on span "playlist_add" at bounding box center [271, 152] width 7 height 7
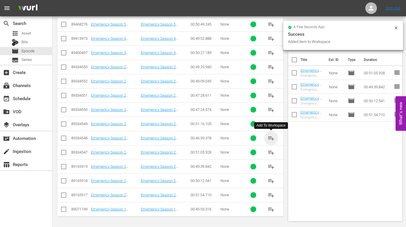
drag, startPoint x: 272, startPoint y: 136, endPoint x: 268, endPoint y: 136, distance: 4.1
click at [272, 136] on span "playlist_add" at bounding box center [271, 138] width 7 height 7
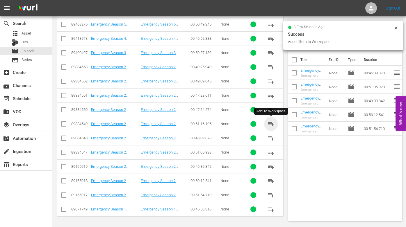
drag, startPoint x: 271, startPoint y: 122, endPoint x: 248, endPoint y: 120, distance: 23.7
click at [271, 122] on span "playlist_add" at bounding box center [271, 124] width 7 height 7
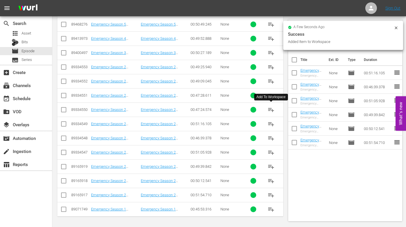
drag, startPoint x: 272, startPoint y: 109, endPoint x: 269, endPoint y: 110, distance: 2.9
click at [272, 109] on span "playlist_add" at bounding box center [271, 109] width 7 height 7
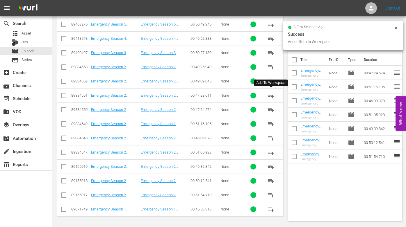
click at [272, 95] on span "playlist_add" at bounding box center [271, 95] width 7 height 7
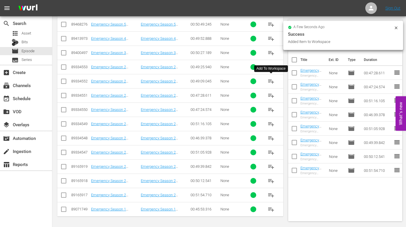
click at [270, 81] on span "playlist_add" at bounding box center [271, 81] width 7 height 7
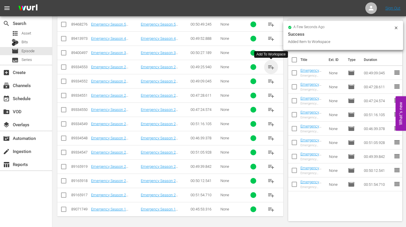
click at [270, 67] on span "playlist_add" at bounding box center [271, 67] width 7 height 7
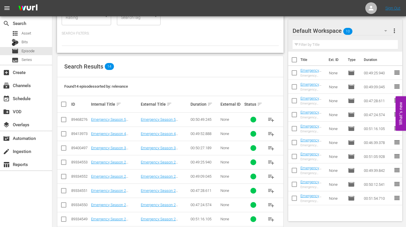
scroll to position [0, 0]
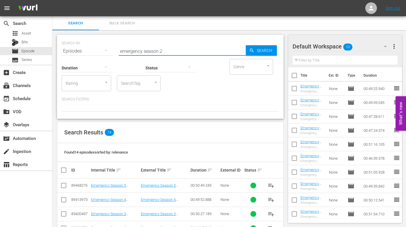
drag, startPoint x: 142, startPoint y: 51, endPoint x: 108, endPoint y: 51, distance: 34.3
click at [108, 51] on div "SEARCH BY Search By Episodes Search ID, Title, Description, Keywords, or Catego…" at bounding box center [170, 47] width 217 height 21
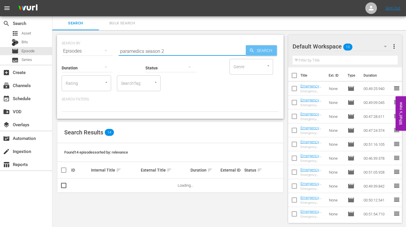
type input "paramedics season 2"
click at [260, 47] on span "Search" at bounding box center [266, 50] width 22 height 10
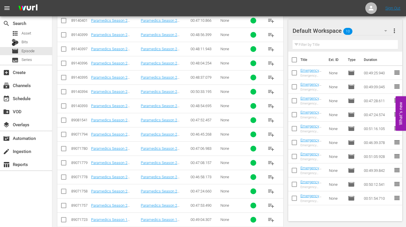
scroll to position [318, 0]
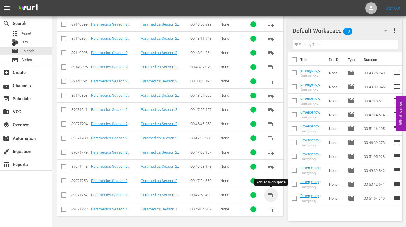
click at [271, 195] on span "playlist_add" at bounding box center [271, 195] width 7 height 7
click at [271, 193] on span "playlist_add" at bounding box center [271, 195] width 7 height 7
drag, startPoint x: 268, startPoint y: 179, endPoint x: 248, endPoint y: 177, distance: 20.8
click at [268, 179] on span "playlist_add" at bounding box center [271, 181] width 7 height 7
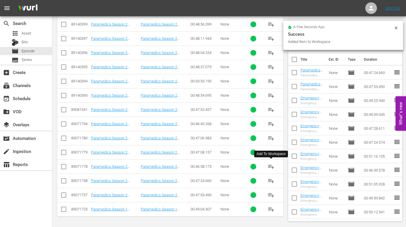
drag, startPoint x: 270, startPoint y: 166, endPoint x: 262, endPoint y: 166, distance: 7.6
click at [270, 166] on span "playlist_add" at bounding box center [271, 166] width 7 height 7
drag, startPoint x: 270, startPoint y: 152, endPoint x: 261, endPoint y: 152, distance: 8.7
click at [270, 152] on span "playlist_add" at bounding box center [271, 152] width 7 height 7
drag, startPoint x: 270, startPoint y: 138, endPoint x: 245, endPoint y: 136, distance: 25.0
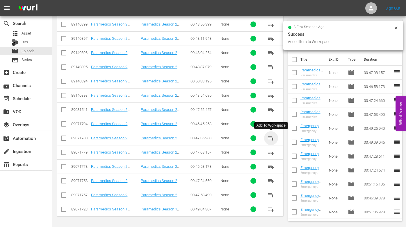
click at [270, 138] on span "playlist_add" at bounding box center [271, 138] width 7 height 7
drag, startPoint x: 270, startPoint y: 122, endPoint x: 239, endPoint y: 116, distance: 31.7
click at [270, 122] on span "playlist_add" at bounding box center [271, 124] width 7 height 7
click at [270, 107] on span "playlist_add" at bounding box center [271, 109] width 7 height 7
click at [270, 94] on span "playlist_add" at bounding box center [271, 95] width 7 height 7
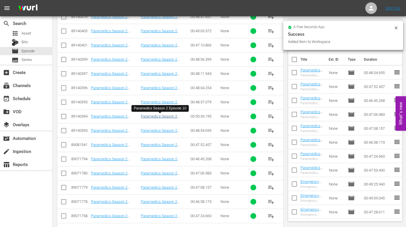
scroll to position [266, 0]
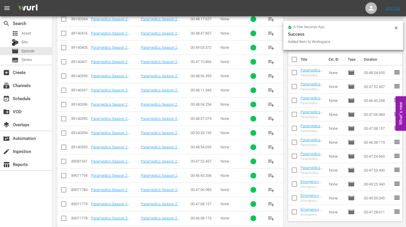
click at [274, 133] on span "playlist_add" at bounding box center [271, 133] width 7 height 7
click at [272, 118] on span "playlist_add" at bounding box center [271, 118] width 7 height 7
click at [268, 102] on span "playlist_add" at bounding box center [271, 104] width 7 height 7
click at [274, 87] on span "playlist_add" at bounding box center [271, 90] width 7 height 7
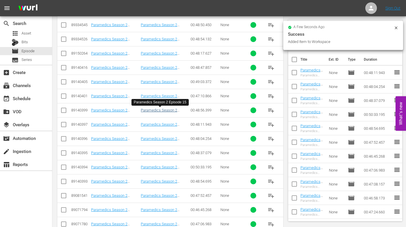
scroll to position [229, 0]
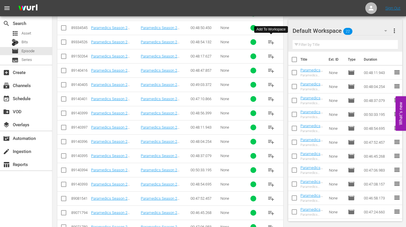
click at [272, 41] on span "playlist_add" at bounding box center [271, 42] width 7 height 7
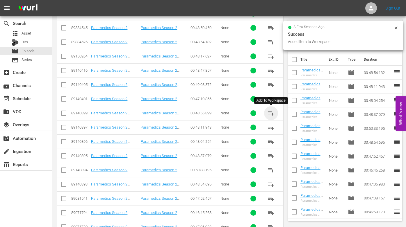
drag, startPoint x: 271, startPoint y: 113, endPoint x: 226, endPoint y: 106, distance: 45.3
click at [271, 113] on span "playlist_add" at bounding box center [271, 113] width 7 height 7
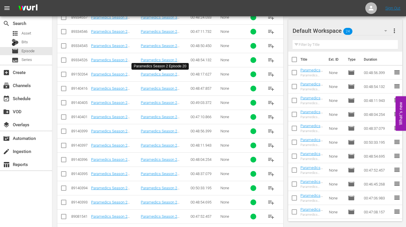
scroll to position [210, 0]
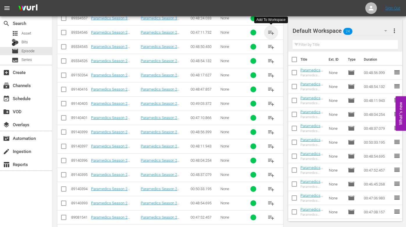
drag, startPoint x: 272, startPoint y: 32, endPoint x: 263, endPoint y: 45, distance: 15.9
click at [272, 32] on span "playlist_add" at bounding box center [271, 32] width 7 height 7
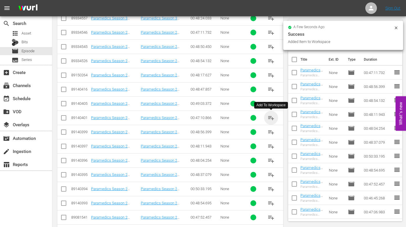
drag, startPoint x: 272, startPoint y: 117, endPoint x: 264, endPoint y: 115, distance: 8.5
click at [272, 117] on span "playlist_add" at bounding box center [271, 118] width 7 height 7
click at [272, 103] on span "playlist_add" at bounding box center [271, 103] width 7 height 7
click at [273, 87] on span "playlist_add" at bounding box center [271, 89] width 7 height 7
drag, startPoint x: 273, startPoint y: 74, endPoint x: 236, endPoint y: 74, distance: 36.4
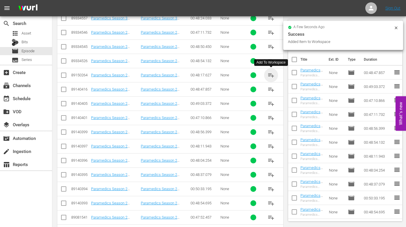
click at [273, 74] on span "playlist_add" at bounding box center [271, 75] width 7 height 7
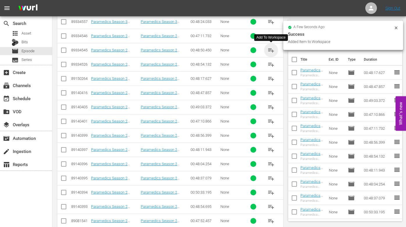
click at [269, 51] on span "playlist_add" at bounding box center [271, 50] width 7 height 7
click at [27, 99] on div "event_available Schedule" at bounding box center [16, 97] width 33 height 5
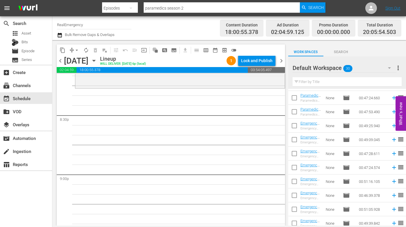
scroll to position [295, 0]
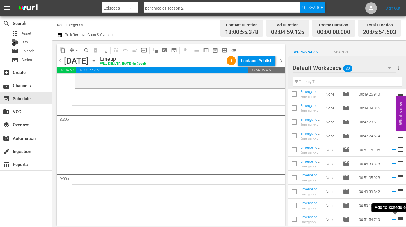
click at [394, 219] on icon at bounding box center [394, 220] width 6 height 6
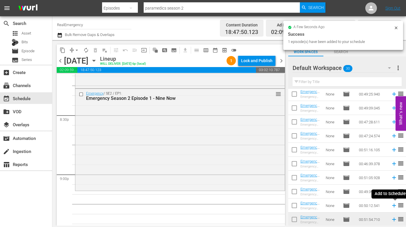
click at [394, 206] on icon at bounding box center [394, 206] width 4 height 4
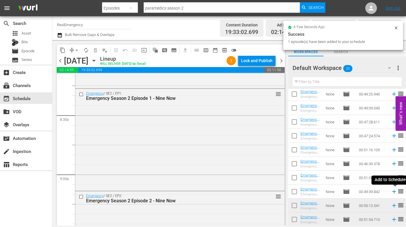
click at [394, 191] on icon at bounding box center [394, 192] width 6 height 6
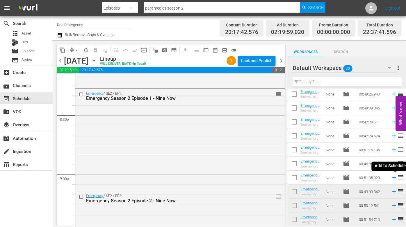
drag, startPoint x: 393, startPoint y: 179, endPoint x: 359, endPoint y: 179, distance: 34.3
click at [393, 179] on icon at bounding box center [394, 178] width 6 height 6
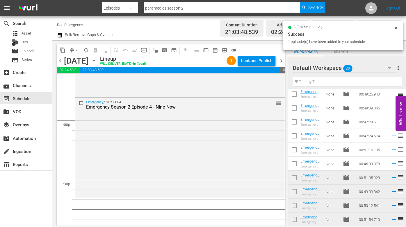
scroll to position [2696, 0]
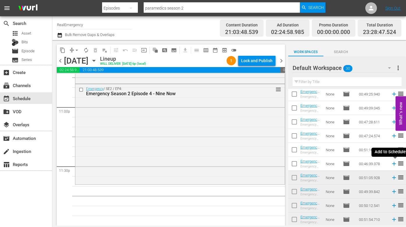
click at [394, 164] on icon at bounding box center [394, 164] width 4 height 4
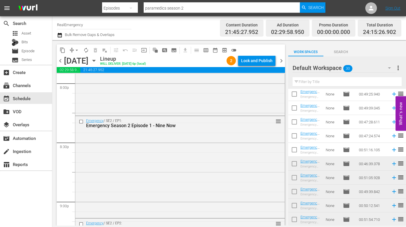
scroll to position [2357, 0]
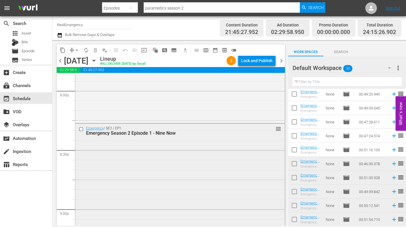
click at [177, 183] on div "Emergency / SE2 / EP1: Emergency Season 2 Episode 1 - Nine Now reorder" at bounding box center [179, 174] width 209 height 101
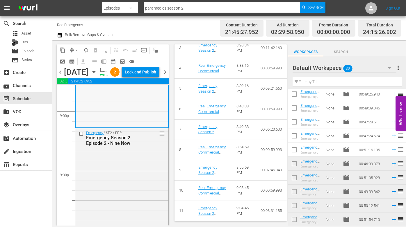
scroll to position [2471, 0]
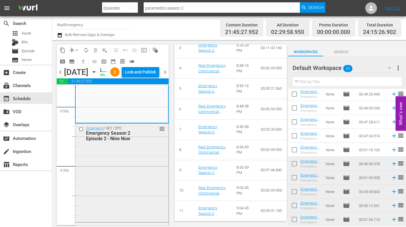
click at [139, 185] on div "Emergency / SE2 / EP2: Emergency Season 2 Episode 2 - Nine Now reorder" at bounding box center [121, 172] width 93 height 97
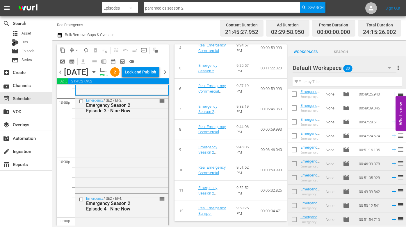
scroll to position [2598, 0]
click at [138, 187] on div "Emergency / SE2 / EP3: Emergency Season 2 Episode 3 - Nine Now reorder" at bounding box center [121, 143] width 93 height 97
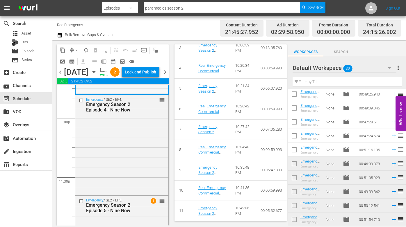
scroll to position [2702, 0]
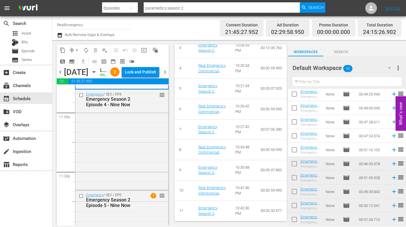
click at [143, 183] on div "Emergency / SE2 / EP4: Emergency Season 2 Episode 4 - Nine Now reorder" at bounding box center [121, 139] width 93 height 99
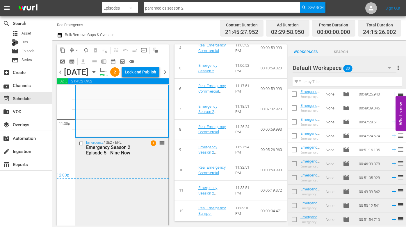
scroll to position [2762, 0]
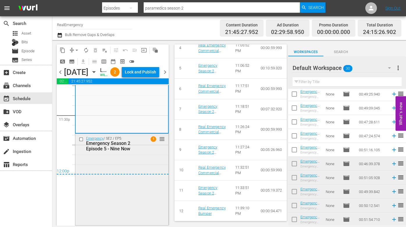
click at [131, 182] on div "Emergency / SE2 / EP5: Emergency Season 2 Episode 5 - Nine Now 1 reorder" at bounding box center [121, 179] width 93 height 90
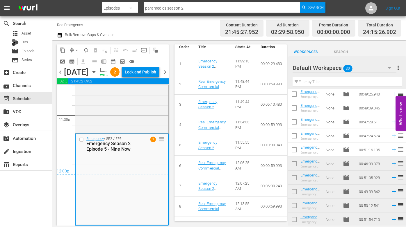
scroll to position [328, 0]
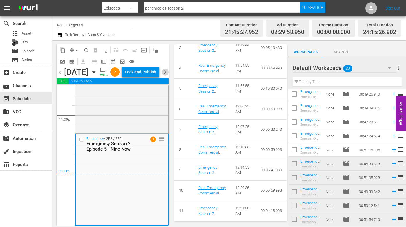
click at [165, 76] on span "chevron_right" at bounding box center [164, 72] width 7 height 7
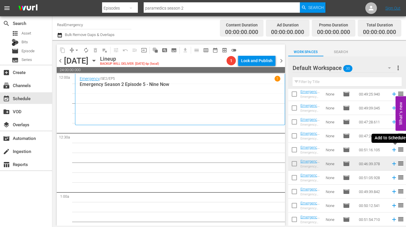
click at [394, 150] on icon at bounding box center [394, 150] width 4 height 4
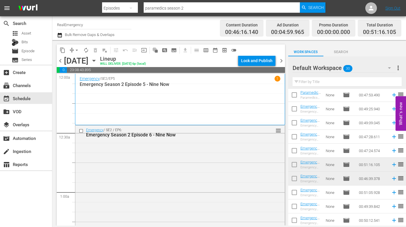
scroll to position [282, 0]
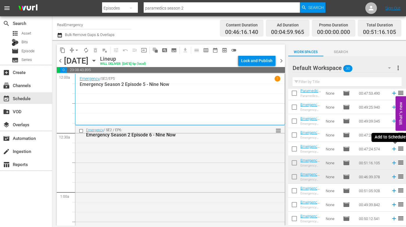
click at [394, 149] on icon at bounding box center [394, 149] width 4 height 4
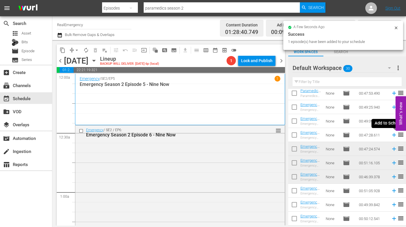
drag, startPoint x: 394, startPoint y: 135, endPoint x: 376, endPoint y: 136, distance: 18.6
click at [394, 135] on icon at bounding box center [394, 136] width 4 height 4
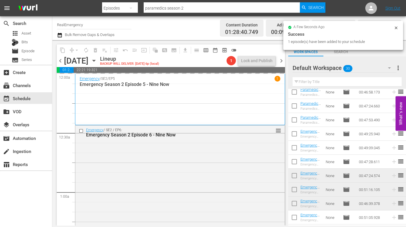
scroll to position [241, 0]
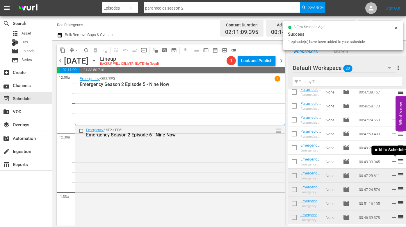
click at [393, 162] on icon at bounding box center [394, 162] width 4 height 4
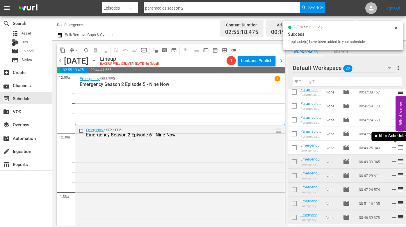
click at [394, 147] on icon at bounding box center [394, 148] width 6 height 6
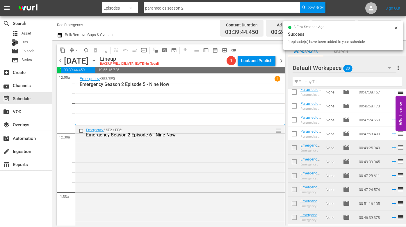
scroll to position [5, 0]
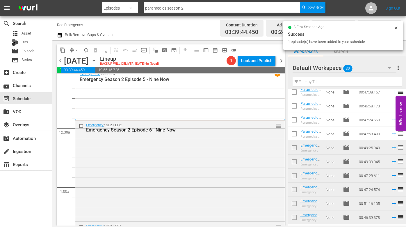
click at [232, 147] on div "Emergency / SE2 / EP6: Emergency Season 2 Episode 6 - Nine Now reorder" at bounding box center [179, 171] width 209 height 100
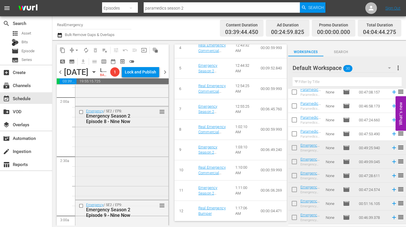
scroll to position [226, 0]
click at [126, 191] on div "Emergency / SE2 / EP8: Emergency Season 2 Episode 8 - Nine Now reorder" at bounding box center [121, 152] width 93 height 92
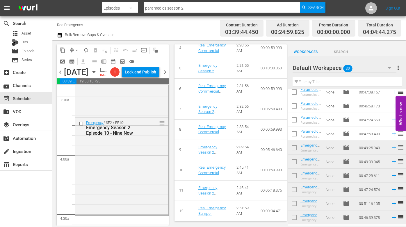
scroll to position [411, 0]
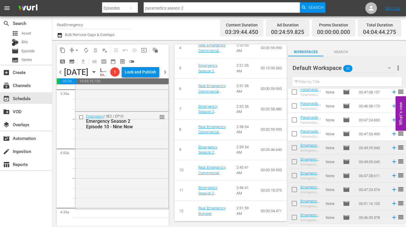
click at [139, 196] on div "Emergency / SE2 / EP10: Emergency Season 2 Episode 10 - Nine Now reorder" at bounding box center [121, 160] width 93 height 96
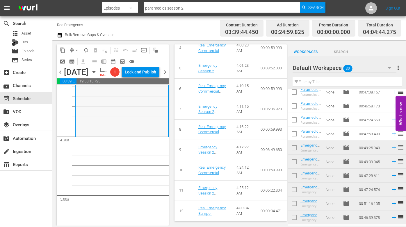
scroll to position [501, 0]
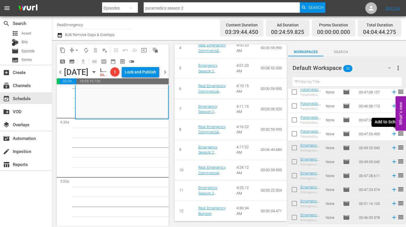
click at [395, 135] on icon at bounding box center [394, 134] width 6 height 6
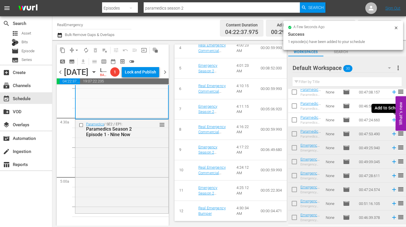
click at [394, 120] on icon at bounding box center [394, 120] width 4 height 4
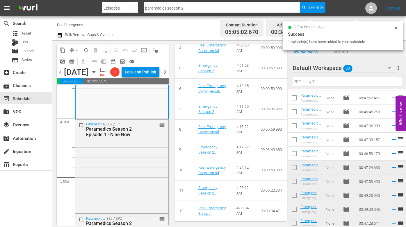
scroll to position [190, 0]
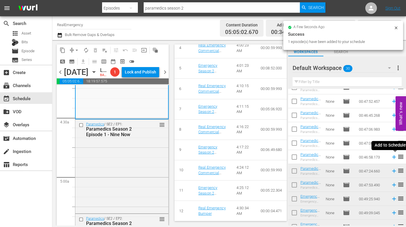
click at [394, 157] on icon at bounding box center [394, 158] width 4 height 4
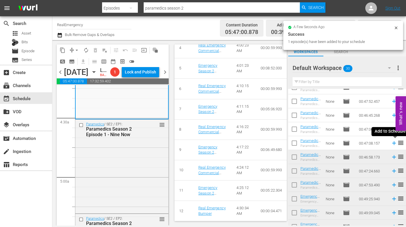
click at [394, 143] on icon at bounding box center [394, 144] width 4 height 4
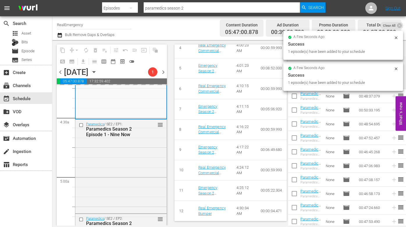
scroll to position [144, 0]
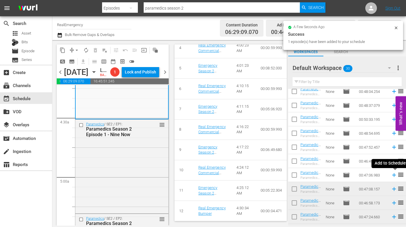
click at [393, 174] on icon at bounding box center [394, 175] width 6 height 6
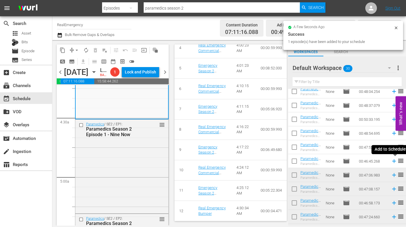
click at [394, 162] on icon at bounding box center [394, 161] width 6 height 6
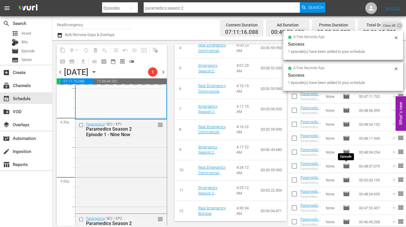
scroll to position [0, 0]
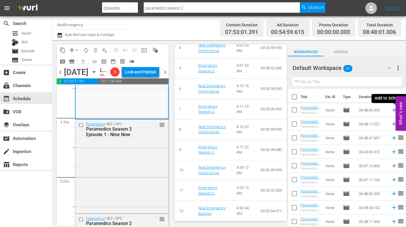
drag, startPoint x: 394, startPoint y: 109, endPoint x: 386, endPoint y: 110, distance: 7.9
click at [394, 109] on icon at bounding box center [394, 110] width 6 height 6
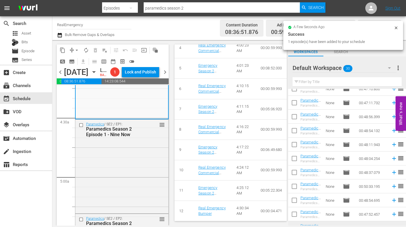
scroll to position [78, 0]
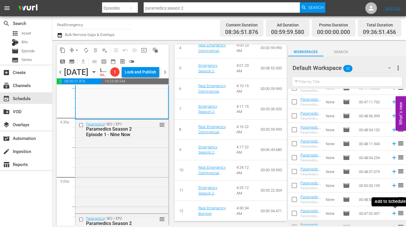
drag, startPoint x: 394, startPoint y: 213, endPoint x: 389, endPoint y: 212, distance: 4.7
click at [394, 213] on icon at bounding box center [394, 214] width 4 height 4
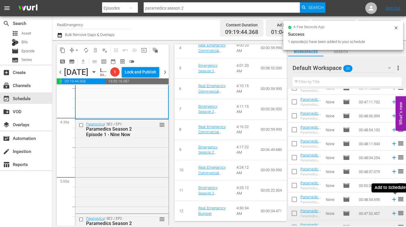
click at [394, 200] on icon at bounding box center [394, 200] width 4 height 4
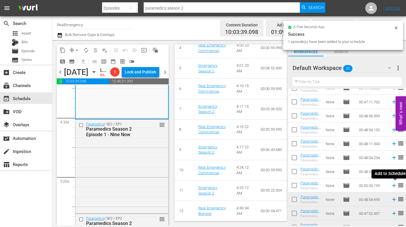
drag, startPoint x: 394, startPoint y: 185, endPoint x: 389, endPoint y: 185, distance: 5.8
click at [394, 185] on icon at bounding box center [394, 186] width 6 height 6
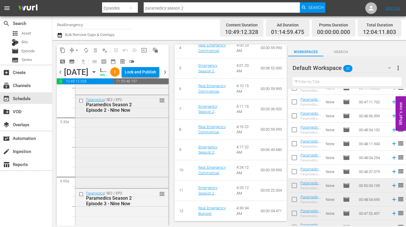
scroll to position [622, 0]
click at [114, 159] on div "Paramedics / SE2 / EP2: Paramedics Season 2 Episode 2 - Nine Now reorder" at bounding box center [121, 139] width 93 height 92
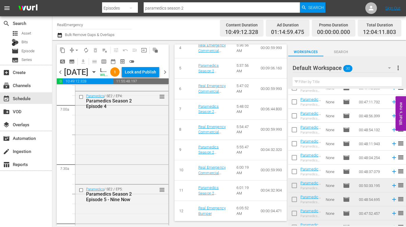
scroll to position [821, 0]
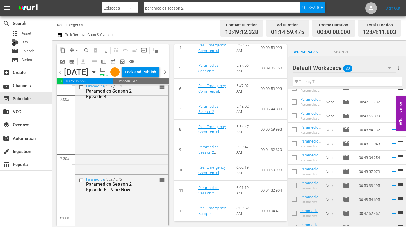
click at [131, 164] on div "Paramedics / SE2 / EP4: Paramedics Season 2 Episode 4 reorder" at bounding box center [121, 128] width 93 height 92
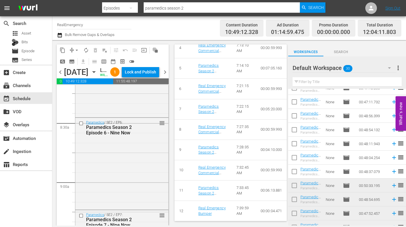
scroll to position [972, 0]
click at [138, 170] on div "Paramedics / SE2 / EP6: Paramedics Season 2 Episode 6 - Nine Now reorder" at bounding box center [121, 162] width 93 height 91
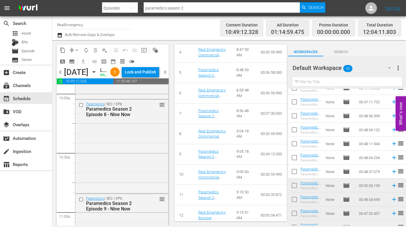
scroll to position [1181, 0]
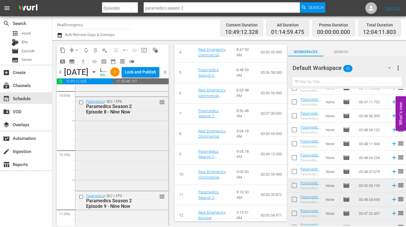
click at [135, 178] on div "Paramedics / SE2 / EP8: Paramedics Season 2 Episode 8 - Nine Now reorder" at bounding box center [121, 143] width 93 height 93
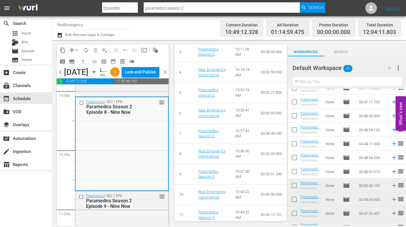
scroll to position [329, 0]
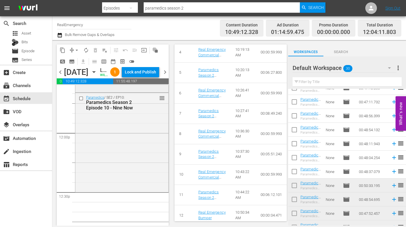
click at [137, 184] on div "Paramedics / SE2 / EP10: Paramedics Season 2 Episode 10 - Nine Now reorder" at bounding box center [121, 142] width 93 height 98
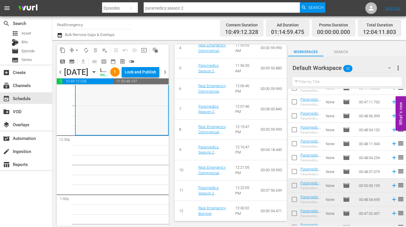
scroll to position [1434, 0]
click at [394, 172] on icon at bounding box center [394, 172] width 4 height 4
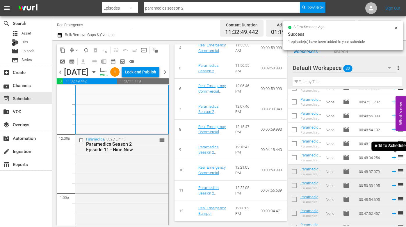
click at [394, 157] on icon at bounding box center [394, 158] width 4 height 4
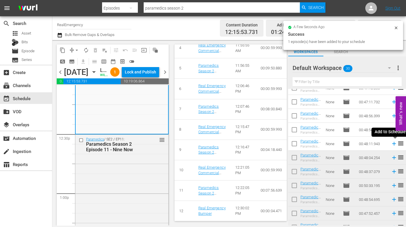
click at [394, 143] on icon at bounding box center [394, 144] width 4 height 4
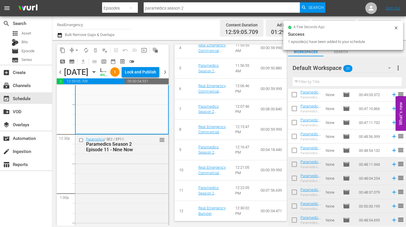
scroll to position [51, 0]
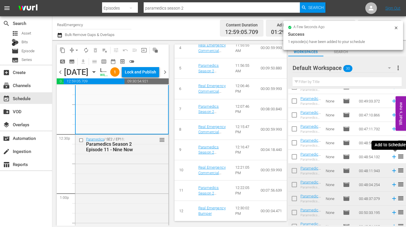
click at [394, 157] on icon at bounding box center [394, 157] width 6 height 6
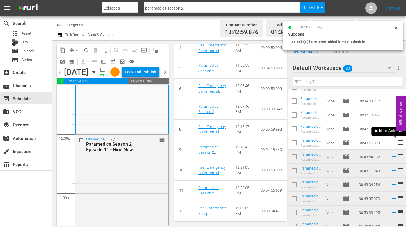
click at [393, 143] on icon at bounding box center [394, 143] width 6 height 6
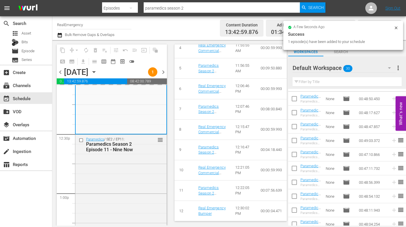
scroll to position [6, 0]
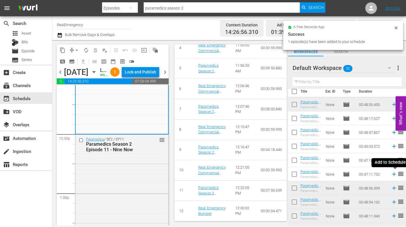
click at [394, 174] on icon at bounding box center [394, 174] width 6 height 6
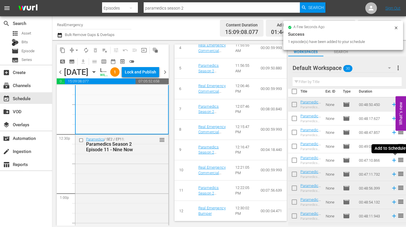
click at [394, 161] on icon at bounding box center [394, 161] width 4 height 4
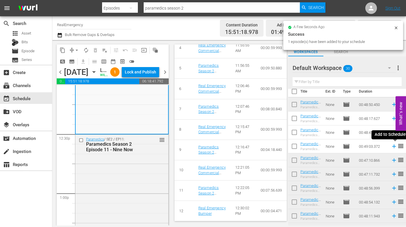
click at [394, 146] on icon at bounding box center [394, 146] width 6 height 6
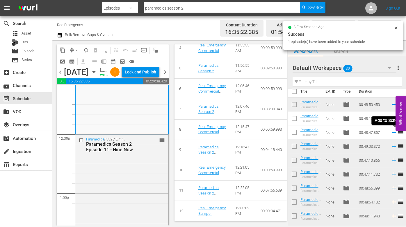
click at [394, 131] on icon at bounding box center [394, 133] width 4 height 4
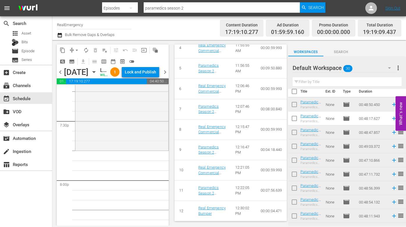
scroll to position [2262, 0]
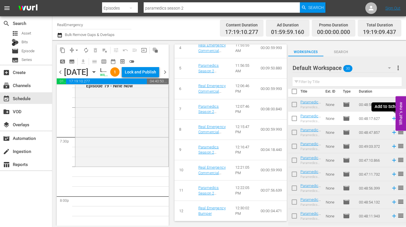
drag, startPoint x: 393, startPoint y: 117, endPoint x: 384, endPoint y: 118, distance: 9.6
click at [393, 117] on icon at bounding box center [394, 118] width 6 height 6
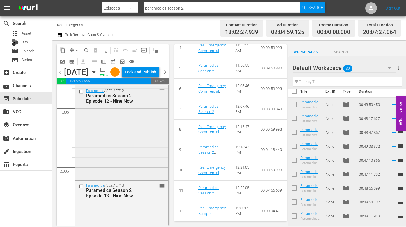
scroll to position [1582, 0]
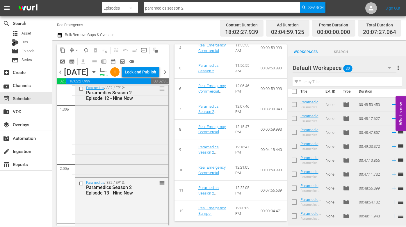
click at [118, 136] on div "Paramedics / SE2 / EP12: Paramedics Season 2 Episode 12 - Nine Now reorder" at bounding box center [121, 129] width 93 height 93
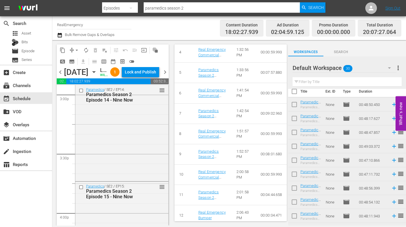
scroll to position [1779, 0]
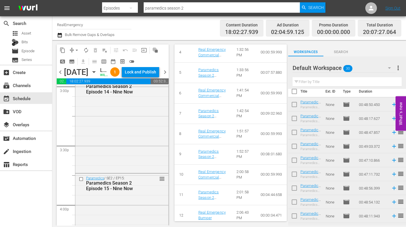
click at [120, 149] on div "Paramedics / SE2 / EP14: Paramedics Season 2 Episode 14 - Nine Now reorder" at bounding box center [121, 124] width 93 height 95
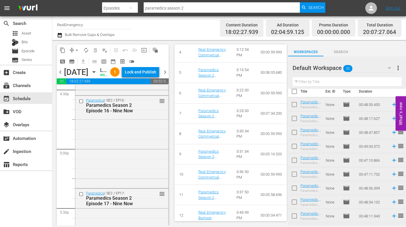
scroll to position [1963, 0]
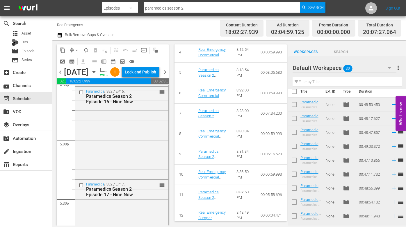
click at [134, 154] on div "Paramedics / SE2 / EP16: Paramedics Season 2 Episode 16 - Nine Now reorder" at bounding box center [121, 133] width 93 height 92
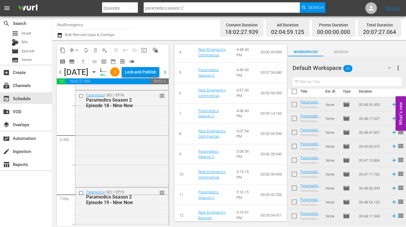
scroll to position [2152, 0]
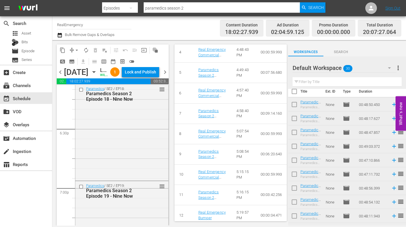
click at [127, 159] on div "Paramedics / SE2 / EP18: Paramedics Season 2 Episode 18 - Nine Now reorder" at bounding box center [121, 131] width 93 height 95
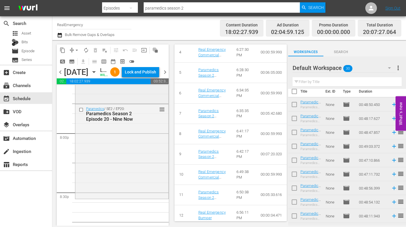
scroll to position [2327, 0]
click at [126, 162] on div "Paramedics / SE2 / EP20: Paramedics Season 2 Episode 20 - Nine Now reorder" at bounding box center [121, 150] width 93 height 94
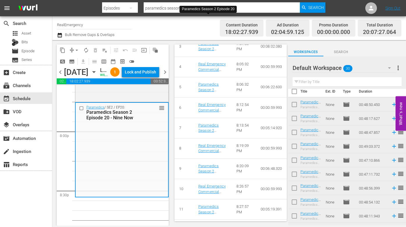
scroll to position [333, 0]
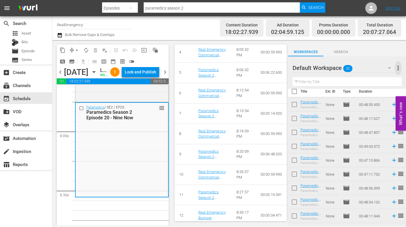
click at [399, 66] on span "more_vert" at bounding box center [398, 68] width 7 height 7
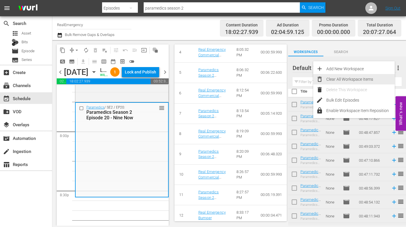
click at [343, 78] on div "Clear All Workspace Items" at bounding box center [360, 79] width 68 height 10
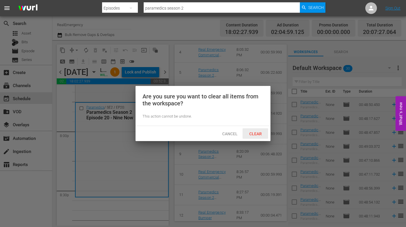
drag, startPoint x: 255, startPoint y: 134, endPoint x: 259, endPoint y: 134, distance: 3.8
click at [256, 134] on span "Clear" at bounding box center [256, 134] width 22 height 5
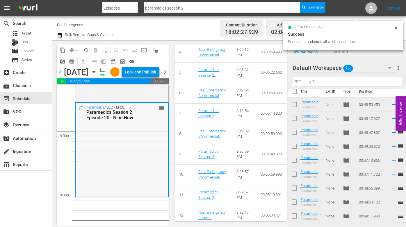
scroll to position [0, 0]
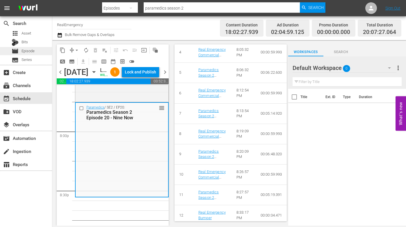
click at [27, 51] on span "Episode" at bounding box center [28, 51] width 13 height 6
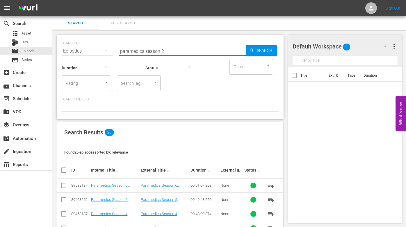
drag, startPoint x: 144, startPoint y: 50, endPoint x: 111, endPoint y: 51, distance: 33.5
click at [111, 51] on div "SEARCH BY Search By Episodes Search ID, Title, Description, Keywords, or Catego…" at bounding box center [170, 47] width 217 height 21
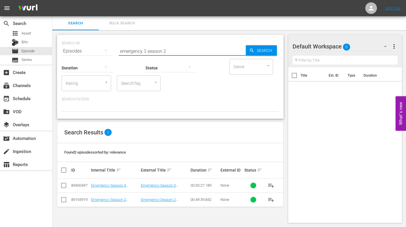
click at [145, 51] on input "emergency 3 season 2" at bounding box center [182, 51] width 127 height 14
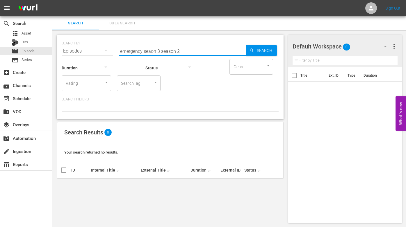
drag, startPoint x: 181, startPoint y: 51, endPoint x: 145, endPoint y: 51, distance: 36.1
click at [145, 51] on input "emergency seaon 3 season 2" at bounding box center [182, 51] width 127 height 14
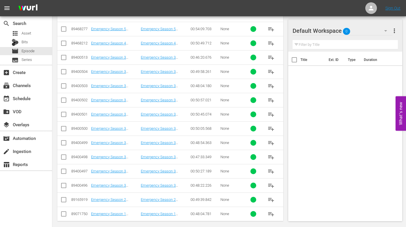
scroll to position [161, 0]
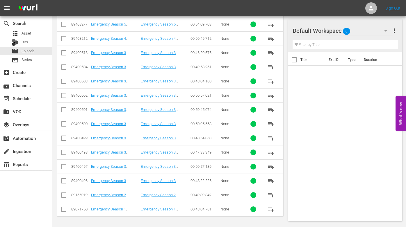
drag, startPoint x: 272, startPoint y: 180, endPoint x: 267, endPoint y: 179, distance: 4.7
click at [271, 180] on span "playlist_add" at bounding box center [271, 181] width 7 height 7
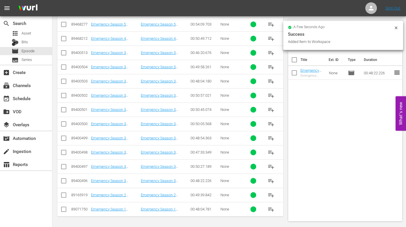
click at [272, 165] on span "playlist_add" at bounding box center [271, 166] width 7 height 7
click at [273, 152] on span "playlist_add" at bounding box center [271, 152] width 7 height 7
click at [271, 136] on span "playlist_add" at bounding box center [271, 138] width 7 height 7
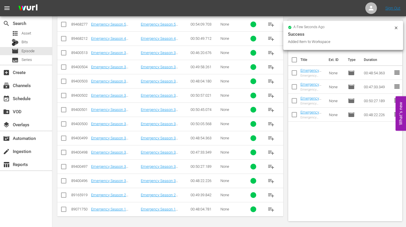
click at [272, 122] on span "playlist_add" at bounding box center [271, 124] width 7 height 7
click at [271, 108] on span "playlist_add" at bounding box center [271, 109] width 7 height 7
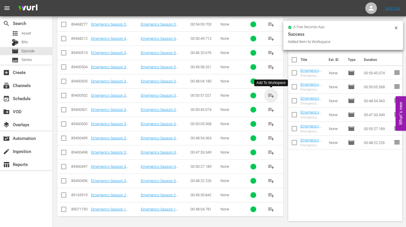
click at [273, 94] on span "playlist_add" at bounding box center [271, 95] width 7 height 7
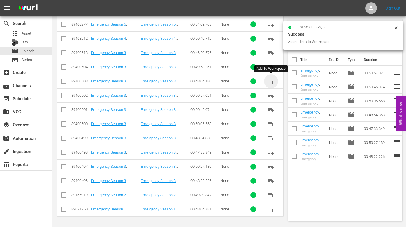
drag, startPoint x: 269, startPoint y: 80, endPoint x: 252, endPoint y: 81, distance: 16.9
click at [269, 80] on span "playlist_add" at bounding box center [271, 81] width 7 height 7
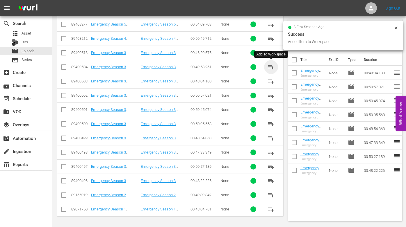
click at [269, 67] on span "playlist_add" at bounding box center [271, 67] width 7 height 7
click at [271, 52] on span "playlist_add" at bounding box center [271, 52] width 7 height 7
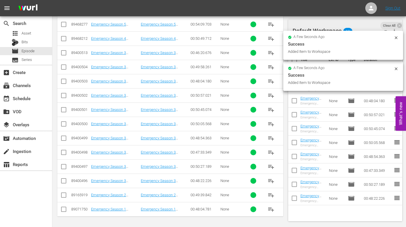
scroll to position [0, 0]
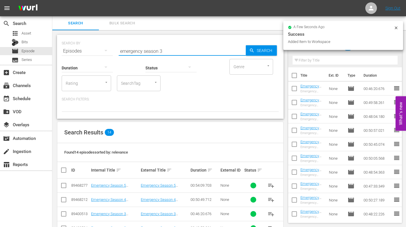
click at [134, 52] on input "emergency season 3" at bounding box center [182, 51] width 127 height 14
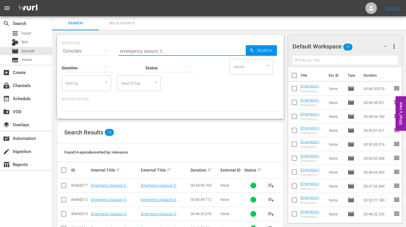
drag, startPoint x: 113, startPoint y: 50, endPoint x: 108, endPoint y: 50, distance: 5.5
click at [108, 50] on div "SEARCH BY Search By Episodes Search ID, Title, Description, Keywords, or Catego…" at bounding box center [170, 47] width 217 height 21
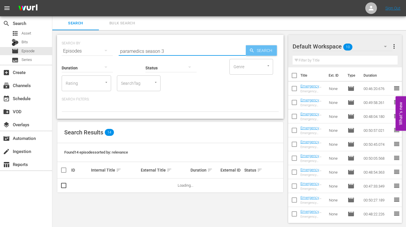
type input "paramedics season 3"
click at [259, 51] on span "Search" at bounding box center [266, 50] width 22 height 10
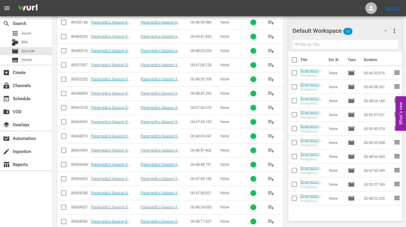
scroll to position [204, 0]
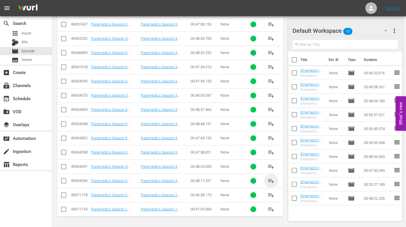
drag, startPoint x: 271, startPoint y: 181, endPoint x: 236, endPoint y: 175, distance: 34.8
click at [270, 181] on span "playlist_add" at bounding box center [271, 181] width 7 height 7
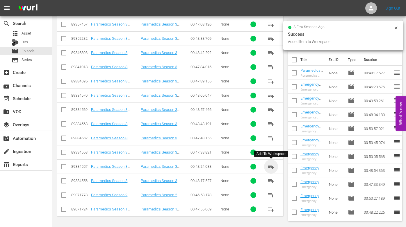
drag, startPoint x: 272, startPoint y: 166, endPoint x: 252, endPoint y: 164, distance: 19.9
click at [272, 166] on span "playlist_add" at bounding box center [271, 166] width 7 height 7
drag, startPoint x: 271, startPoint y: 151, endPoint x: 259, endPoint y: 149, distance: 12.4
click at [271, 150] on span "playlist_add" at bounding box center [271, 152] width 7 height 7
drag, startPoint x: 271, startPoint y: 136, endPoint x: 259, endPoint y: 135, distance: 11.7
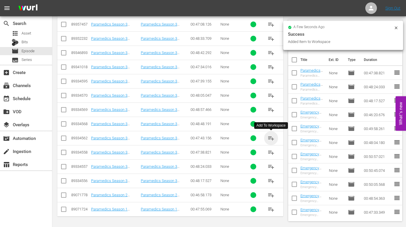
click at [271, 136] on span "playlist_add" at bounding box center [271, 138] width 7 height 7
drag, startPoint x: 272, startPoint y: 122, endPoint x: 258, endPoint y: 122, distance: 14.0
click at [272, 123] on span "playlist_add" at bounding box center [271, 124] width 7 height 7
drag, startPoint x: 274, startPoint y: 108, endPoint x: 270, endPoint y: 108, distance: 3.8
click at [274, 108] on span "playlist_add" at bounding box center [271, 109] width 7 height 7
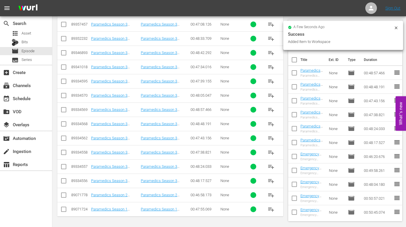
click at [272, 95] on span "playlist_add" at bounding box center [271, 95] width 7 height 7
drag, startPoint x: 273, startPoint y: 80, endPoint x: 260, endPoint y: 78, distance: 13.2
click at [273, 80] on span "playlist_add" at bounding box center [271, 81] width 7 height 7
drag, startPoint x: 272, startPoint y: 64, endPoint x: 265, endPoint y: 64, distance: 7.3
click at [272, 64] on span "playlist_add" at bounding box center [271, 67] width 7 height 7
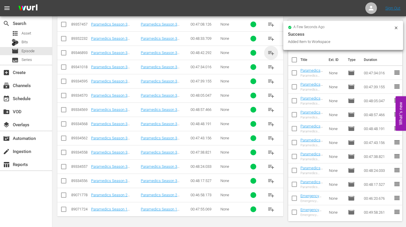
click at [268, 52] on span "playlist_add" at bounding box center [271, 52] width 7 height 7
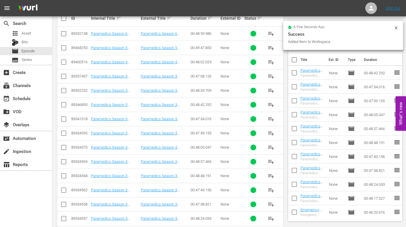
scroll to position [152, 0]
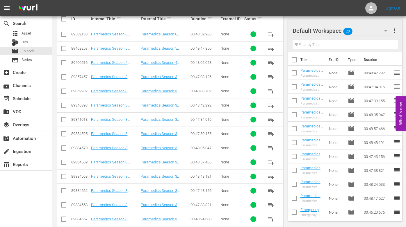
click at [270, 90] on span "playlist_add" at bounding box center [271, 91] width 7 height 7
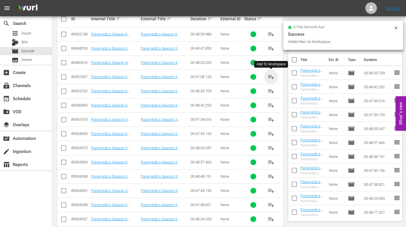
click at [274, 76] on span "playlist_add" at bounding box center [271, 77] width 7 height 7
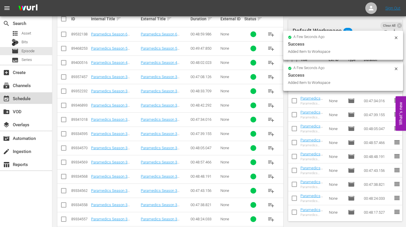
click at [30, 99] on div "event_available Schedule" at bounding box center [16, 97] width 33 height 5
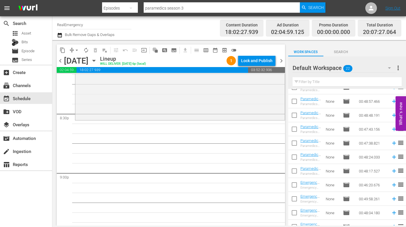
scroll to position [184, 0]
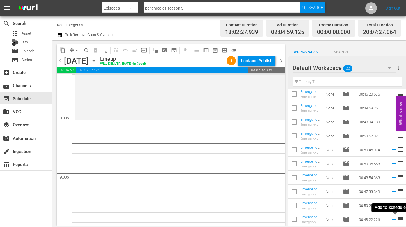
click at [393, 220] on icon at bounding box center [394, 220] width 4 height 4
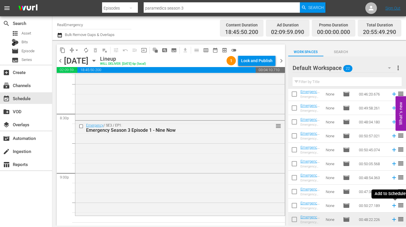
drag, startPoint x: 394, startPoint y: 205, endPoint x: 385, endPoint y: 204, distance: 10.0
click at [394, 205] on icon at bounding box center [394, 206] width 6 height 6
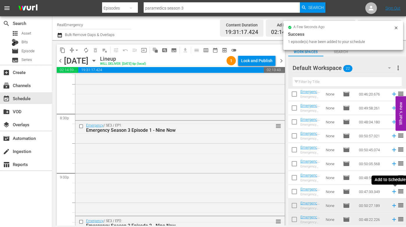
click at [395, 192] on icon at bounding box center [394, 192] width 6 height 6
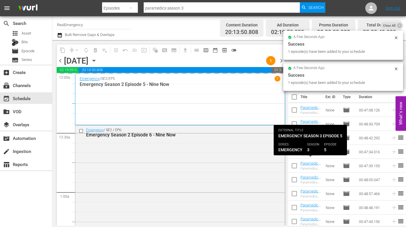
scroll to position [184, 0]
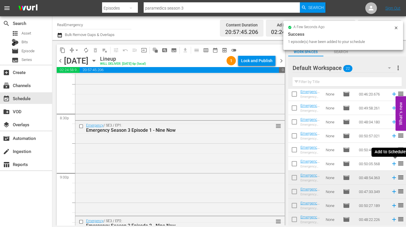
click at [394, 163] on icon at bounding box center [394, 164] width 4 height 4
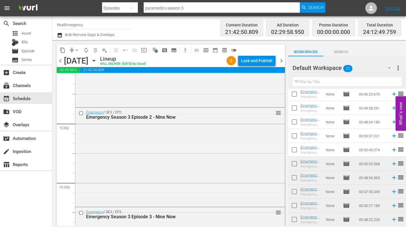
scroll to position [2506, 0]
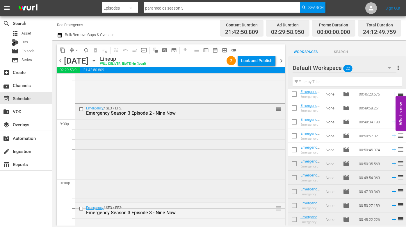
click at [166, 162] on div "Emergency / SE3 / EP2: Emergency Season 3 Episode 2 - Nine Now reorder" at bounding box center [179, 153] width 209 height 98
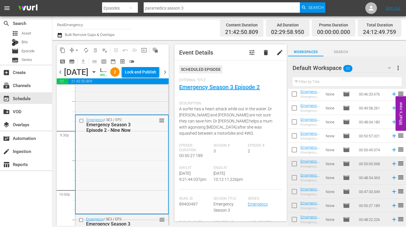
click at [138, 173] on div "Emergency / SE3 / EP2: Emergency Season 3 Episode 2 - Nine Now reorder" at bounding box center [122, 164] width 93 height 98
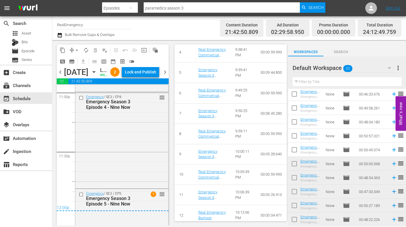
scroll to position [2736, 0]
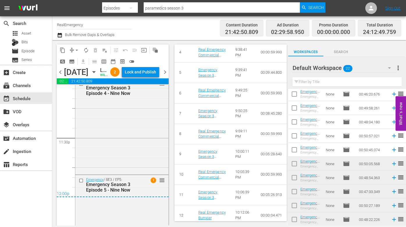
click at [122, 174] on div "Emergency / SE3 / EP4: Emergency Season 3 Episode 4 - Nine Now reorder" at bounding box center [121, 126] width 93 height 95
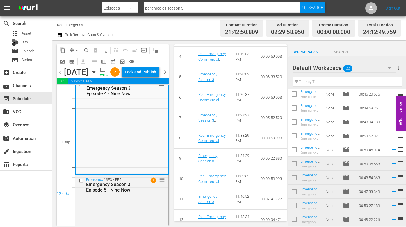
scroll to position [329, 0]
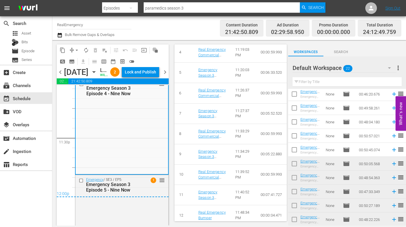
click at [165, 76] on span "chevron_right" at bounding box center [164, 72] width 7 height 7
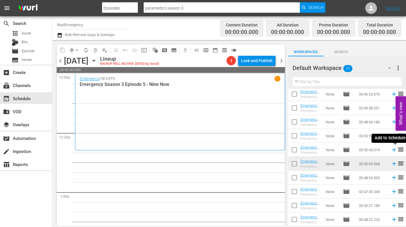
click at [394, 150] on icon at bounding box center [394, 150] width 6 height 6
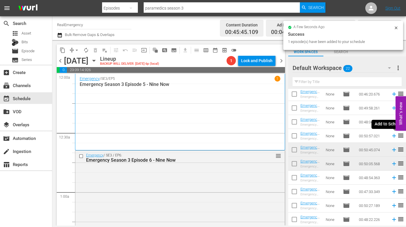
drag, startPoint x: 394, startPoint y: 136, endPoint x: 380, endPoint y: 136, distance: 14.5
click at [394, 136] on icon at bounding box center [394, 136] width 4 height 4
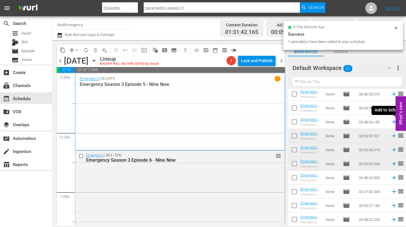
click at [394, 122] on icon at bounding box center [394, 122] width 6 height 6
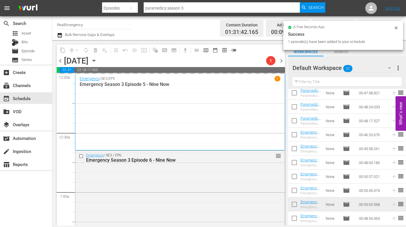
scroll to position [142, 0]
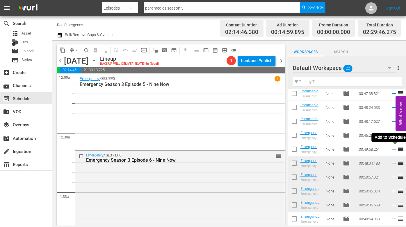
drag, startPoint x: 394, startPoint y: 149, endPoint x: 379, endPoint y: 148, distance: 15.2
click at [394, 150] on icon at bounding box center [394, 150] width 4 height 4
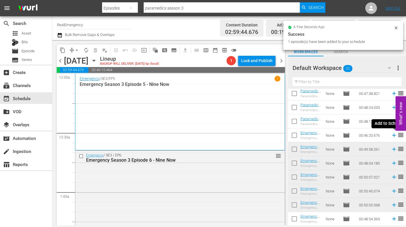
click at [394, 136] on icon at bounding box center [394, 135] width 6 height 6
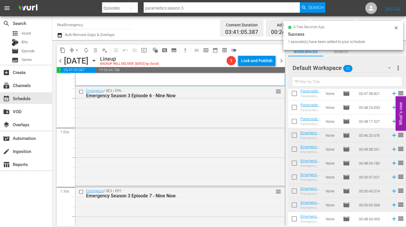
scroll to position [83, 0]
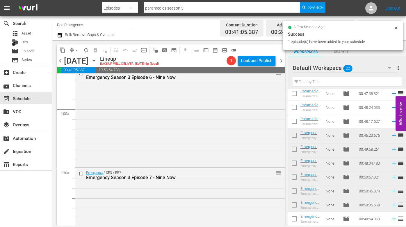
click at [201, 122] on div "Emergency / SE3 / EP6: Emergency Season 3 Episode 6 - Nine Now reorder" at bounding box center [179, 117] width 209 height 99
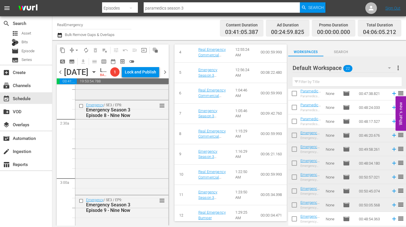
scroll to position [264, 0]
click at [125, 163] on div "Emergency / SE3 / EP8: Emergency Season 3 Episode 8 - Nine Now reorder" at bounding box center [121, 145] width 93 height 93
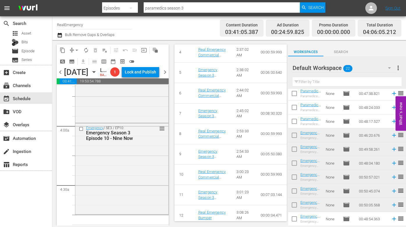
scroll to position [447, 0]
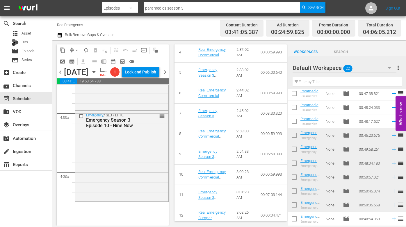
click at [132, 190] on div "Emergency / SE3 / EP10: Emergency Season 3 Episode 10 - Nine Now reorder" at bounding box center [121, 156] width 93 height 90
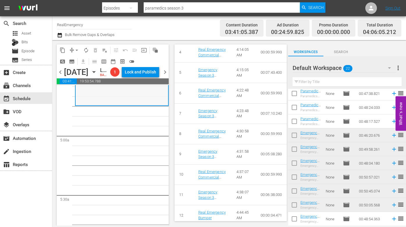
scroll to position [543, 0]
click at [394, 122] on icon at bounding box center [394, 122] width 4 height 4
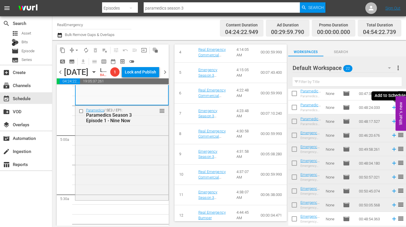
click at [393, 107] on icon at bounding box center [394, 107] width 6 height 6
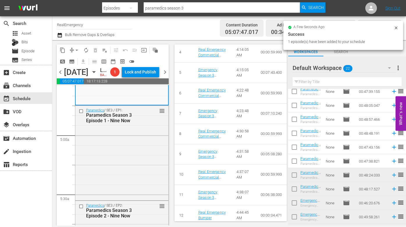
scroll to position [74, 0]
click at [393, 162] on icon at bounding box center [394, 162] width 4 height 4
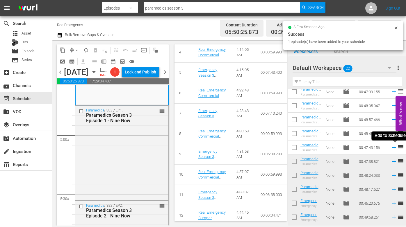
drag, startPoint x: 396, startPoint y: 148, endPoint x: 386, endPoint y: 147, distance: 9.7
click at [396, 148] on icon at bounding box center [394, 148] width 4 height 4
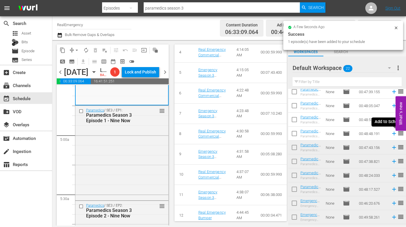
click at [394, 133] on icon at bounding box center [394, 134] width 6 height 6
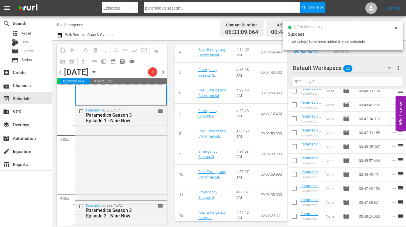
scroll to position [32, 0]
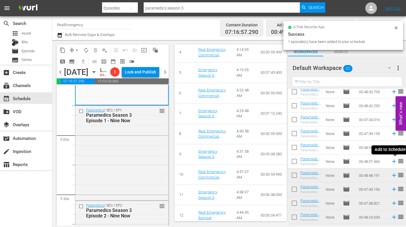
drag, startPoint x: 393, startPoint y: 161, endPoint x: 388, endPoint y: 160, distance: 5.0
click at [393, 161] on icon at bounding box center [394, 162] width 6 height 6
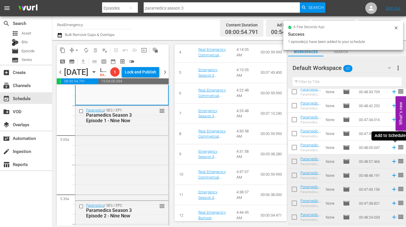
click at [395, 148] on icon at bounding box center [394, 148] width 4 height 4
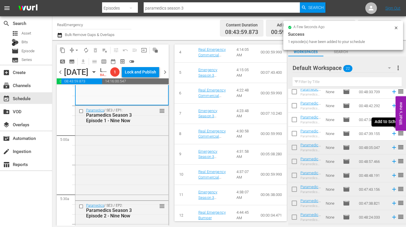
drag, startPoint x: 394, startPoint y: 134, endPoint x: 377, endPoint y: 138, distance: 17.6
click at [394, 134] on icon at bounding box center [394, 134] width 6 height 6
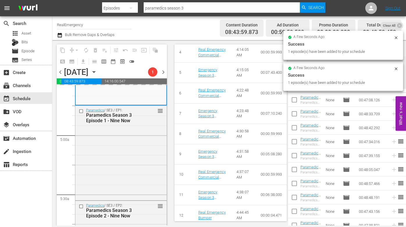
scroll to position [0, 0]
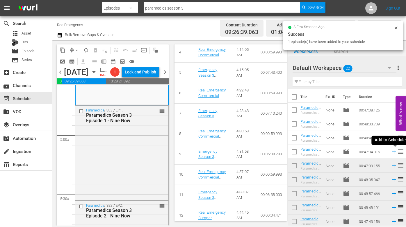
click at [394, 150] on icon at bounding box center [394, 152] width 6 height 6
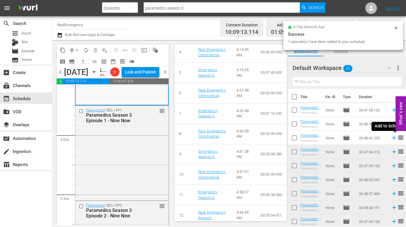
click at [394, 138] on icon at bounding box center [394, 138] width 4 height 4
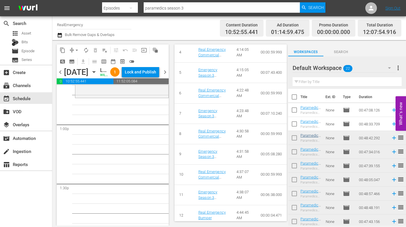
scroll to position [1503, 0]
click at [392, 123] on icon at bounding box center [394, 124] width 6 height 6
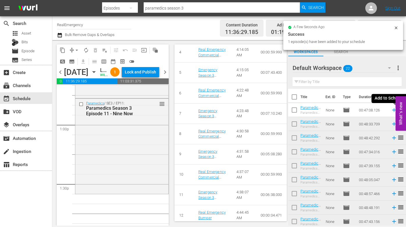
click at [394, 111] on icon at bounding box center [394, 111] width 4 height 4
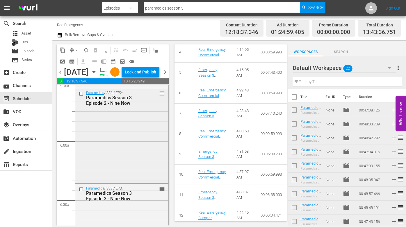
scroll to position [656, 0]
click at [124, 136] on div "Paramedics / SE3 / EP2: Paramedics Season 3 Episode 2 - Nine Now reorder" at bounding box center [121, 135] width 93 height 94
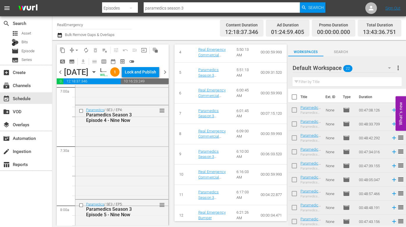
scroll to position [846, 0]
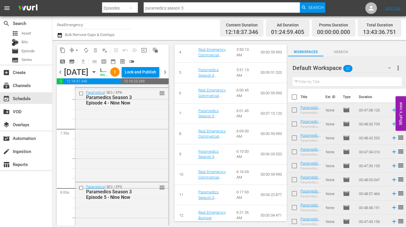
click at [133, 144] on div "Paramedics / SE3 / EP4: Paramedics Season 3 Episode 4 - Nine Now reorder" at bounding box center [121, 134] width 93 height 93
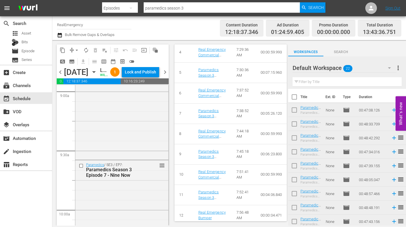
scroll to position [1064, 0]
click at [146, 145] on div "Paramedics / SE3 / EP6: Paramedics Season 3 Episode 6 - Nine Now reorder" at bounding box center [121, 108] width 93 height 95
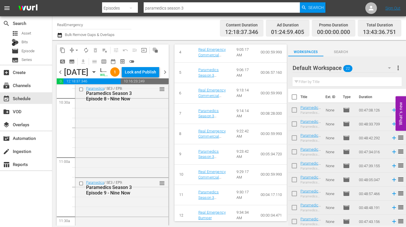
scroll to position [1242, 0]
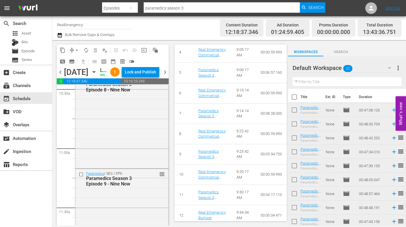
click at [142, 148] on div "Paramedics / SE3 / EP8: Paramedics Season 3 Episode 8 - Nine Now reorder" at bounding box center [121, 121] width 93 height 93
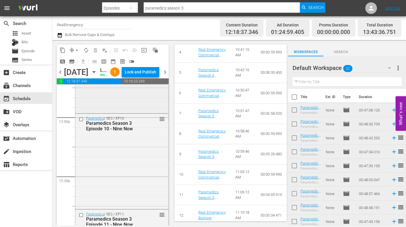
scroll to position [1396, 0]
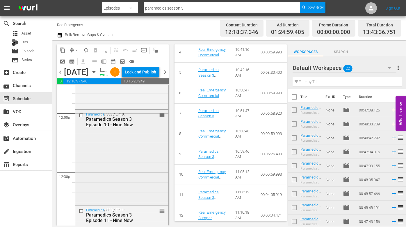
click at [138, 164] on div "Paramedics / SE3 / EP10: Paramedics Season 3 Episode 10 - Nine Now reorder" at bounding box center [121, 157] width 93 height 95
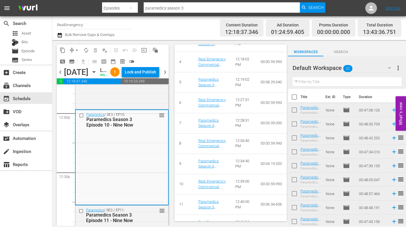
scroll to position [329, 0]
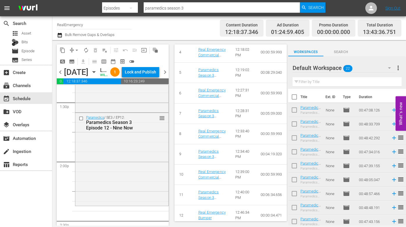
click at [131, 192] on div "Paramedics / SE3 / EP12: Paramedics Season 3 Episode 12 - Nine Now reorder" at bounding box center [121, 159] width 93 height 92
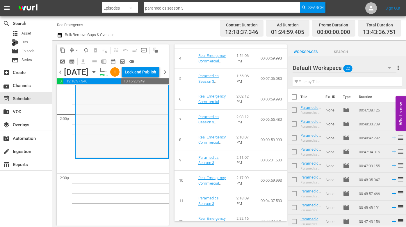
scroll to position [1633, 0]
click at [400, 67] on span "more_vert" at bounding box center [398, 68] width 7 height 7
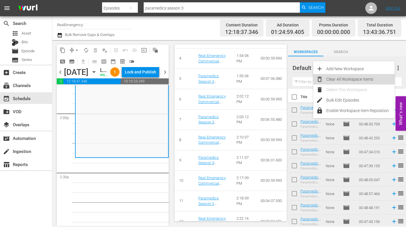
click at [349, 79] on div "Clear All Workspace Items" at bounding box center [360, 79] width 68 height 10
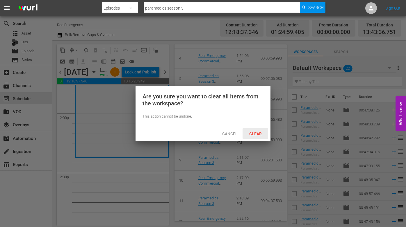
click at [256, 133] on span "Clear" at bounding box center [256, 134] width 22 height 5
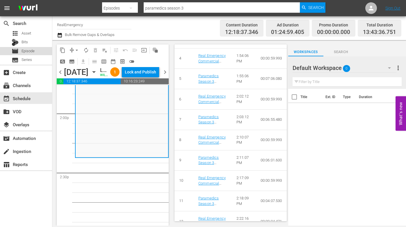
click at [23, 52] on span "Episode" at bounding box center [28, 51] width 13 height 6
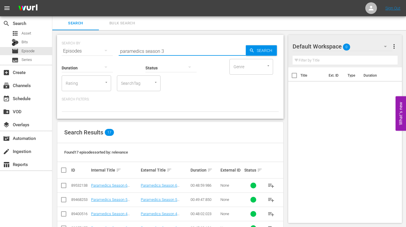
drag, startPoint x: 144, startPoint y: 51, endPoint x: 118, endPoint y: 51, distance: 25.9
click at [114, 51] on div "SEARCH BY Search By Episodes Search ID, Title, Description, Keywords, or Catego…" at bounding box center [170, 47] width 217 height 21
click at [169, 50] on input "emergency season 3" at bounding box center [182, 51] width 127 height 14
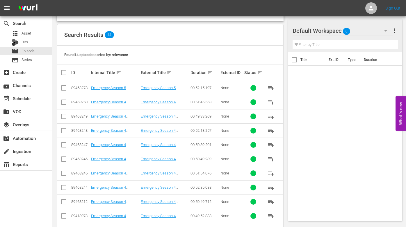
scroll to position [161, 0]
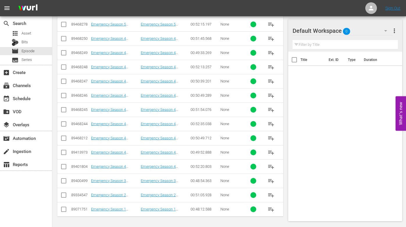
drag, startPoint x: 273, startPoint y: 166, endPoint x: 257, endPoint y: 164, distance: 15.8
click at [272, 166] on span "playlist_add" at bounding box center [271, 166] width 7 height 7
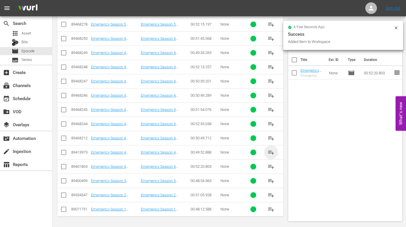
drag, startPoint x: 270, startPoint y: 152, endPoint x: 204, endPoint y: 146, distance: 66.1
click at [270, 152] on span "playlist_add" at bounding box center [271, 152] width 7 height 7
drag, startPoint x: 274, startPoint y: 138, endPoint x: 209, endPoint y: 129, distance: 65.8
click at [273, 138] on span "playlist_add" at bounding box center [271, 138] width 7 height 7
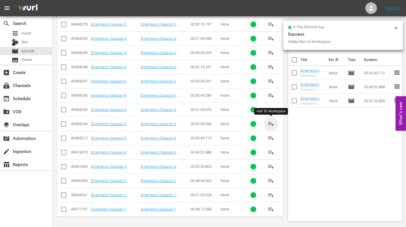
click at [275, 123] on span "playlist_add" at bounding box center [271, 124] width 7 height 7
click at [271, 109] on span "playlist_add" at bounding box center [271, 109] width 7 height 7
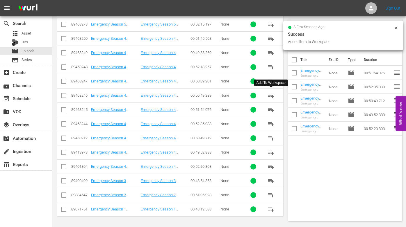
drag, startPoint x: 273, startPoint y: 95, endPoint x: 269, endPoint y: 95, distance: 3.2
click at [273, 95] on span "playlist_add" at bounding box center [271, 95] width 7 height 7
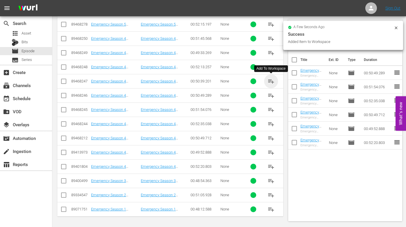
click at [269, 80] on span "playlist_add" at bounding box center [271, 81] width 7 height 7
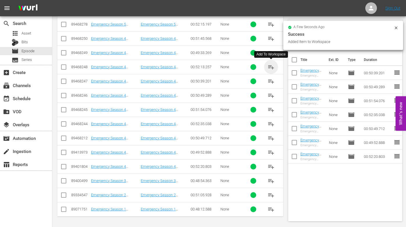
click at [270, 65] on span "playlist_add" at bounding box center [271, 67] width 7 height 7
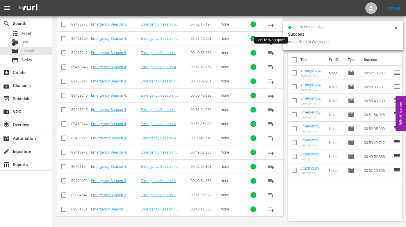
click at [273, 51] on span "playlist_add" at bounding box center [271, 52] width 7 height 7
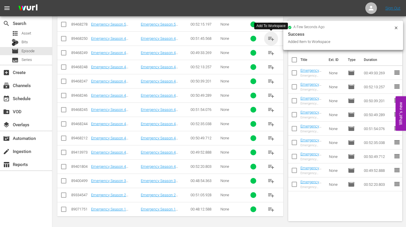
click at [272, 36] on span "playlist_add" at bounding box center [271, 38] width 7 height 7
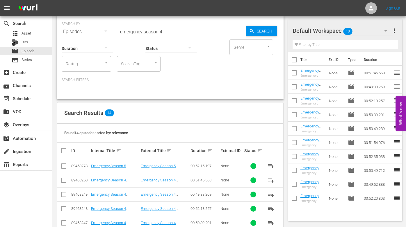
scroll to position [0, 0]
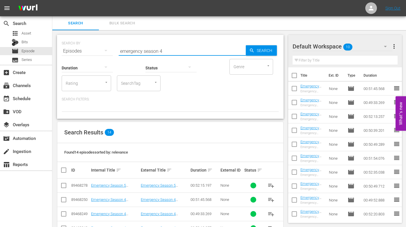
drag, startPoint x: 144, startPoint y: 51, endPoint x: 107, endPoint y: 47, distance: 36.8
click at [107, 47] on div "SEARCH BY Search By Episodes Search ID, Title, Description, Keywords, or Catego…" at bounding box center [170, 47] width 217 height 21
type input "paramedics season 4"
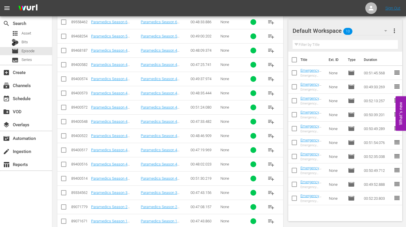
scroll to position [176, 0]
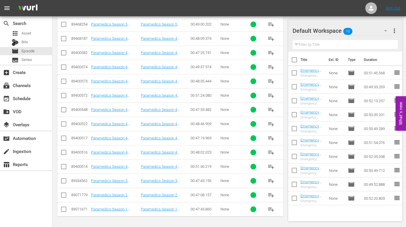
click at [271, 166] on span "playlist_add" at bounding box center [271, 166] width 7 height 7
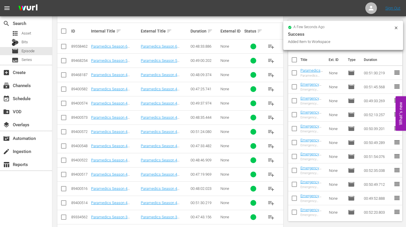
scroll to position [138, 0]
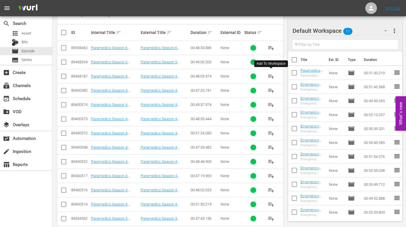
click at [272, 75] on span "playlist_add" at bounding box center [271, 76] width 7 height 7
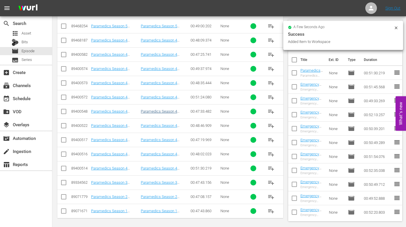
scroll to position [176, 0]
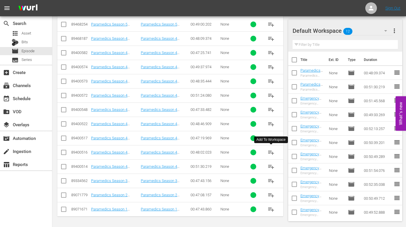
click at [272, 152] on span "playlist_add" at bounding box center [271, 152] width 7 height 7
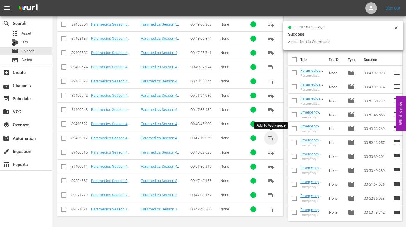
drag, startPoint x: 270, startPoint y: 138, endPoint x: 240, endPoint y: 134, distance: 30.3
click at [270, 138] on span "playlist_add" at bounding box center [271, 138] width 7 height 7
click at [272, 123] on span "playlist_add" at bounding box center [271, 124] width 7 height 7
click at [274, 109] on span "playlist_add" at bounding box center [271, 109] width 7 height 7
click at [270, 96] on span "playlist_add" at bounding box center [271, 95] width 7 height 7
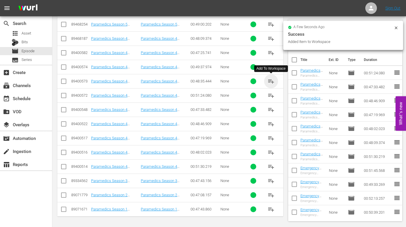
click at [270, 81] on span "playlist_add" at bounding box center [271, 81] width 7 height 7
drag, startPoint x: 271, startPoint y: 65, endPoint x: 266, endPoint y: 66, distance: 5.0
click at [271, 65] on span "playlist_add" at bounding box center [271, 67] width 7 height 7
click at [273, 52] on span "playlist_add" at bounding box center [271, 52] width 7 height 7
click at [21, 96] on div "event_available Schedule" at bounding box center [16, 97] width 33 height 5
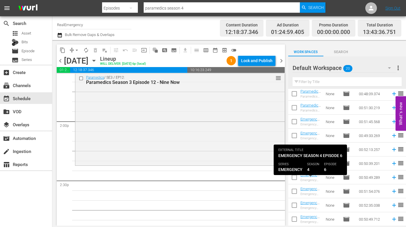
scroll to position [156, 0]
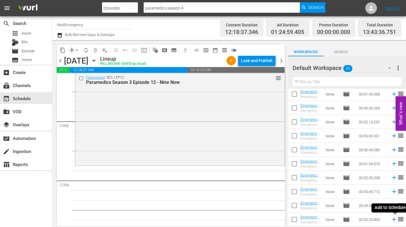
click at [393, 218] on icon at bounding box center [394, 220] width 6 height 6
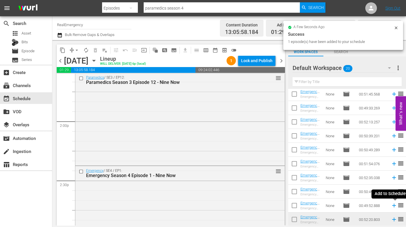
click at [393, 206] on icon at bounding box center [394, 206] width 6 height 6
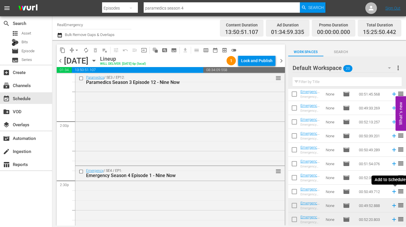
drag, startPoint x: 394, startPoint y: 192, endPoint x: 388, endPoint y: 191, distance: 5.3
click at [394, 192] on icon at bounding box center [394, 192] width 4 height 4
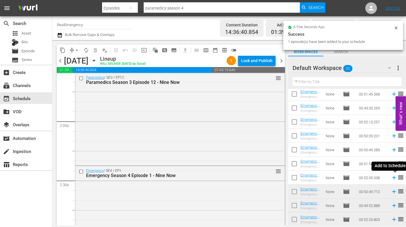
click at [394, 177] on icon at bounding box center [394, 178] width 4 height 4
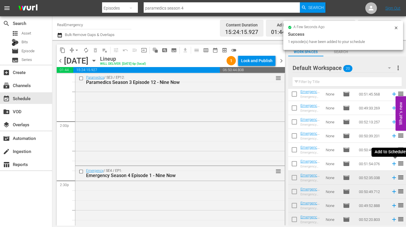
click at [397, 165] on icon at bounding box center [394, 164] width 6 height 6
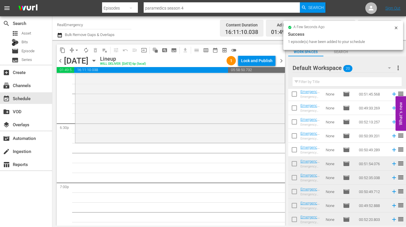
scroll to position [2147, 0]
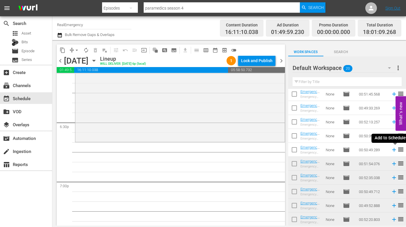
click at [394, 151] on icon at bounding box center [394, 150] width 6 height 6
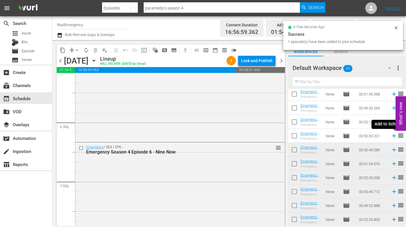
drag, startPoint x: 395, startPoint y: 136, endPoint x: 392, endPoint y: 135, distance: 3.2
click at [395, 136] on icon at bounding box center [394, 136] width 6 height 6
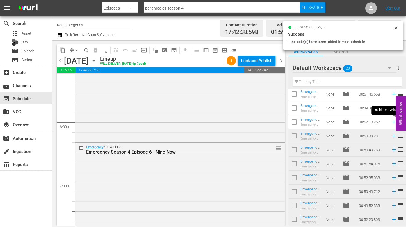
click at [394, 121] on icon at bounding box center [394, 122] width 6 height 6
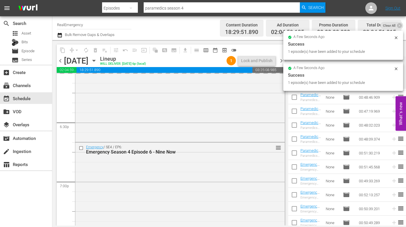
scroll to position [74, 0]
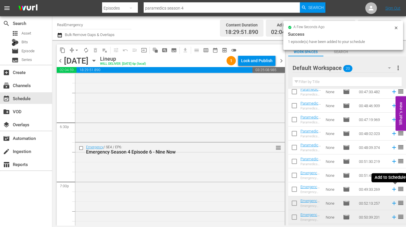
drag, startPoint x: 394, startPoint y: 189, endPoint x: 375, endPoint y: 186, distance: 19.5
click at [394, 189] on icon at bounding box center [394, 190] width 4 height 4
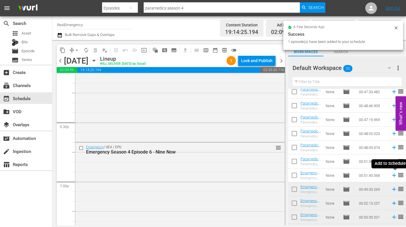
click at [393, 175] on icon at bounding box center [394, 176] width 6 height 6
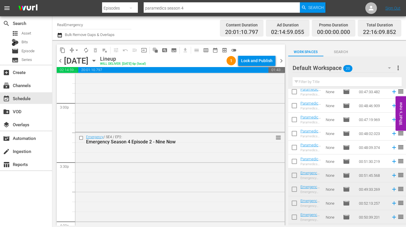
scroll to position [1768, 0]
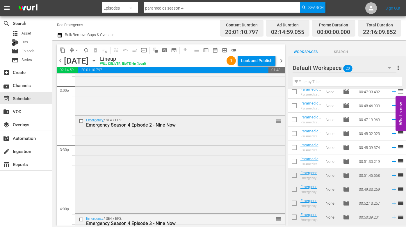
click at [157, 169] on div "Emergency / SE4 / EP2: Emergency Season 4 Episode 2 - Nine Now reorder" at bounding box center [179, 164] width 209 height 97
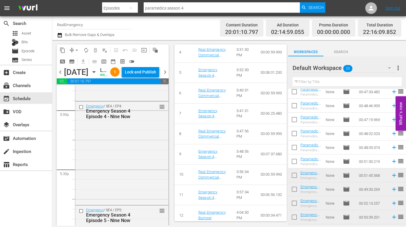
scroll to position [1993, 0]
click at [136, 177] on div "Emergency / SE4 / EP4: Emergency Season 4 Episode 4 - Nine Now reorder" at bounding box center [121, 152] width 93 height 102
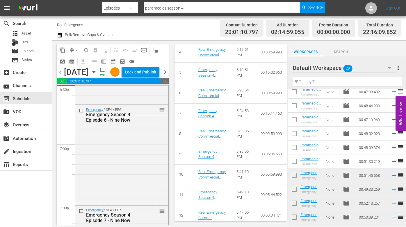
scroll to position [2198, 0]
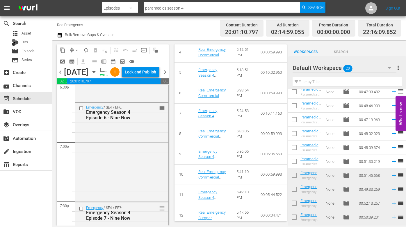
click at [139, 175] on div "Emergency / SE4 / EP6: Emergency Season 4 Episode 6 - Nine Now reorder" at bounding box center [121, 152] width 93 height 99
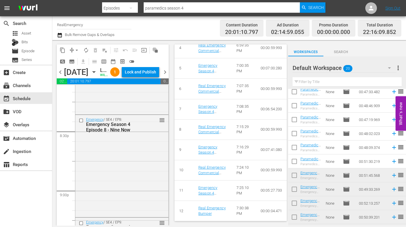
scroll to position [2391, 0]
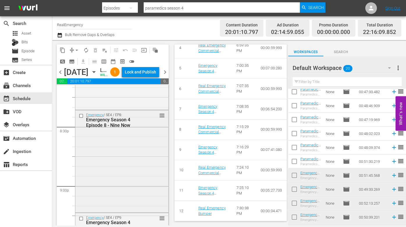
click at [132, 177] on div "Emergency / SE4 / EP8: Emergency Season 4 Episode 8 - Nine Now reorder" at bounding box center [121, 162] width 93 height 102
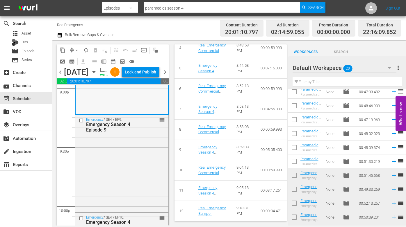
scroll to position [2495, 0]
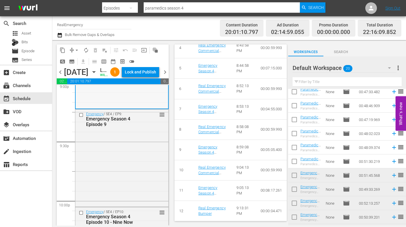
click at [136, 183] on div "Emergency / SE4 / EP9: Emergency Season 4 Episode 9 reorder" at bounding box center [121, 158] width 93 height 96
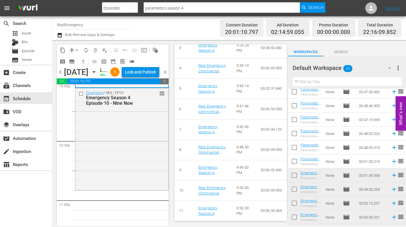
scroll to position [2615, 0]
click at [138, 182] on div "Emergency / SE4 / EP10: Emergency Season 4 Episode 10 - Nine Now reorder" at bounding box center [121, 138] width 93 height 101
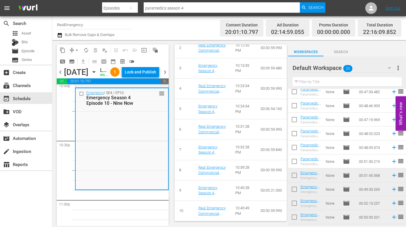
scroll to position [329, 0]
click at [394, 162] on icon at bounding box center [394, 162] width 4 height 4
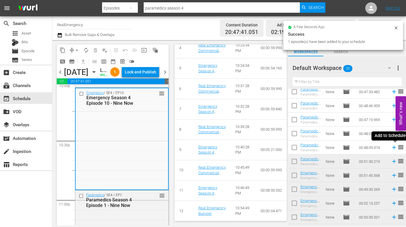
drag, startPoint x: 394, startPoint y: 147, endPoint x: 391, endPoint y: 147, distance: 3.3
click at [394, 147] on icon at bounding box center [394, 148] width 4 height 4
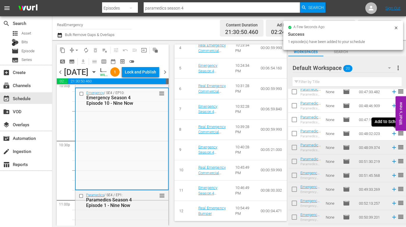
click at [394, 133] on icon at bounding box center [394, 134] width 6 height 6
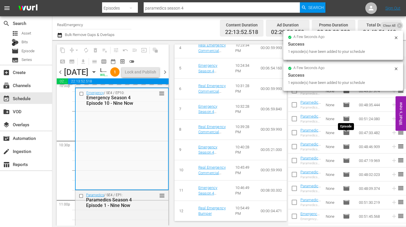
scroll to position [23, 0]
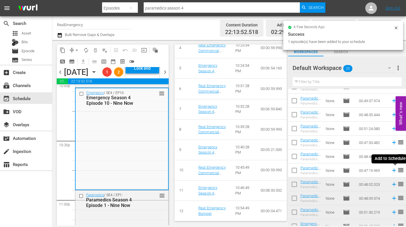
click at [394, 170] on icon at bounding box center [394, 171] width 6 height 6
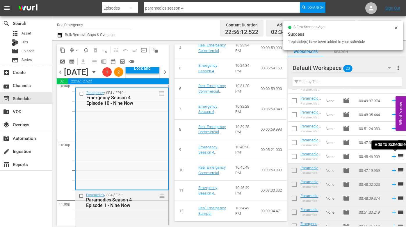
click at [394, 155] on icon at bounding box center [394, 157] width 6 height 6
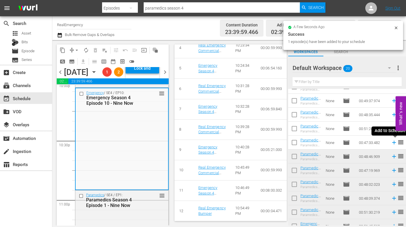
click at [395, 143] on icon at bounding box center [394, 143] width 4 height 4
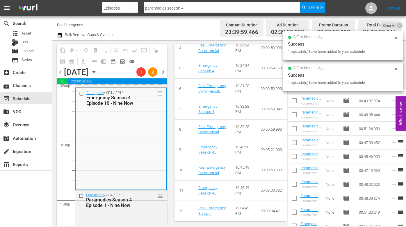
scroll to position [0, 0]
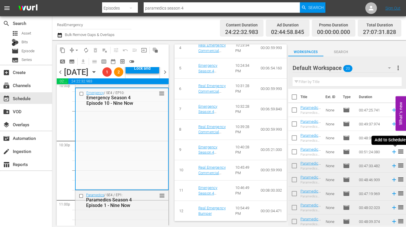
click at [394, 151] on icon at bounding box center [394, 152] width 4 height 4
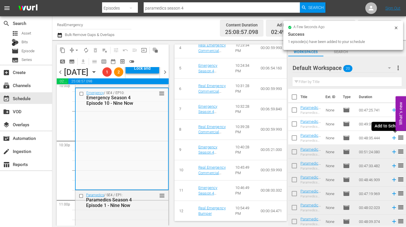
click at [393, 136] on icon at bounding box center [394, 138] width 6 height 6
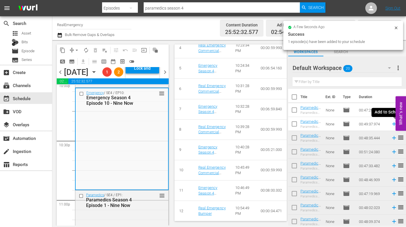
click at [393, 123] on icon at bounding box center [394, 124] width 6 height 6
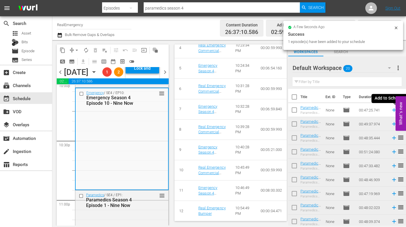
click at [393, 109] on icon at bounding box center [394, 110] width 6 height 6
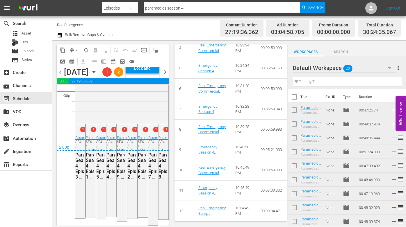
scroll to position [2801, 0]
click at [80, 145] on div "12:00p" at bounding box center [113, 148] width 112 height 6
click at [82, 136] on div "Paramedics / SE4 / EP3: Paramedics Season 4 Episode 3 - Nine Now" at bounding box center [79, 158] width 8 height 45
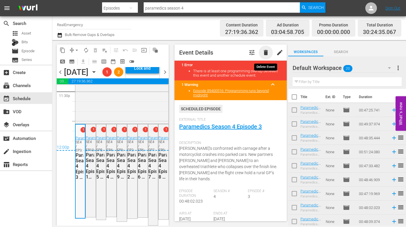
click at [266, 52] on span "delete" at bounding box center [265, 52] width 7 height 7
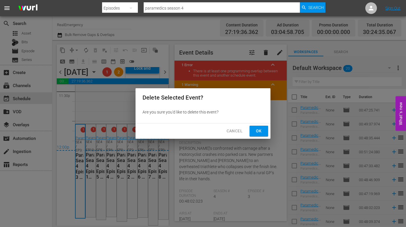
drag, startPoint x: 259, startPoint y: 130, endPoint x: 253, endPoint y: 130, distance: 5.8
click at [259, 130] on span "Ok" at bounding box center [258, 131] width 9 height 7
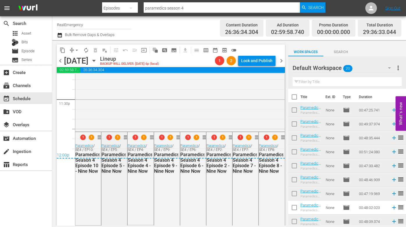
scroll to position [2772, 0]
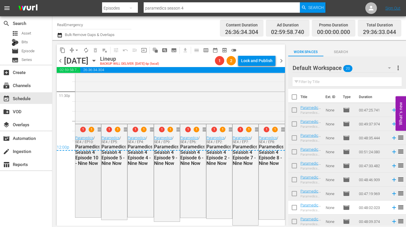
click at [91, 177] on div "1 1 reorder Paramedics / SE4 / EP10: Paramedics Season 4 Episode 10 - Nine Now" at bounding box center [88, 171] width 26 height 92
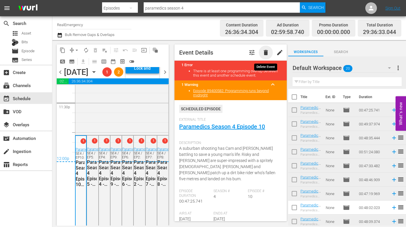
click at [266, 53] on span "delete" at bounding box center [265, 52] width 7 height 7
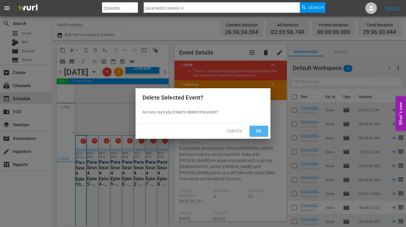
drag, startPoint x: 259, startPoint y: 131, endPoint x: 255, endPoint y: 134, distance: 5.1
click at [259, 131] on span "Ok" at bounding box center [258, 131] width 9 height 7
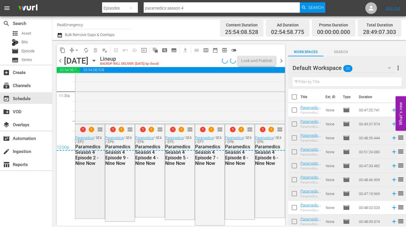
click at [95, 183] on div "1 1 reorder Paramedics / SE4 / EP2: Paramedics Season 4 Episode 2 - Nine Now" at bounding box center [89, 171] width 29 height 93
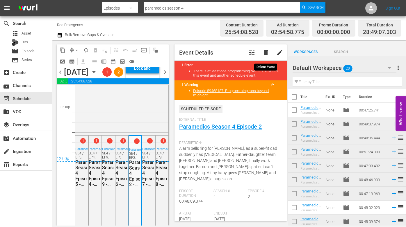
click at [266, 51] on span "delete" at bounding box center [265, 52] width 7 height 7
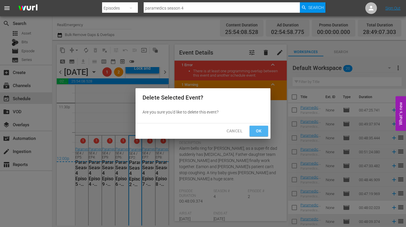
click at [260, 129] on span "Ok" at bounding box center [258, 131] width 9 height 7
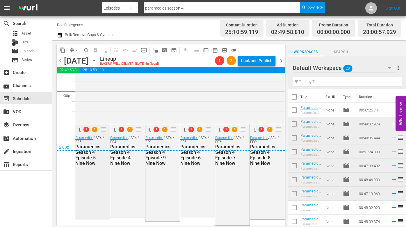
click at [80, 130] on input "checkbox" at bounding box center [82, 130] width 6 height 5
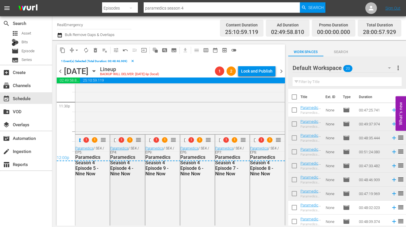
click at [116, 140] on div "1 1 reorder" at bounding box center [129, 140] width 26 height 6
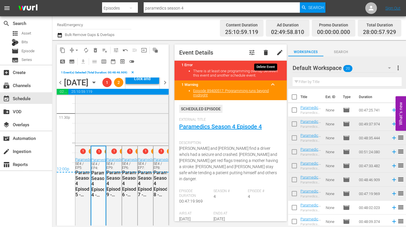
click at [264, 52] on span "delete" at bounding box center [265, 52] width 7 height 7
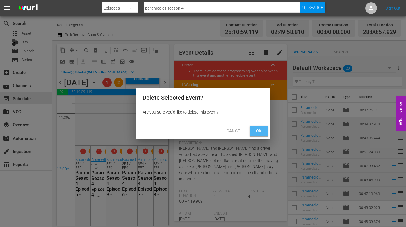
click at [259, 130] on span "Ok" at bounding box center [258, 131] width 9 height 7
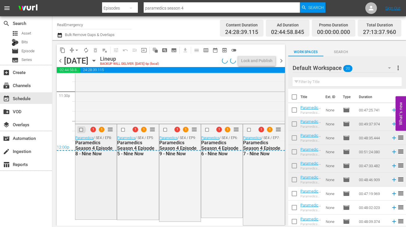
click at [82, 131] on input "checkbox" at bounding box center [82, 130] width 6 height 5
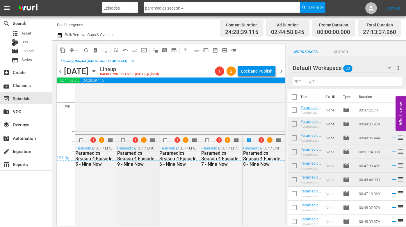
click at [124, 140] on input "checkbox" at bounding box center [124, 140] width 6 height 5
click at [165, 140] on input "checkbox" at bounding box center [166, 140] width 6 height 5
click at [206, 141] on input "checkbox" at bounding box center [208, 140] width 6 height 5
click at [95, 49] on span "delete_forever_outlined" at bounding box center [96, 50] width 6 height 6
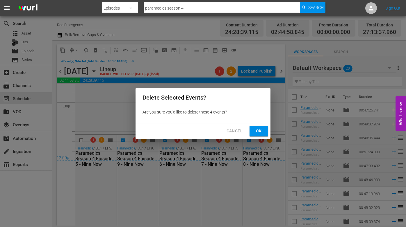
click at [256, 131] on span "Ok" at bounding box center [258, 131] width 9 height 7
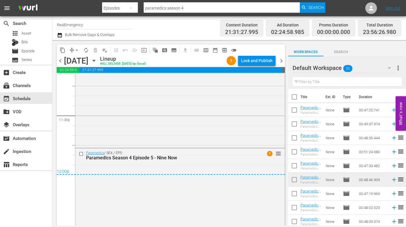
scroll to position [2750, 0]
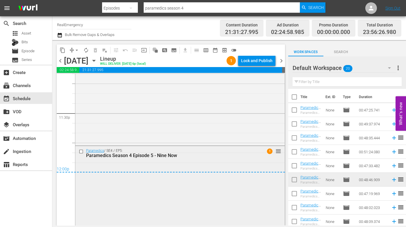
click at [80, 151] on input "checkbox" at bounding box center [82, 152] width 6 height 5
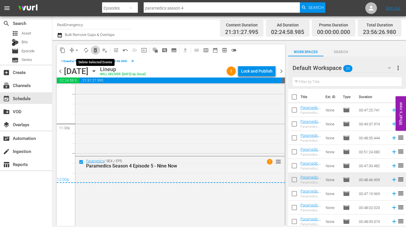
click at [94, 50] on span "delete_forever_outlined" at bounding box center [96, 50] width 6 height 6
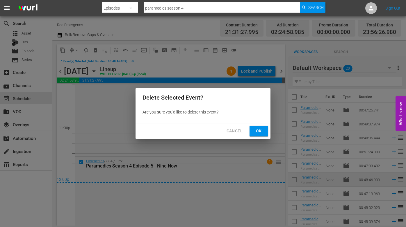
click at [255, 130] on span "Ok" at bounding box center [258, 131] width 9 height 7
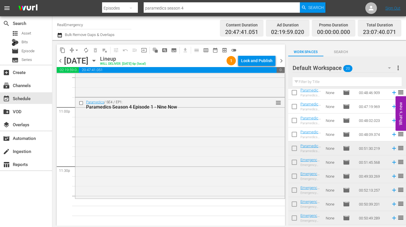
scroll to position [107, 0]
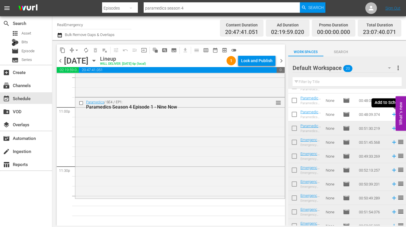
click at [393, 114] on icon at bounding box center [394, 114] width 6 height 6
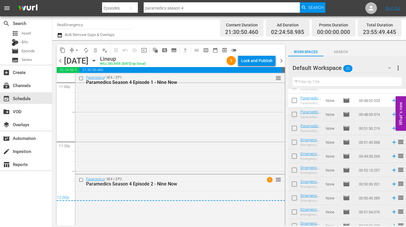
scroll to position [2765, 0]
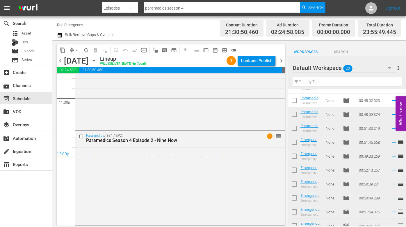
click at [184, 147] on div "Paramedics / SE4 / EP2: Paramedics Season 4 Episode 2 - Nine Now 1 reorder" at bounding box center [179, 177] width 209 height 93
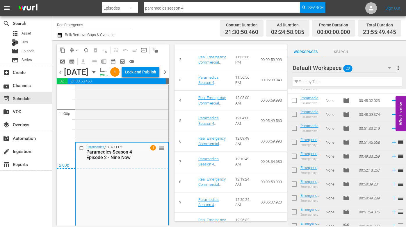
scroll to position [349, 0]
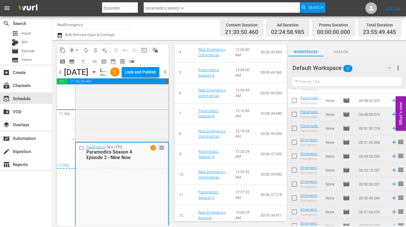
click at [166, 76] on span "chevron_right" at bounding box center [164, 72] width 7 height 7
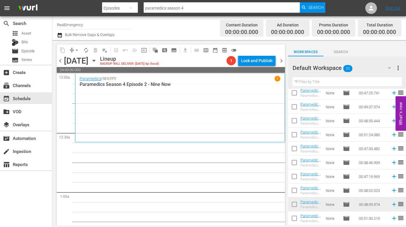
scroll to position [17, 0]
click at [394, 191] on icon at bounding box center [394, 191] width 6 height 6
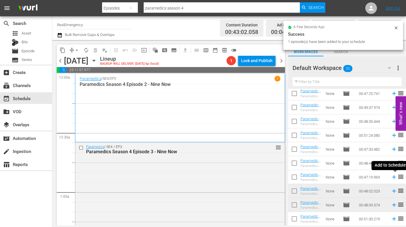
click at [393, 177] on icon at bounding box center [394, 177] width 6 height 6
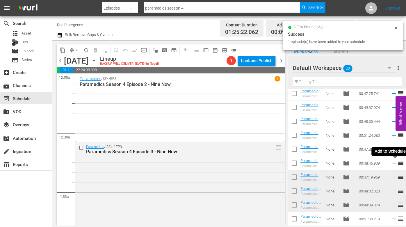
click at [392, 162] on icon at bounding box center [394, 163] width 6 height 6
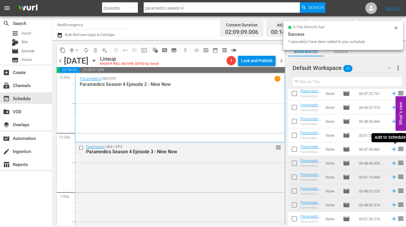
click at [393, 149] on icon at bounding box center [394, 149] width 6 height 6
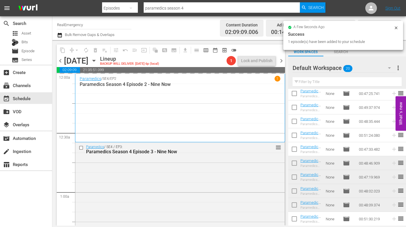
scroll to position [0, 0]
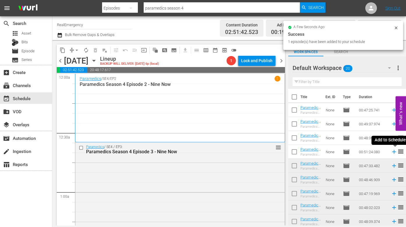
drag, startPoint x: 393, startPoint y: 150, endPoint x: 387, endPoint y: 151, distance: 6.4
click at [393, 150] on icon at bounding box center [394, 152] width 6 height 6
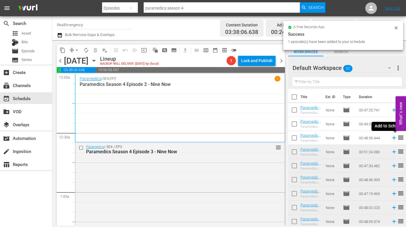
drag, startPoint x: 392, startPoint y: 137, endPoint x: 384, endPoint y: 138, distance: 8.2
click at [392, 137] on icon at bounding box center [394, 138] width 6 height 6
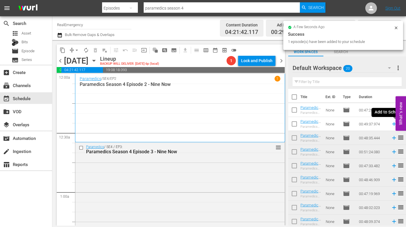
click at [393, 124] on icon at bounding box center [394, 124] width 4 height 4
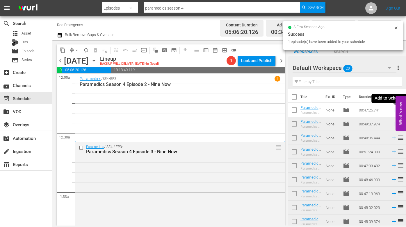
click at [393, 109] on icon at bounding box center [394, 110] width 6 height 6
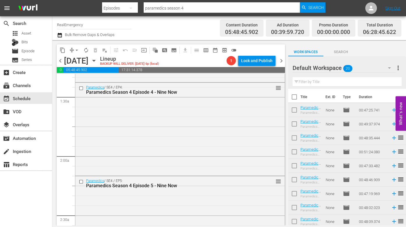
scroll to position [164, 0]
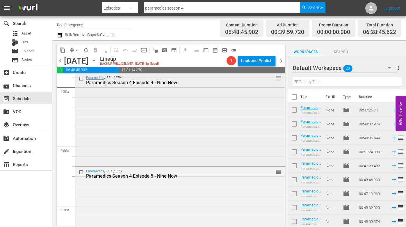
click at [193, 127] on div "Paramedics / SE4 / EP4: Paramedics Season 4 Episode 4 - Nine Now reorder" at bounding box center [179, 119] width 209 height 92
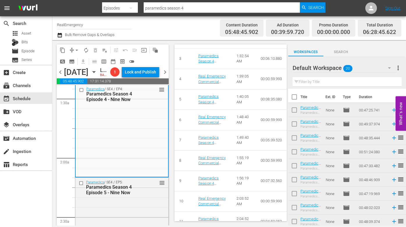
scroll to position [333, 0]
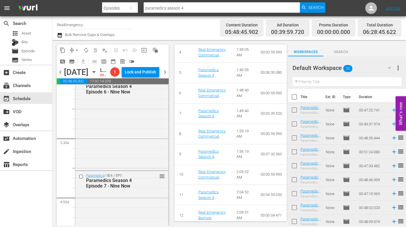
click at [117, 162] on div "Paramedics / SE4 / EP6: Paramedics Season 4 Episode 6 - Nine Now reorder" at bounding box center [121, 123] width 93 height 92
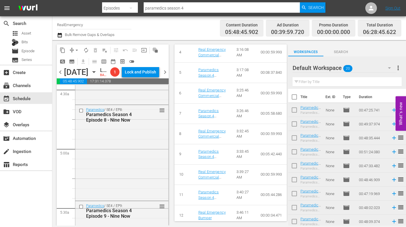
scroll to position [531, 0]
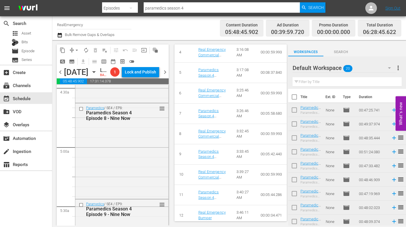
click at [132, 163] on div "Paramedics / SE4 / EP8: Paramedics Season 4 Episode 8 - Nine Now reorder" at bounding box center [121, 151] width 93 height 94
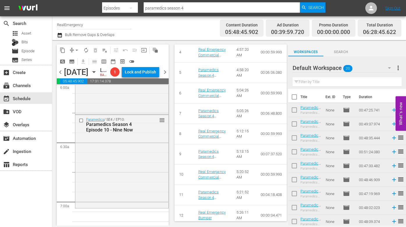
scroll to position [726, 0]
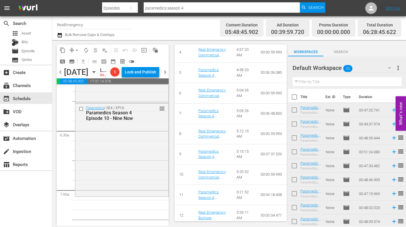
click at [135, 168] on div "Paramedics / SE4 / EP10: Paramedics Season 4 Episode 10 - Nine Now reorder" at bounding box center [121, 150] width 93 height 92
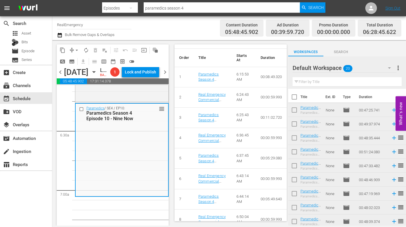
scroll to position [333, 0]
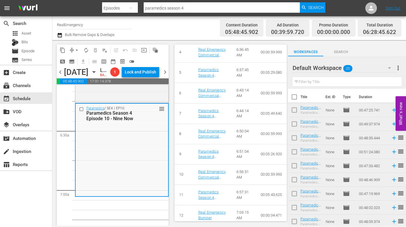
click at [400, 68] on span "more_vert" at bounding box center [398, 68] width 7 height 7
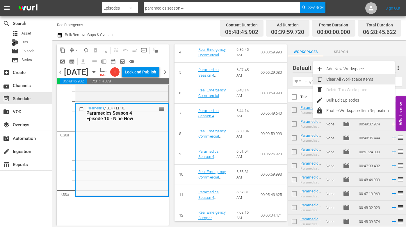
click at [349, 77] on div "Clear All Workspace Items" at bounding box center [360, 79] width 68 height 10
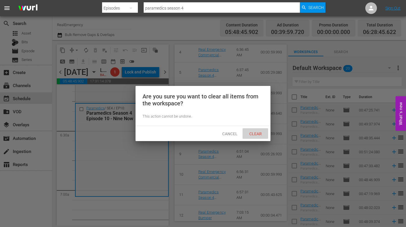
click at [257, 133] on span "Clear" at bounding box center [256, 134] width 22 height 5
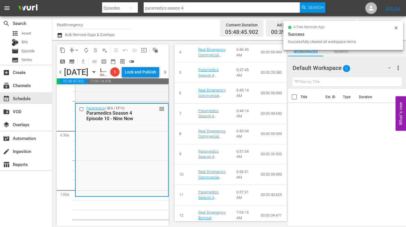
drag, startPoint x: 61, startPoint y: 82, endPoint x: 66, endPoint y: 83, distance: 5.3
click at [61, 76] on span "chevron_left" at bounding box center [60, 72] width 7 height 7
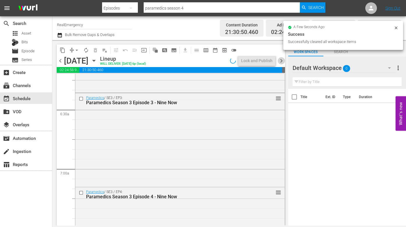
click at [281, 59] on span "chevron_right" at bounding box center [281, 60] width 7 height 7
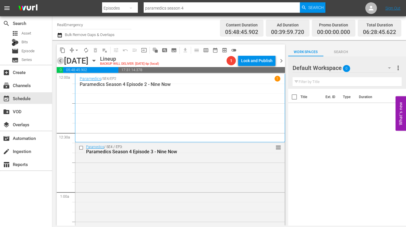
click at [61, 60] on span "chevron_left" at bounding box center [60, 60] width 7 height 7
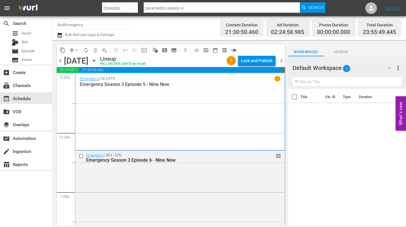
click at [281, 59] on span "chevron_right" at bounding box center [281, 60] width 7 height 7
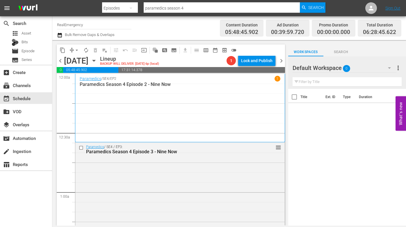
click at [61, 60] on span "chevron_left" at bounding box center [60, 60] width 7 height 7
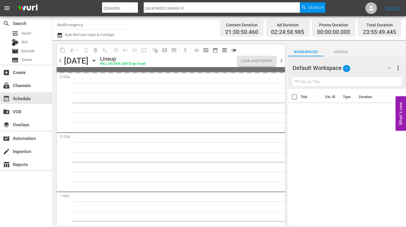
click at [61, 60] on span "chevron_left" at bounding box center [60, 60] width 7 height 7
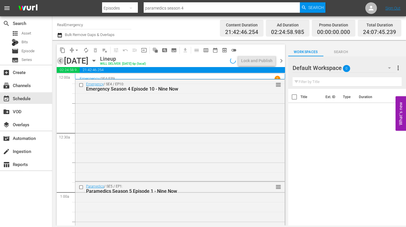
click at [61, 60] on span "chevron_left" at bounding box center [60, 60] width 7 height 7
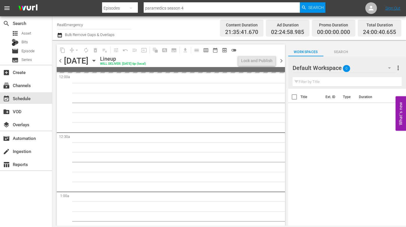
click at [61, 60] on span "chevron_left" at bounding box center [60, 60] width 7 height 7
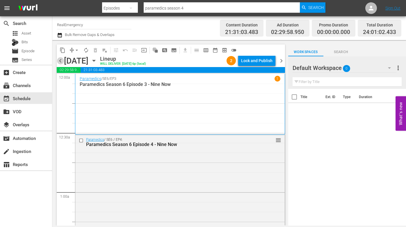
click at [61, 60] on span "chevron_left" at bounding box center [60, 60] width 7 height 7
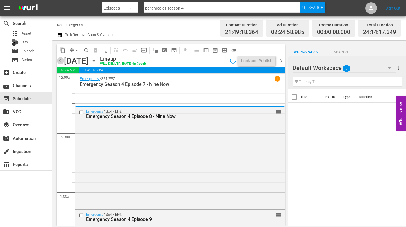
click at [61, 60] on span "chevron_left" at bounding box center [60, 60] width 7 height 7
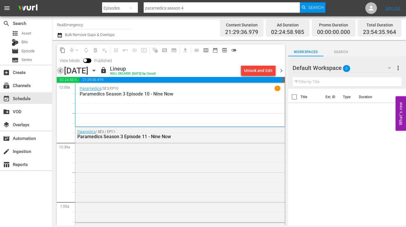
click at [60, 68] on span "chevron_left" at bounding box center [60, 70] width 7 height 7
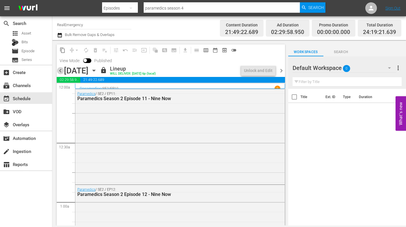
click at [61, 71] on span "chevron_left" at bounding box center [60, 70] width 7 height 7
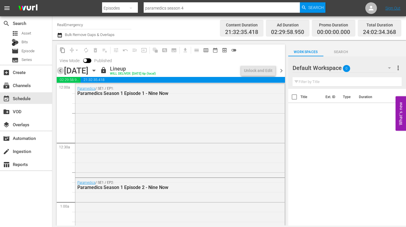
click at [61, 71] on span "chevron_left" at bounding box center [60, 70] width 7 height 7
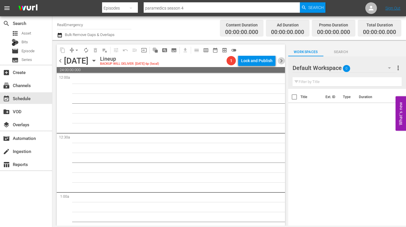
click at [281, 61] on span "chevron_right" at bounding box center [281, 60] width 7 height 7
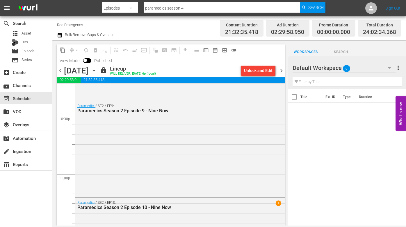
scroll to position [2712, 0]
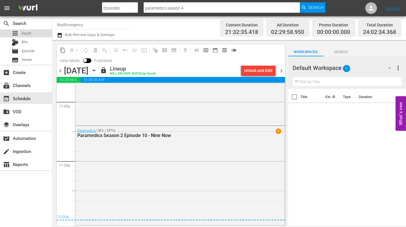
click at [26, 33] on span "Asset" at bounding box center [27, 34] width 10 height 6
